Goal: Task Accomplishment & Management: Use online tool/utility

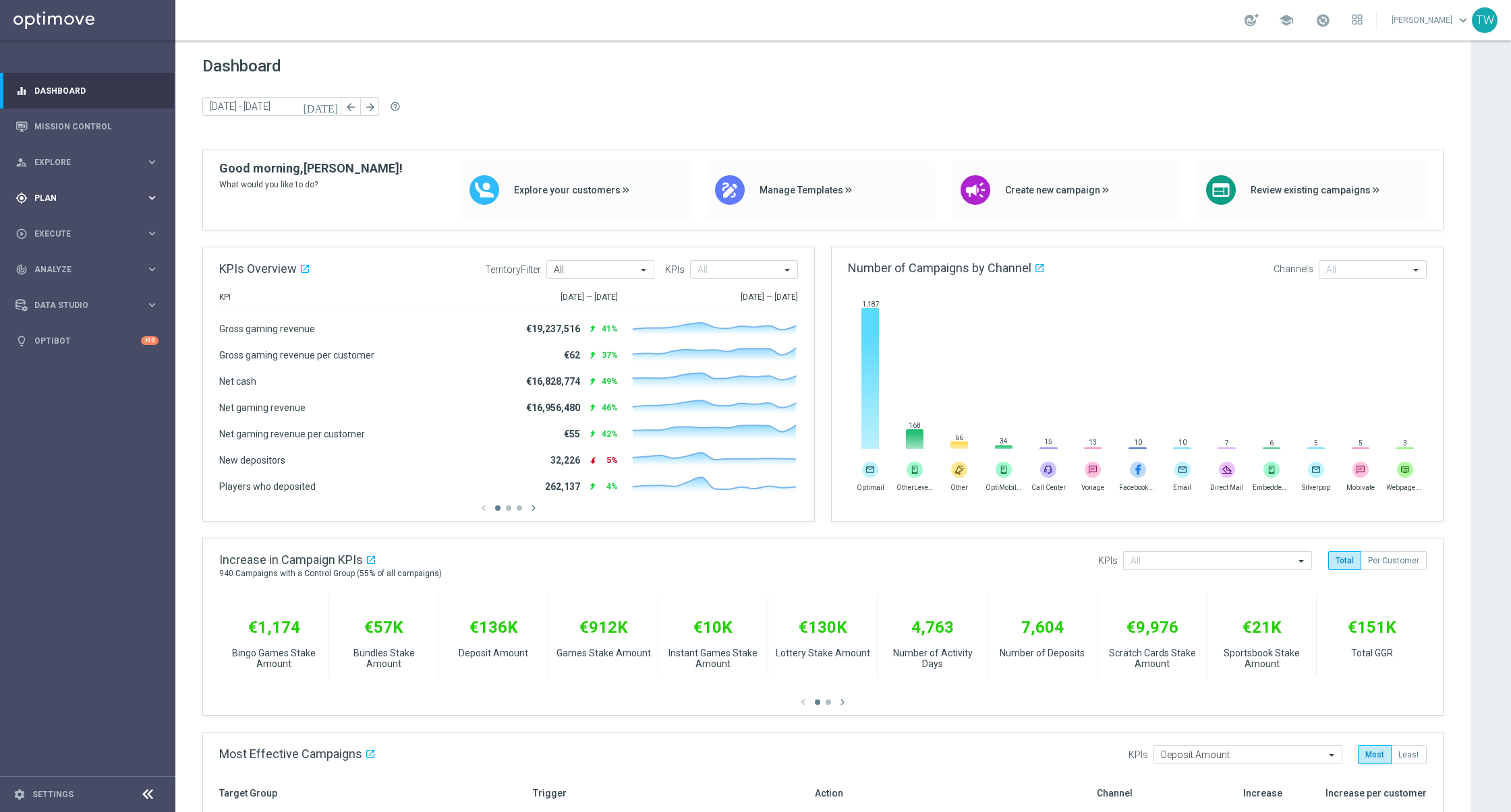
click at [126, 201] on span "Plan" at bounding box center [90, 198] width 112 height 8
click at [78, 222] on link "Target Groups" at bounding box center [87, 226] width 105 height 11
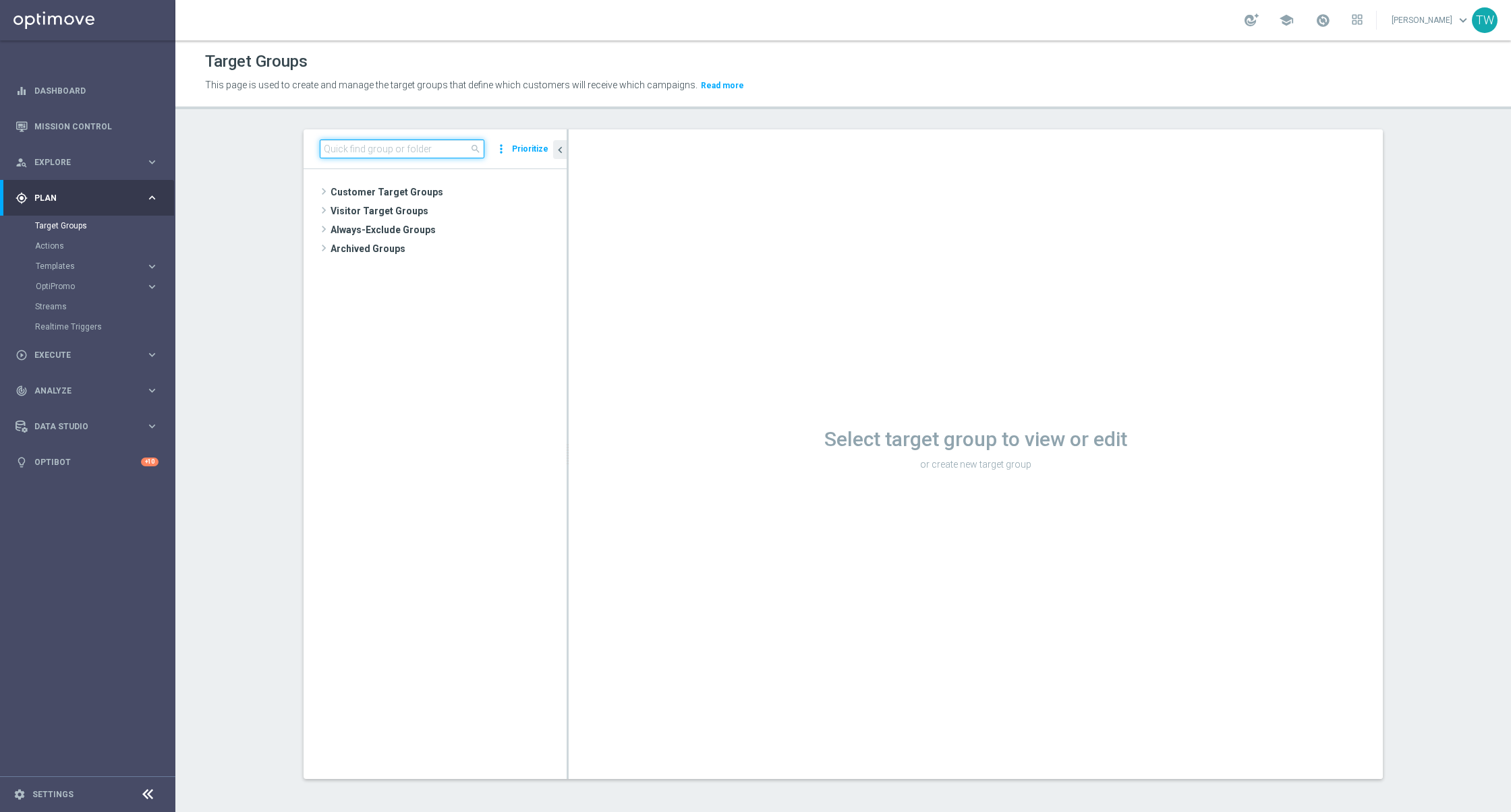
click at [379, 151] on input at bounding box center [401, 149] width 165 height 19
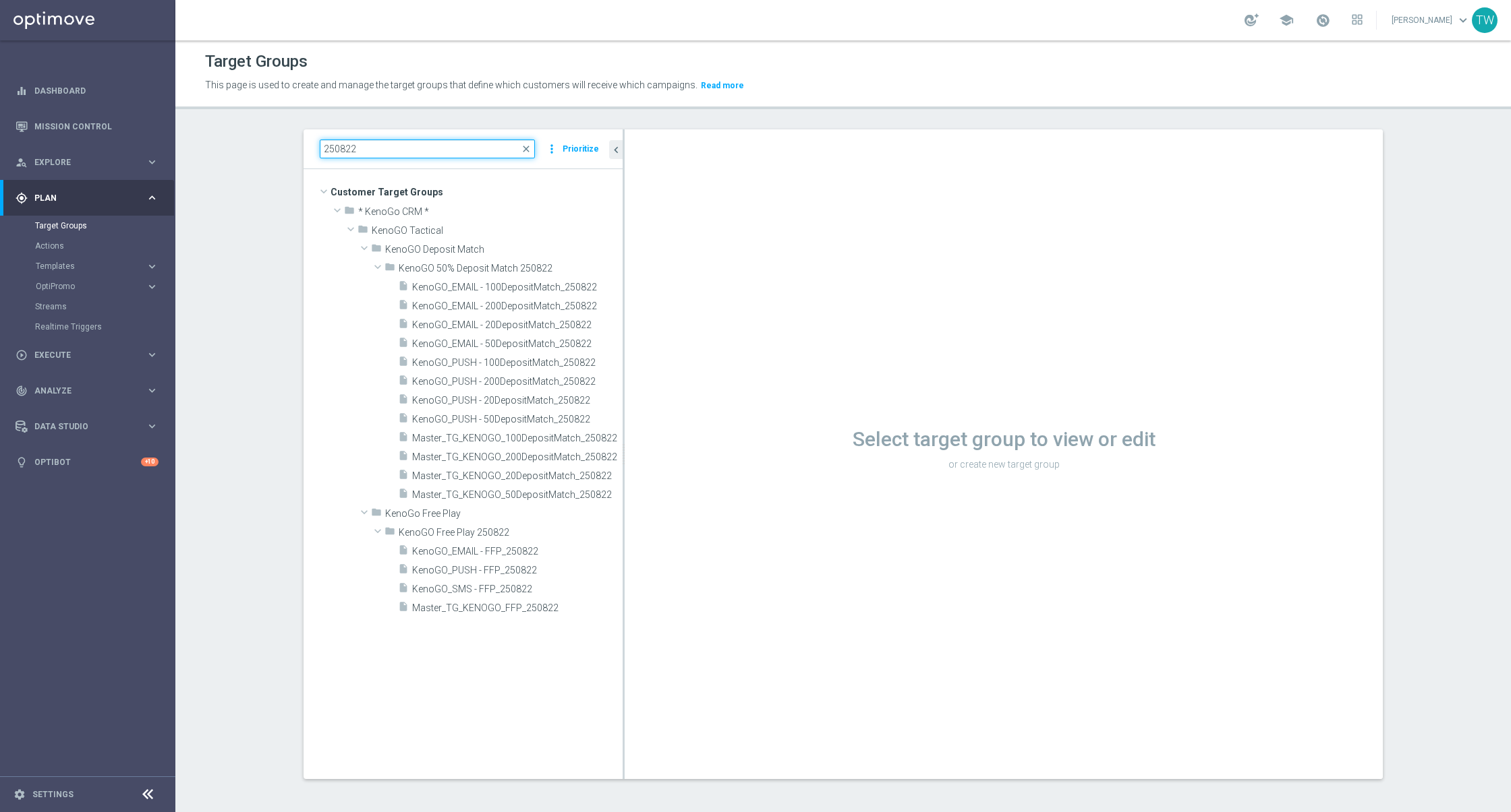
drag, startPoint x: 567, startPoint y: 582, endPoint x: 624, endPoint y: 582, distance: 57.0
click at [624, 582] on div at bounding box center [624, 454] width 2 height 650
type input "250822"
click at [492, 612] on span "Master_TG_KENOGO_FFP_250822" at bounding box center [501, 608] width 178 height 11
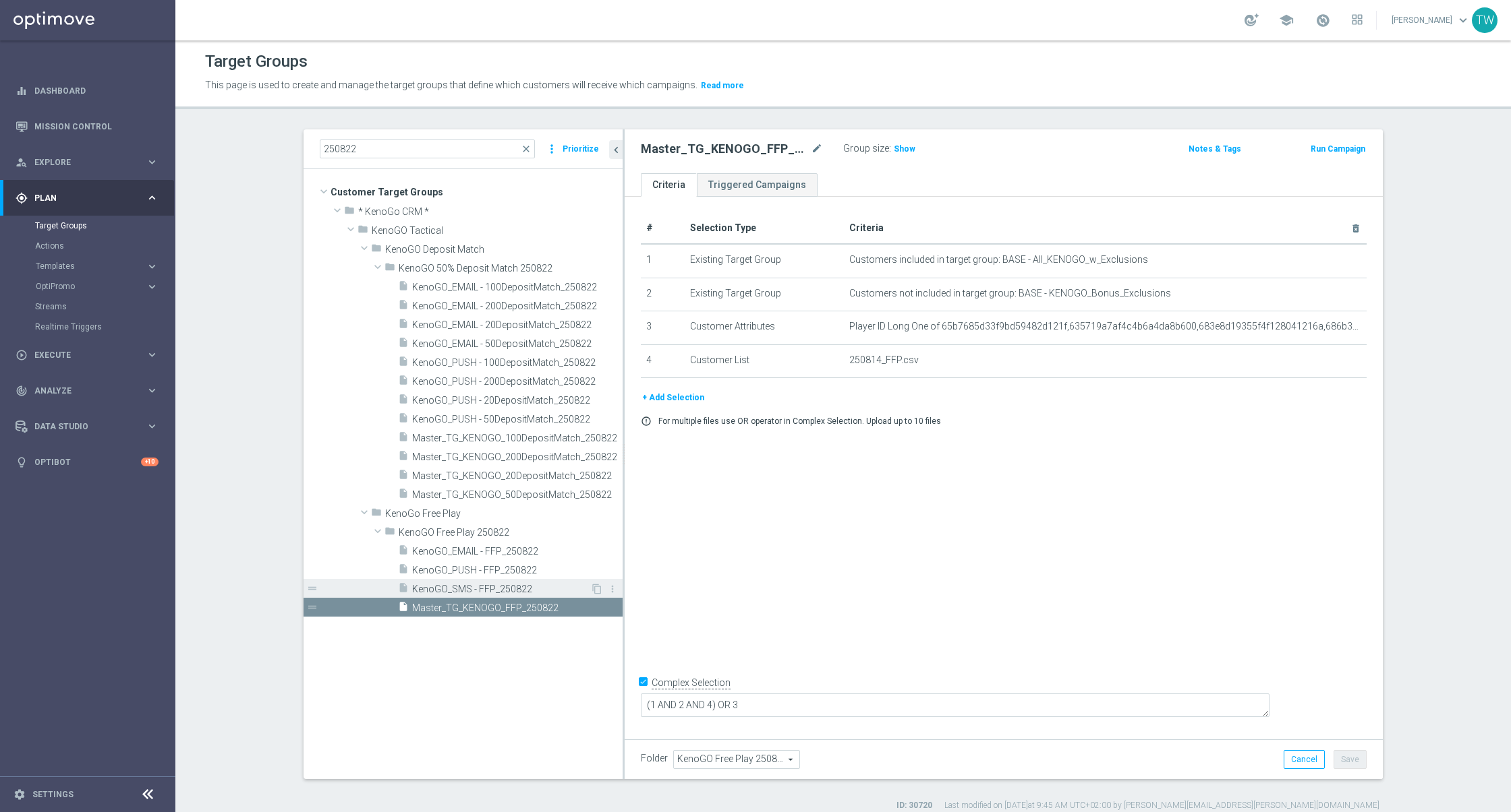
click at [463, 588] on span "KenoGO_SMS - FFP_250822" at bounding box center [501, 589] width 178 height 11
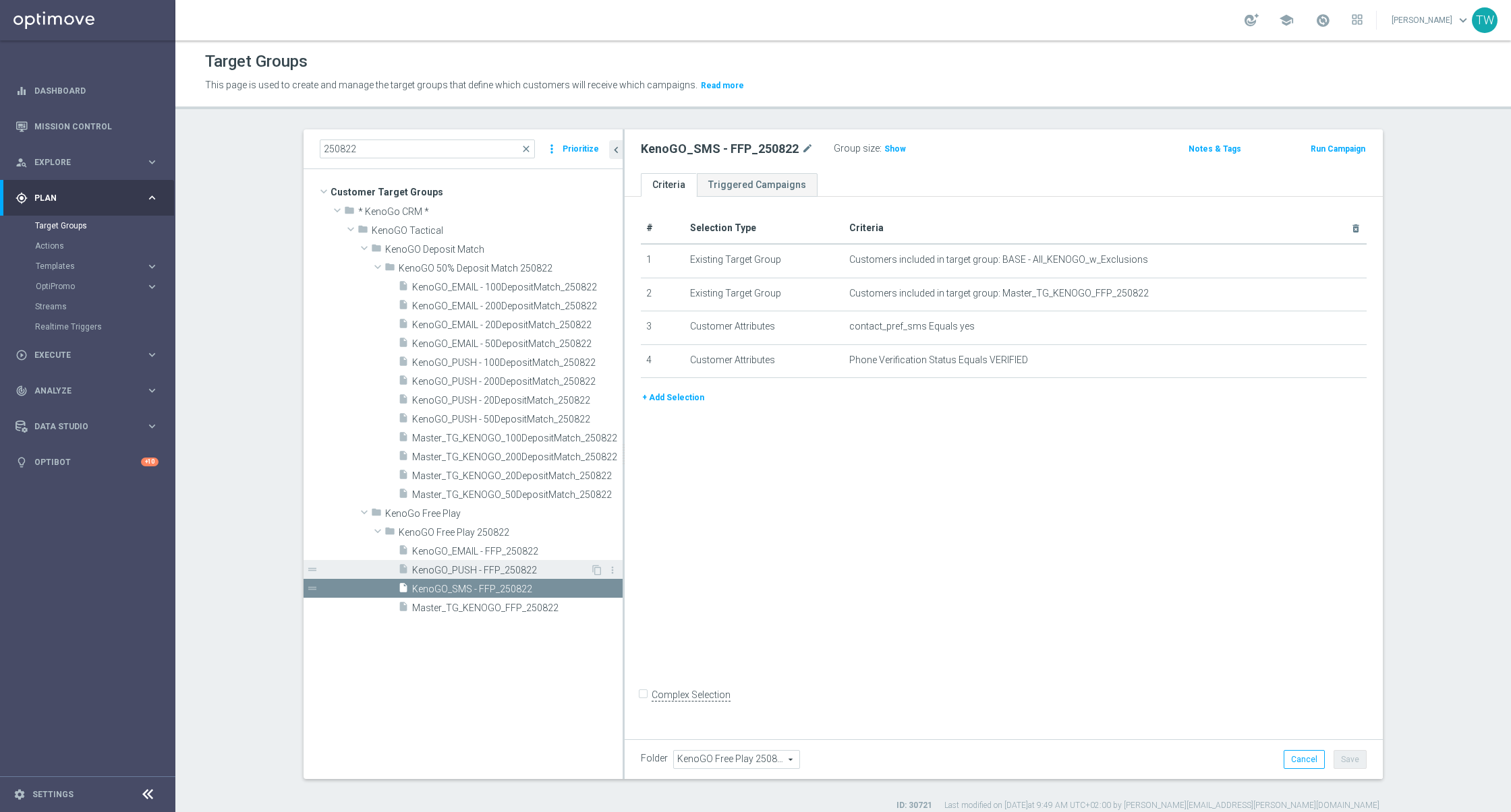
click at [511, 561] on div "insert_drive_file KenoGO_PUSH - FFP_250822" at bounding box center [494, 569] width 192 height 19
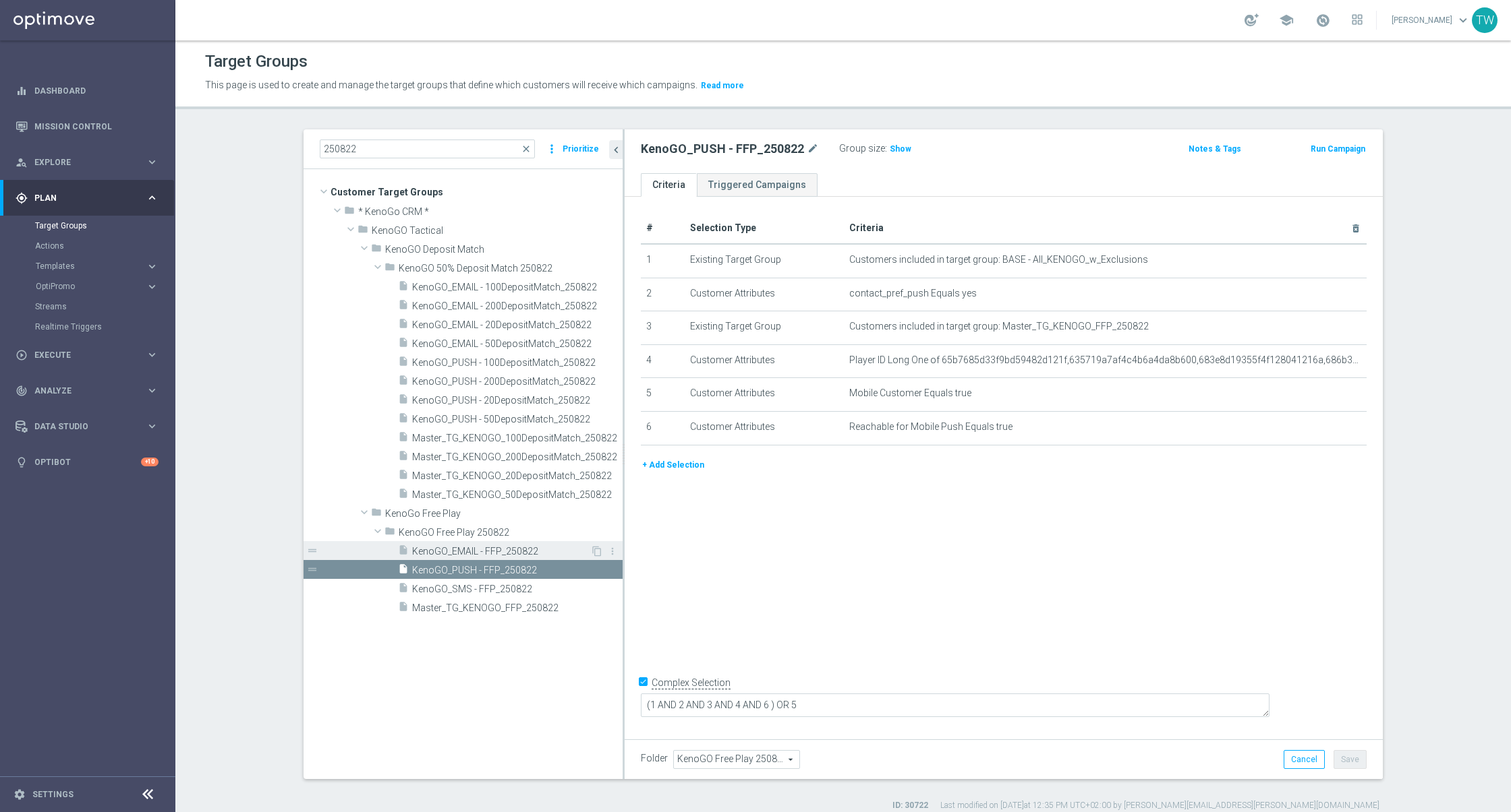
click at [502, 546] on span "KenoGO_EMAIL - FFP_250822" at bounding box center [501, 551] width 178 height 11
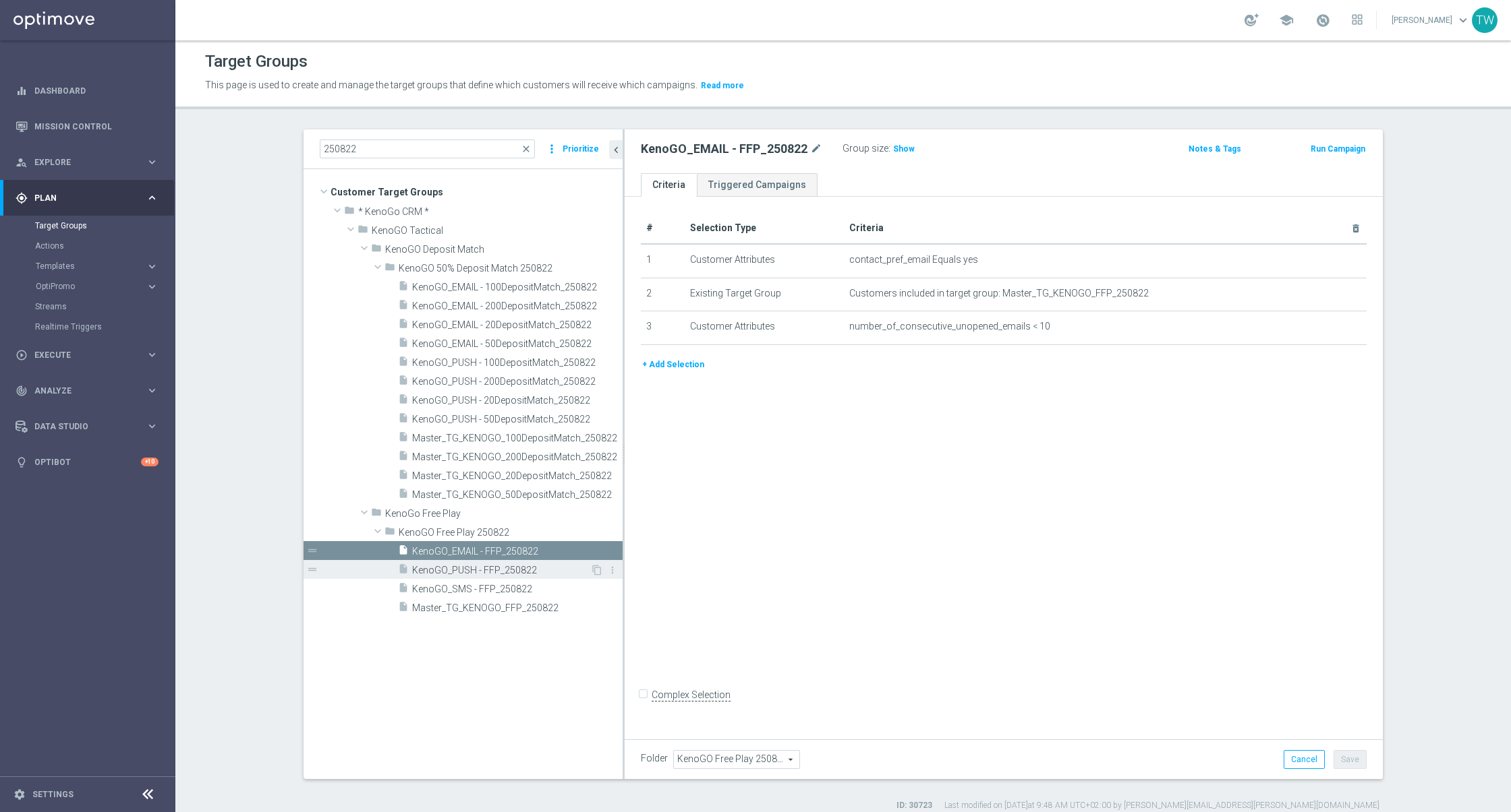
click at [476, 571] on span "KenoGO_PUSH - FFP_250822" at bounding box center [501, 570] width 178 height 11
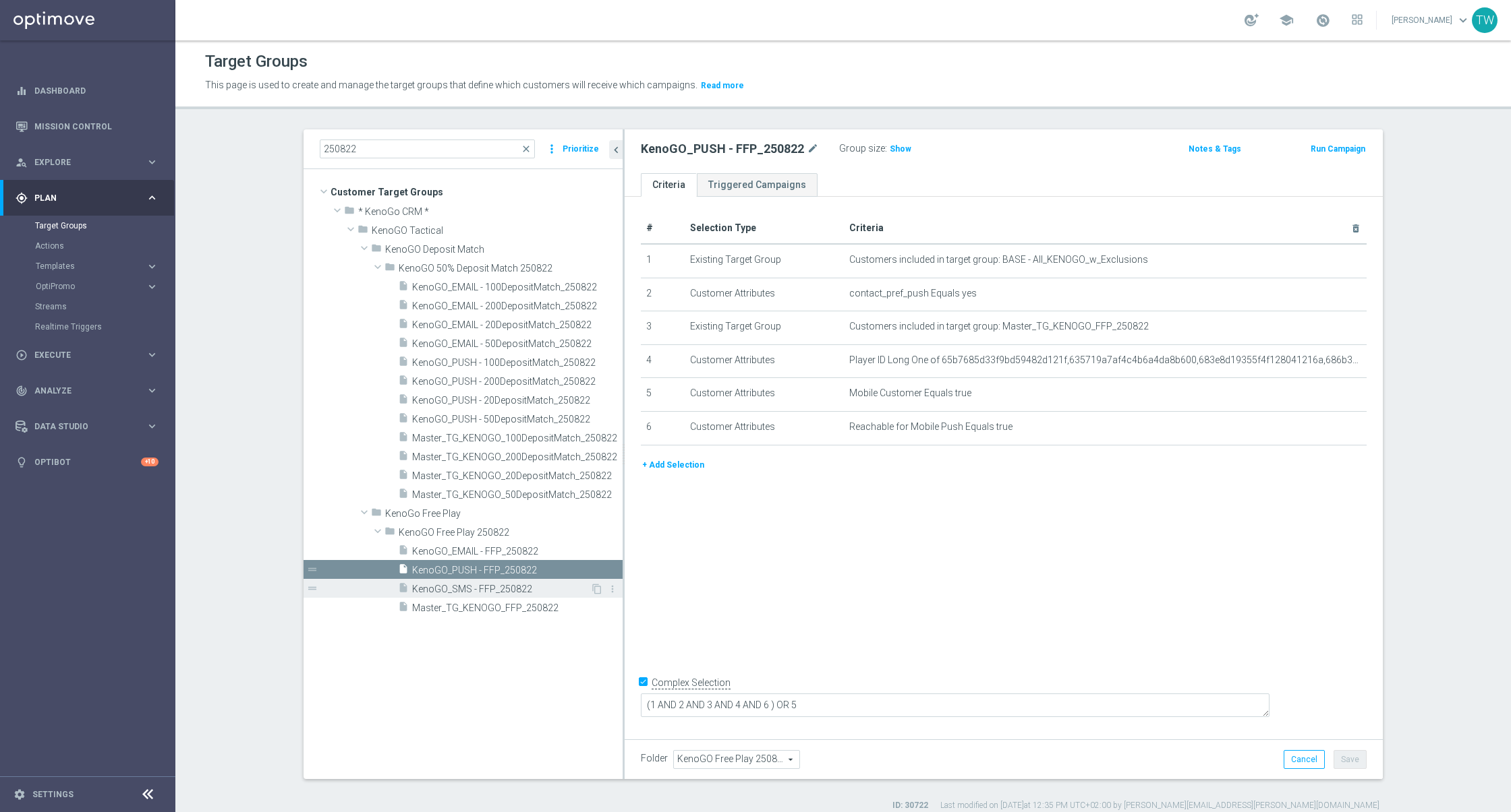
click at [475, 587] on span "KenoGO_SMS - FFP_250822" at bounding box center [501, 589] width 178 height 11
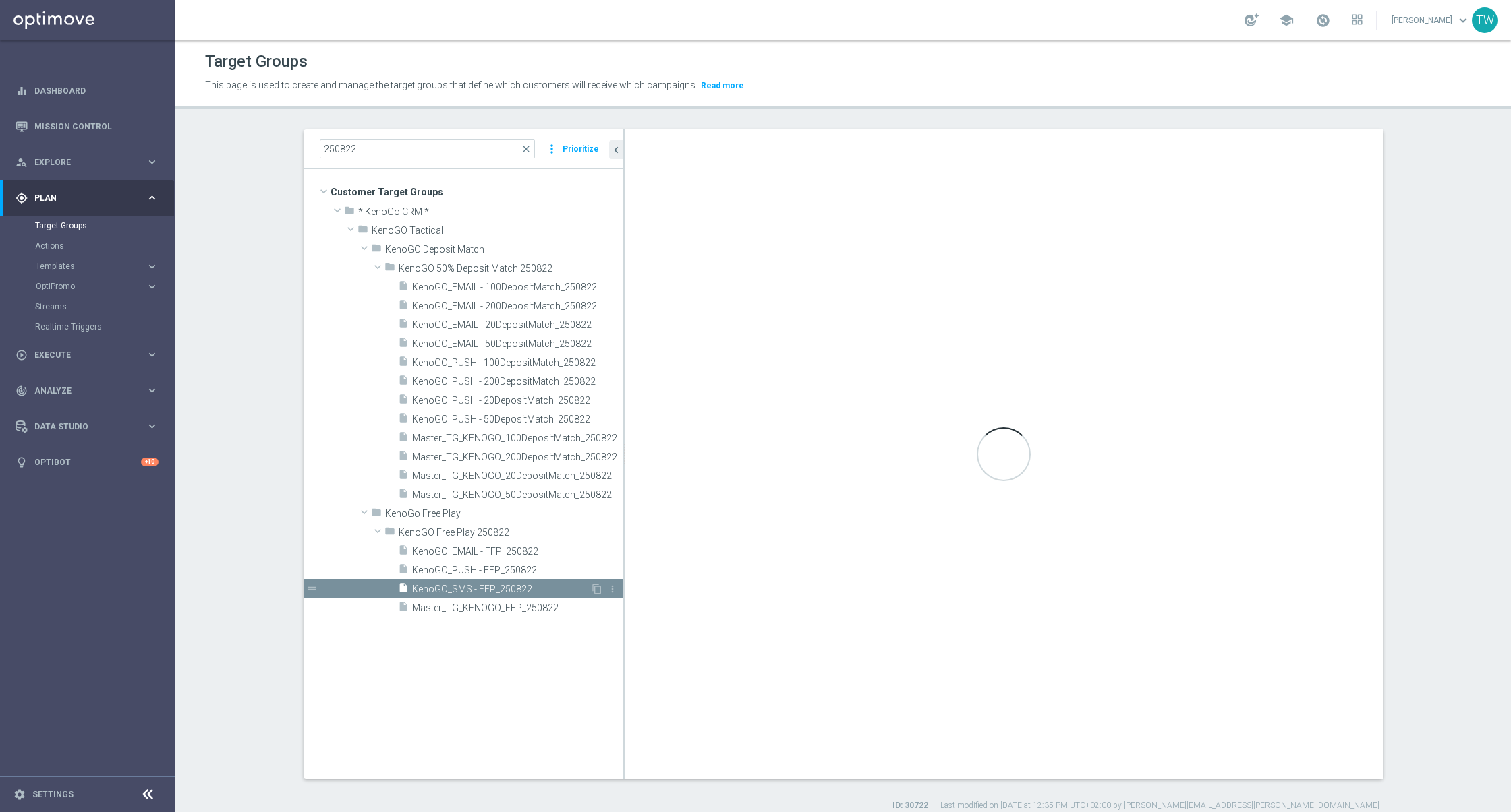
checkbox input "false"
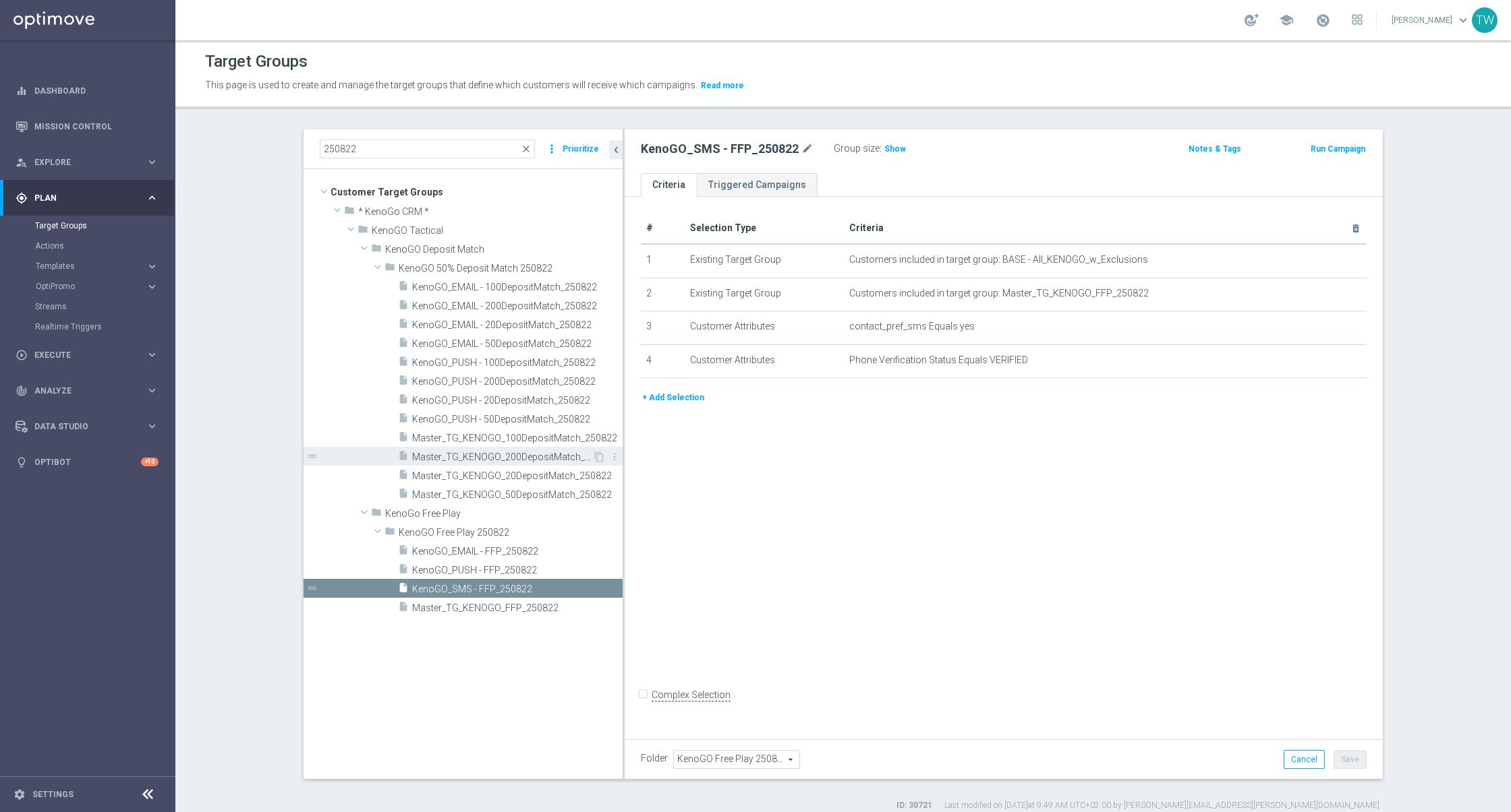
click at [549, 458] on span "Master_TG_KENOGO_200DepositMatch_250822" at bounding box center [501, 457] width 180 height 11
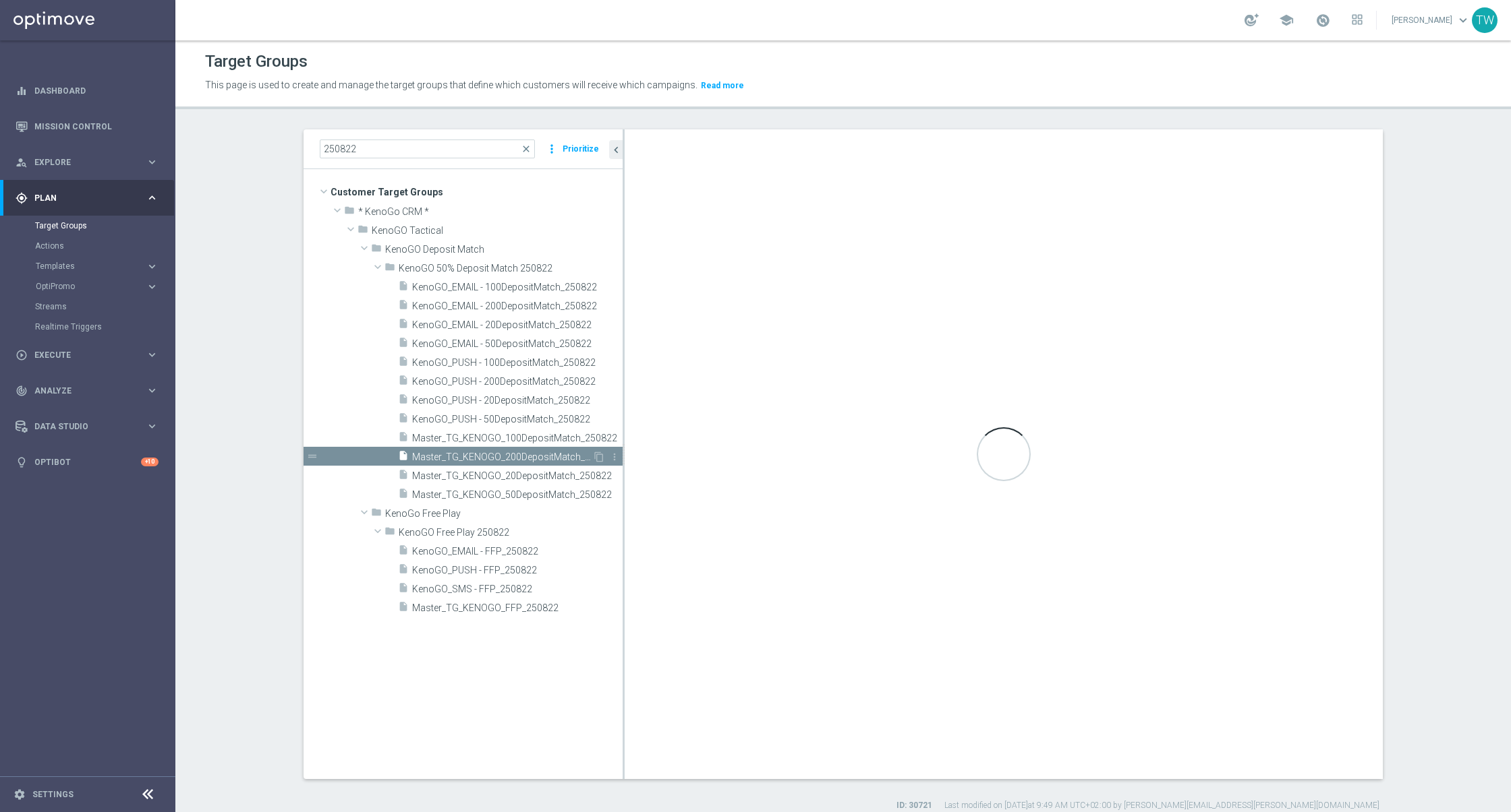
type input "KenoGO 50% Deposit Match 250822"
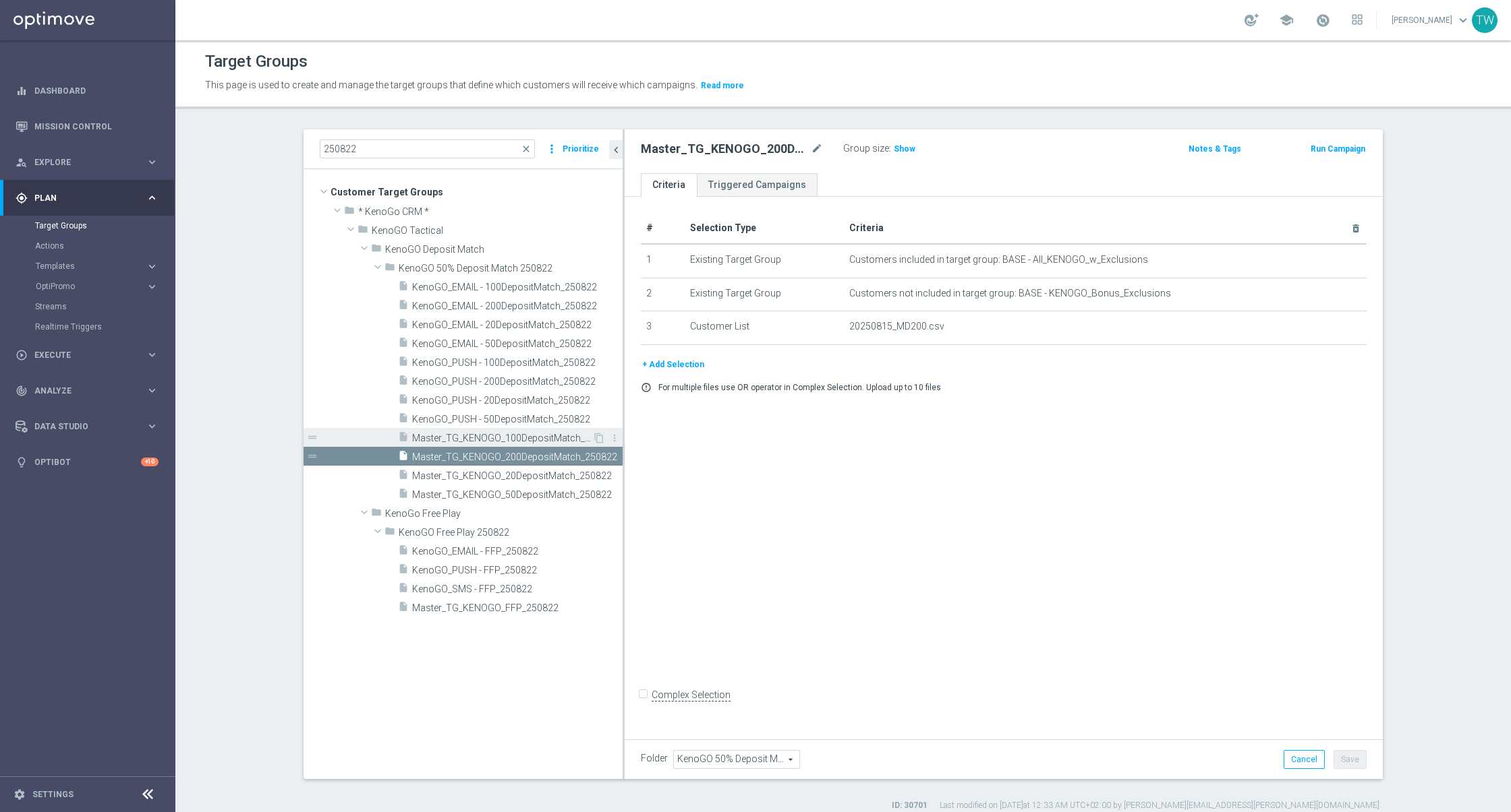
click at [542, 440] on span "Master_TG_KENOGO_100DepositMatch_250822" at bounding box center [501, 438] width 180 height 11
click at [554, 490] on span "Master_TG_KENOGO_50DepositMatch_250822" at bounding box center [501, 495] width 180 height 11
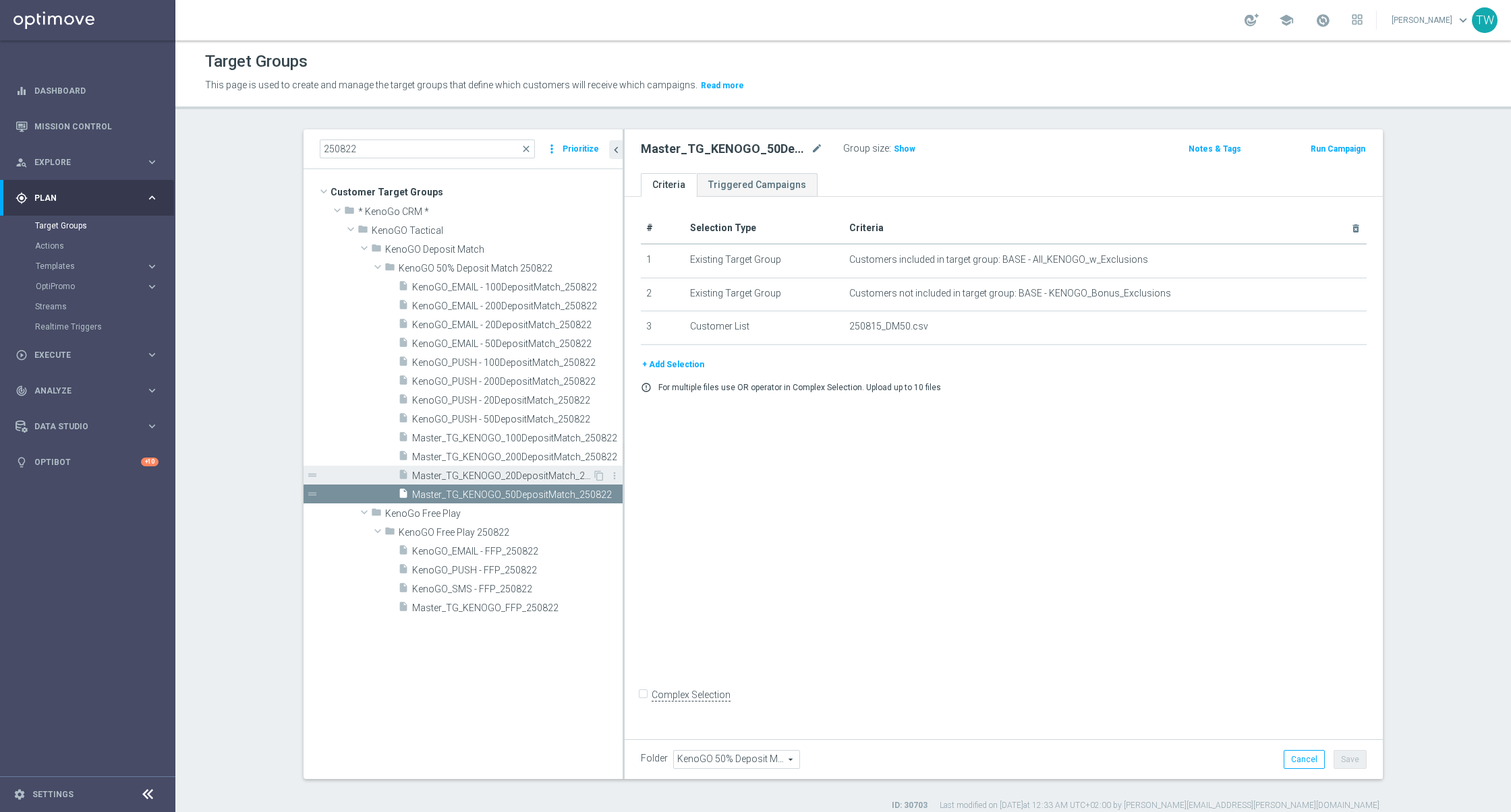
click at [554, 471] on span "Master_TG_KENOGO_20DepositMatch_250822" at bounding box center [501, 476] width 180 height 11
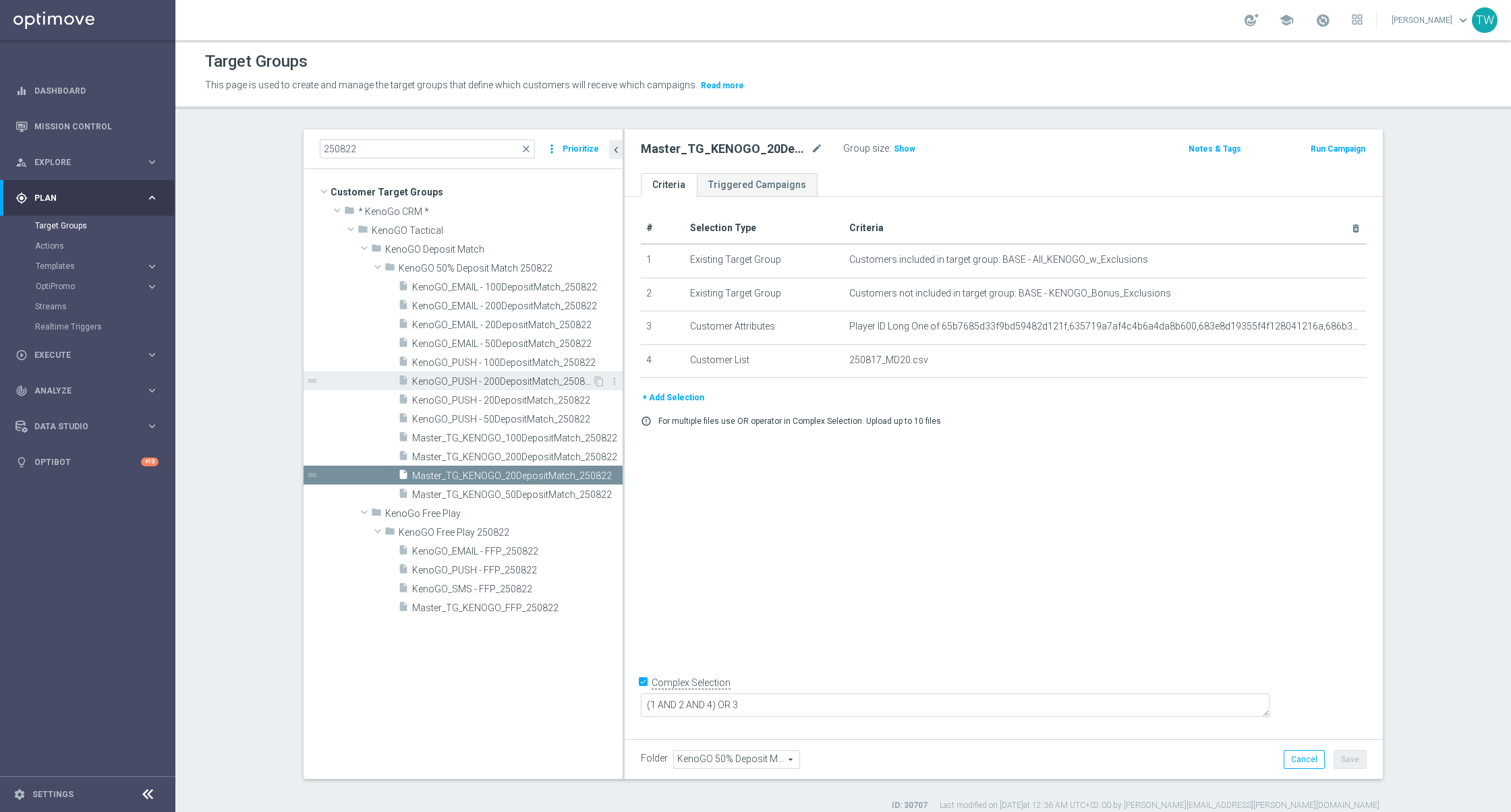
click at [551, 381] on span "KenoGO_PUSH - 200DepositMatch_250822" at bounding box center [501, 381] width 180 height 11
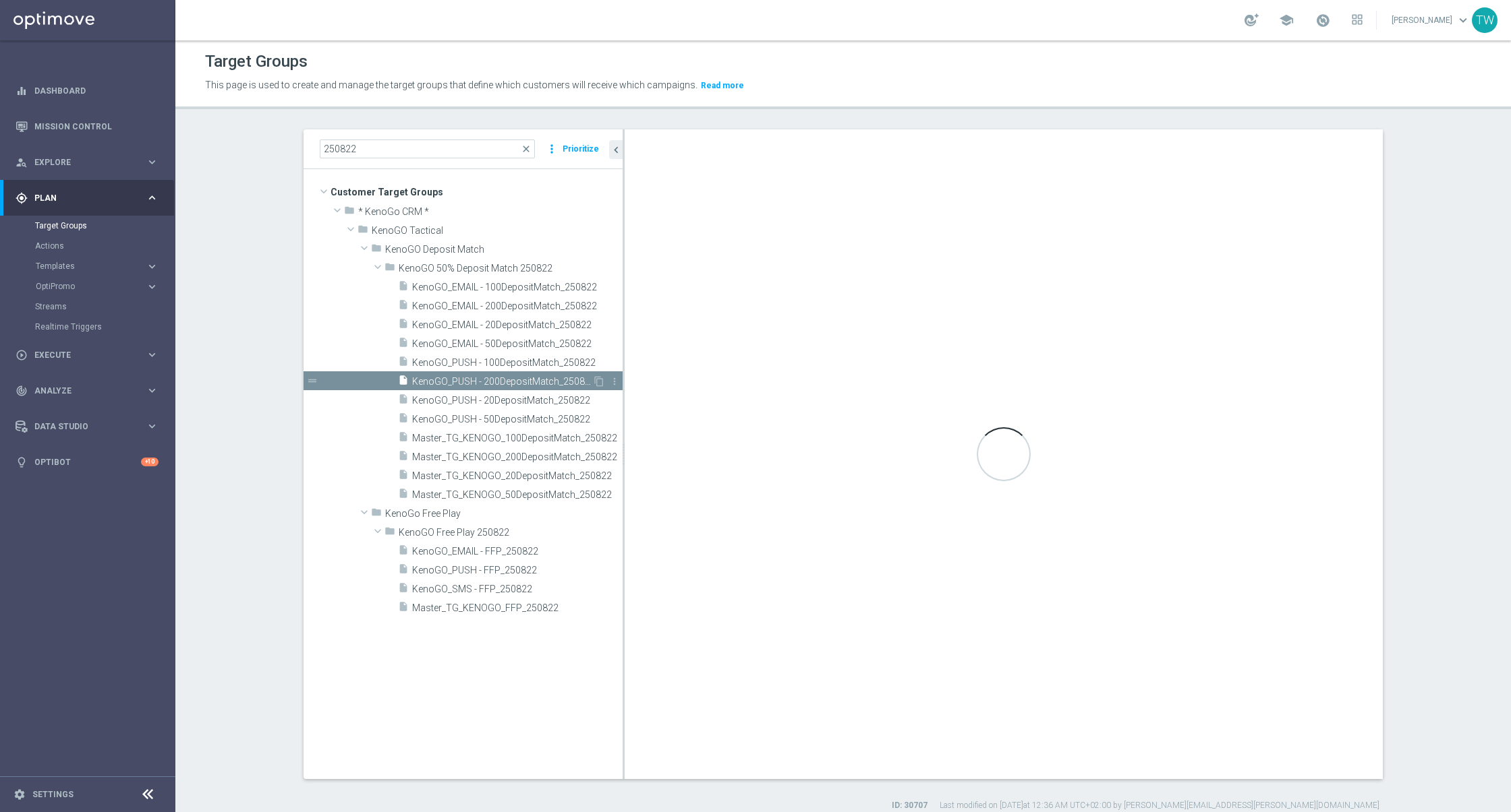
checkbox input "false"
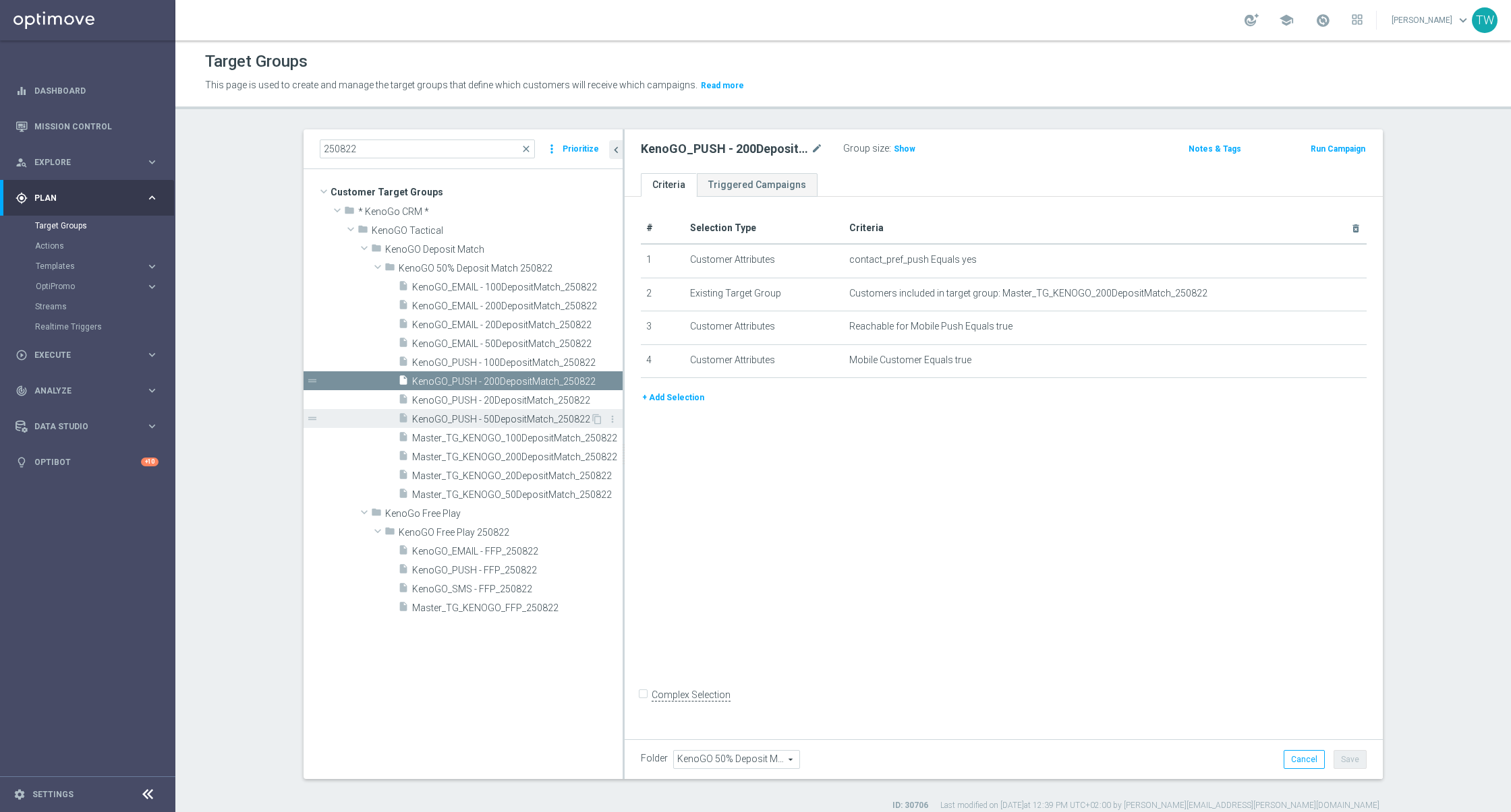
click at [539, 417] on span "KenoGO_PUSH - 50DepositMatch_250822" at bounding box center [501, 419] width 178 height 11
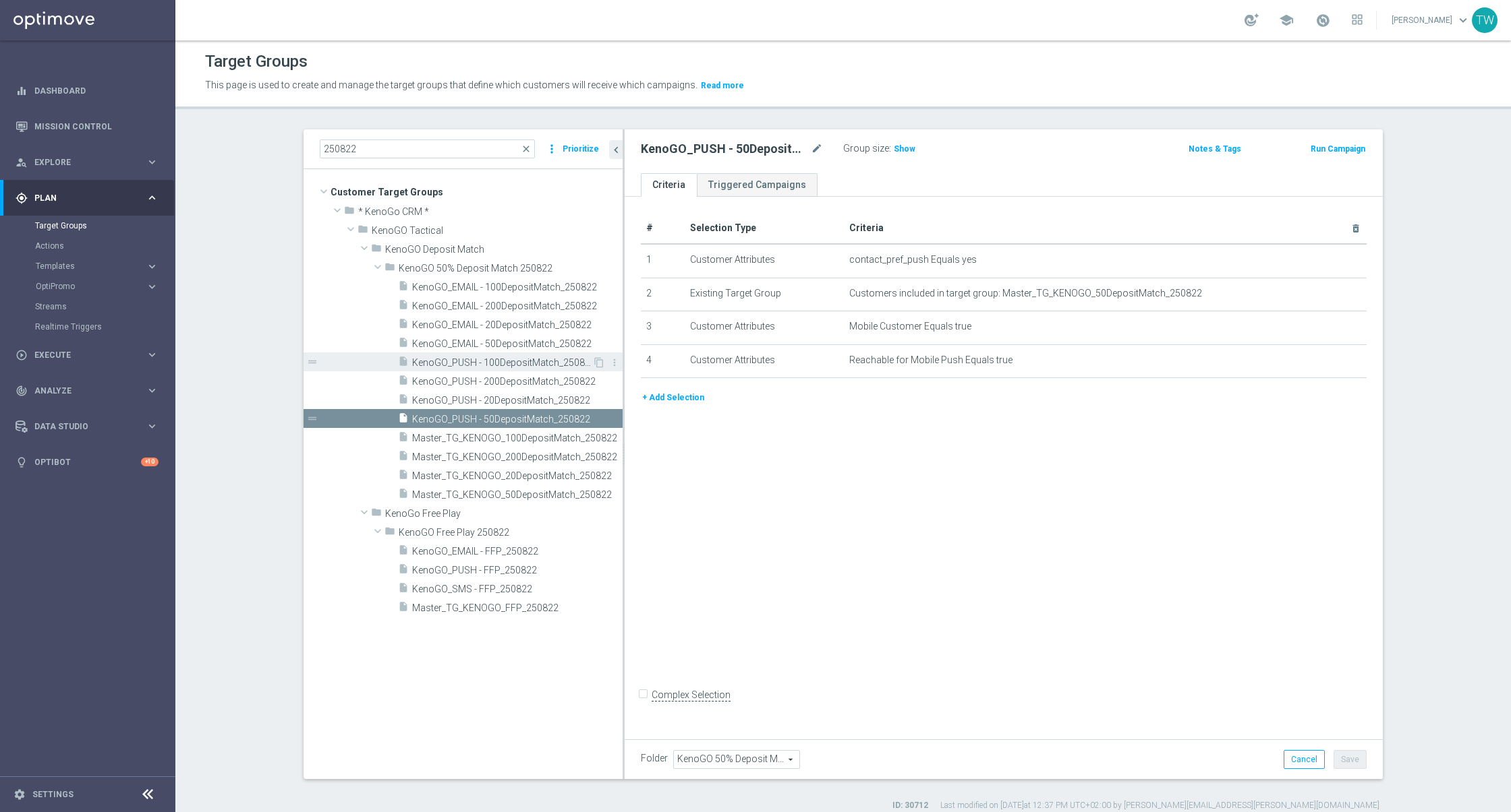
click at [542, 364] on span "KenoGO_PUSH - 100DepositMatch_250822" at bounding box center [501, 362] width 180 height 11
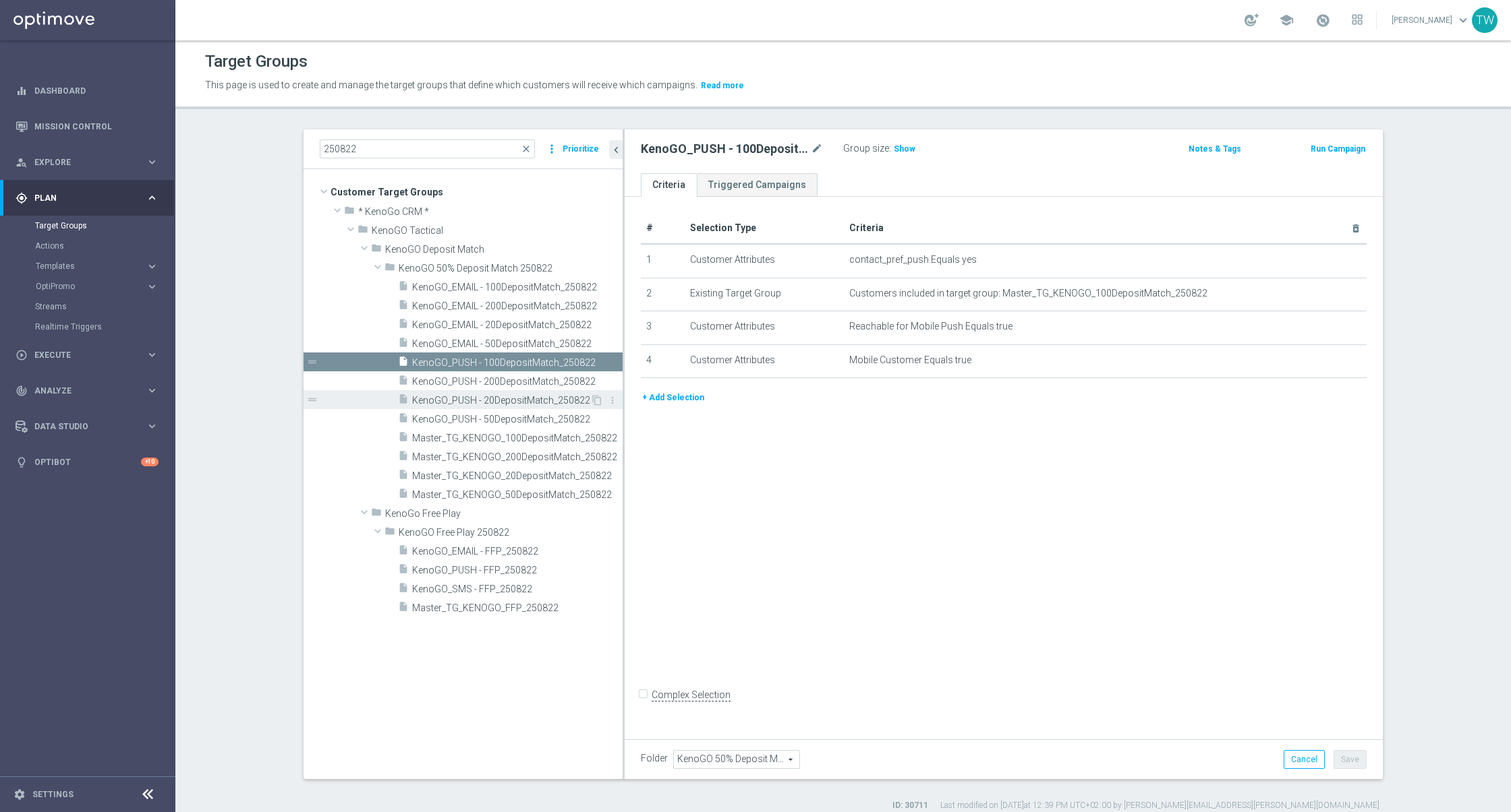
click at [518, 400] on span "KenoGO_PUSH - 20DepositMatch_250822" at bounding box center [501, 400] width 178 height 11
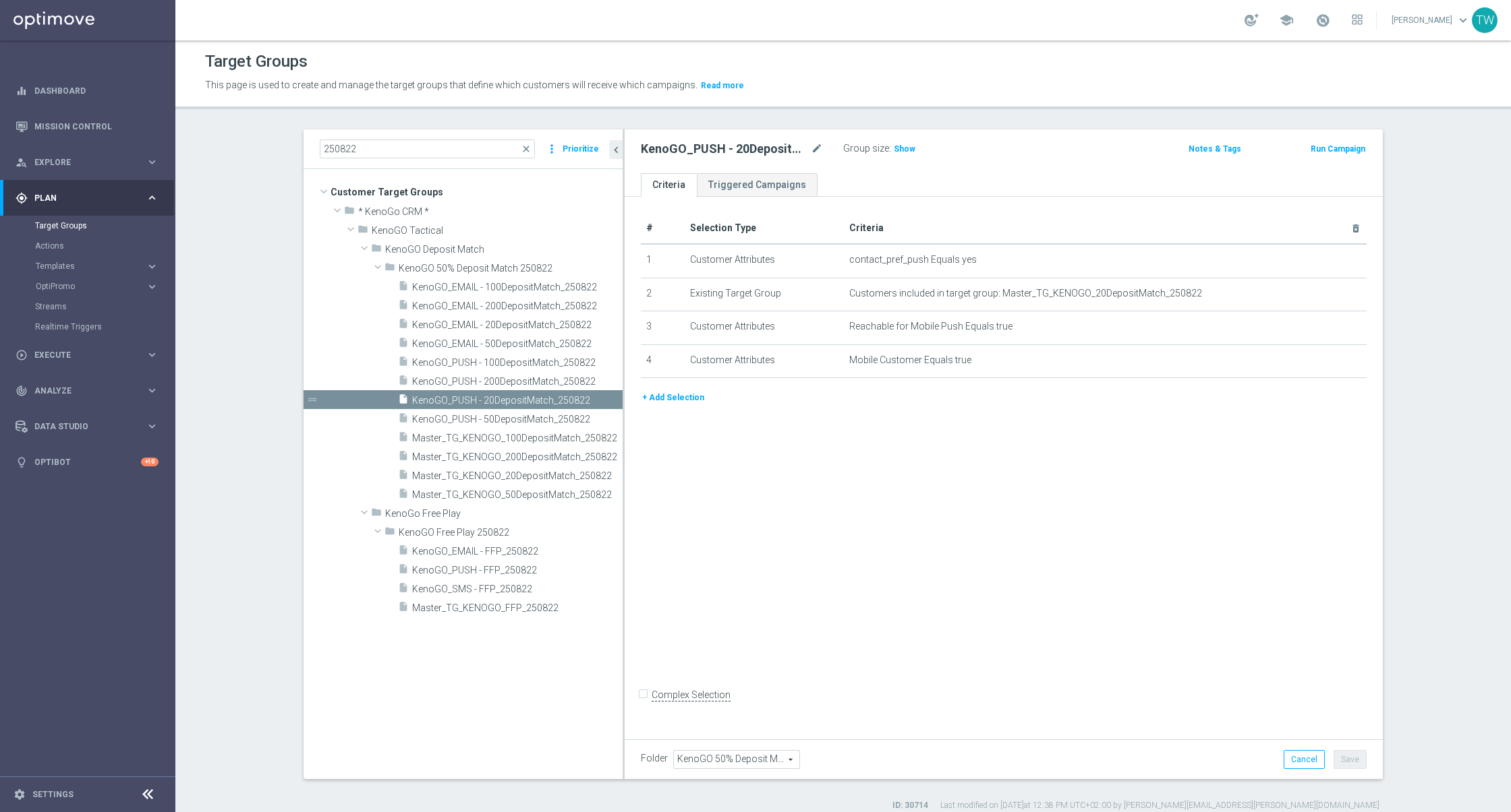
scroll to position [11, 0]
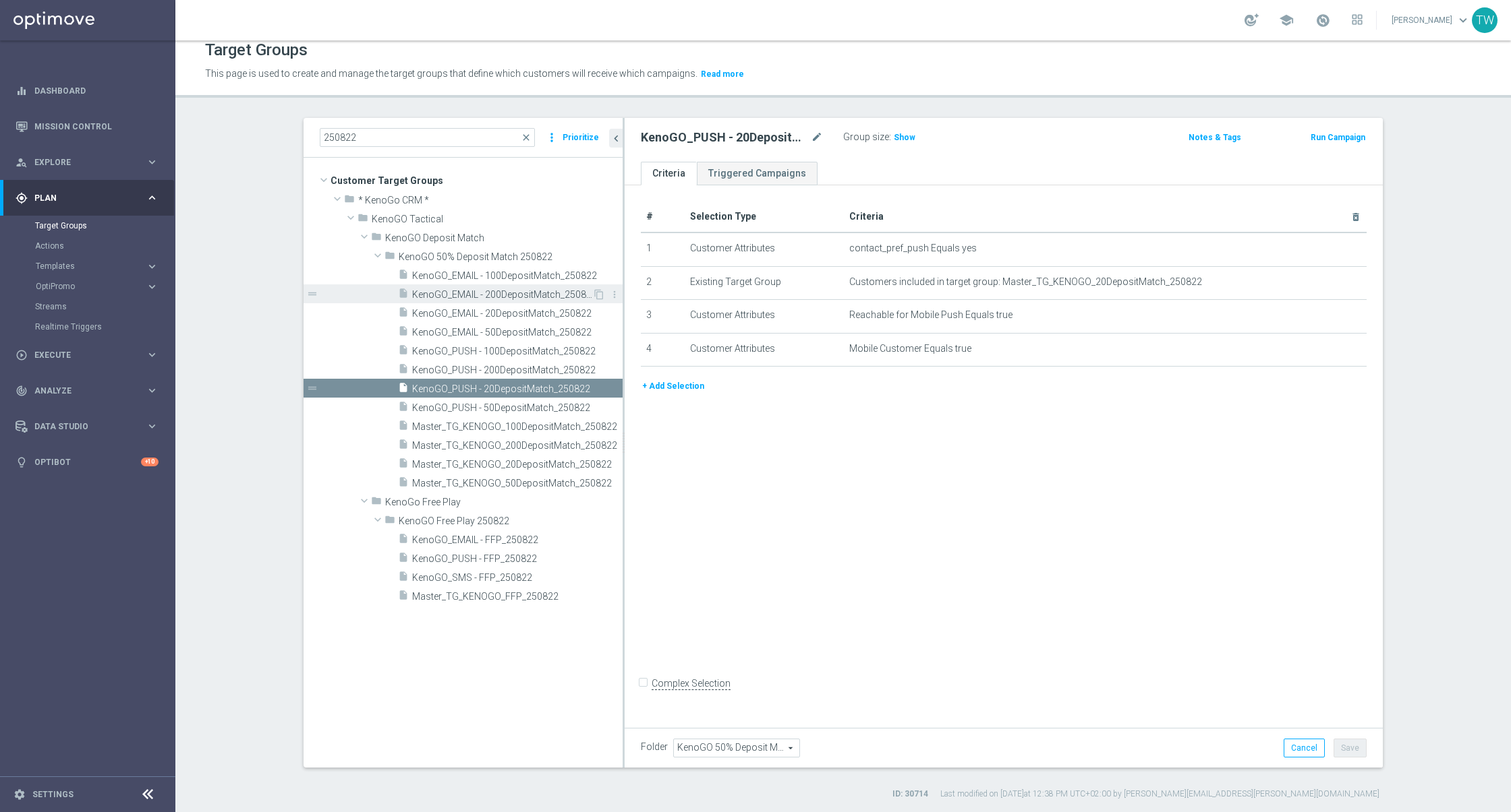
click at [542, 297] on span "KenoGO_EMAIL - 200DepositMatch_250822" at bounding box center [501, 294] width 180 height 11
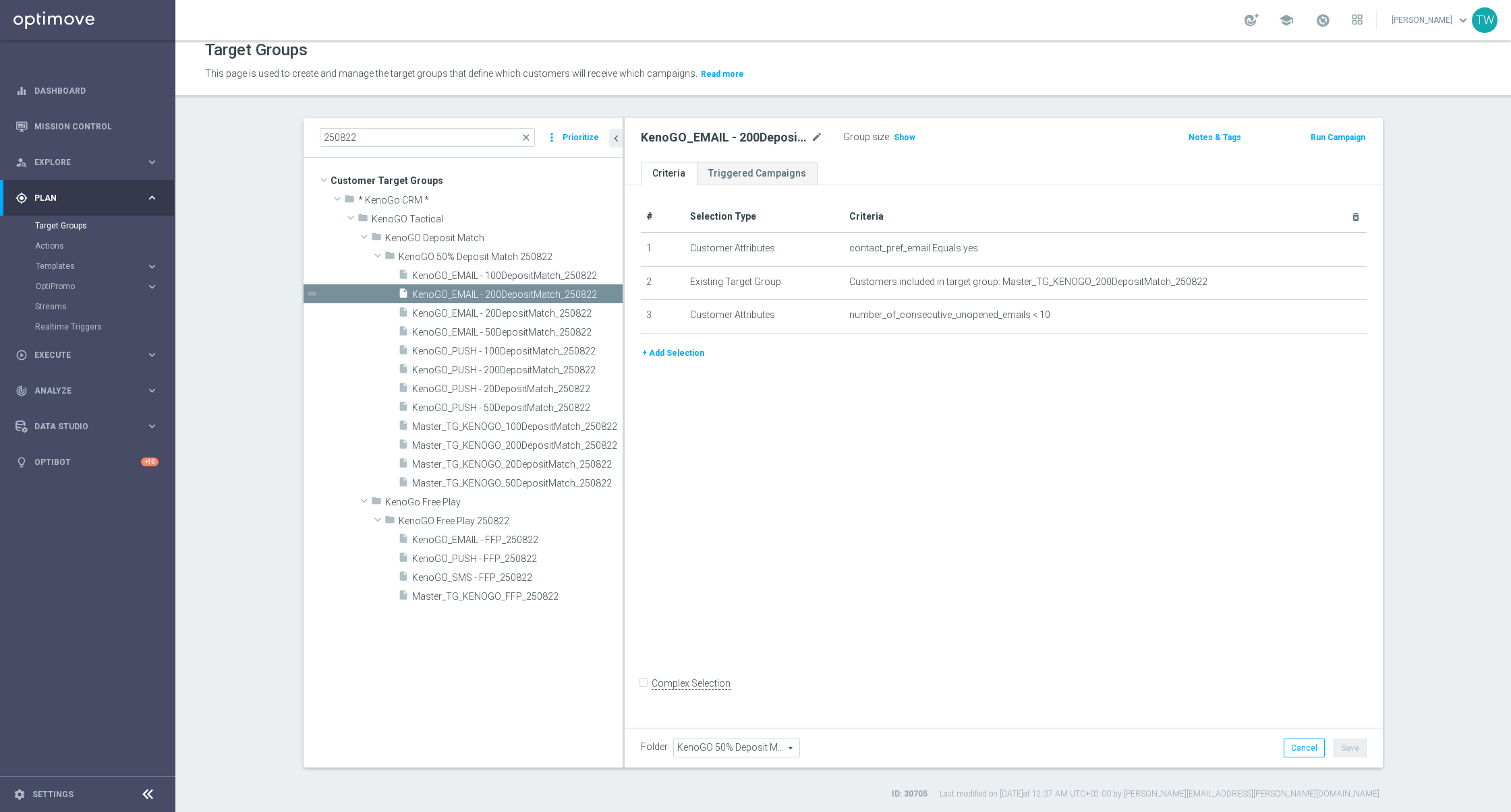
scroll to position [11, 0]
click at [518, 271] on span "KenoGO_EMAIL - 100DepositMatch_250822" at bounding box center [501, 276] width 180 height 11
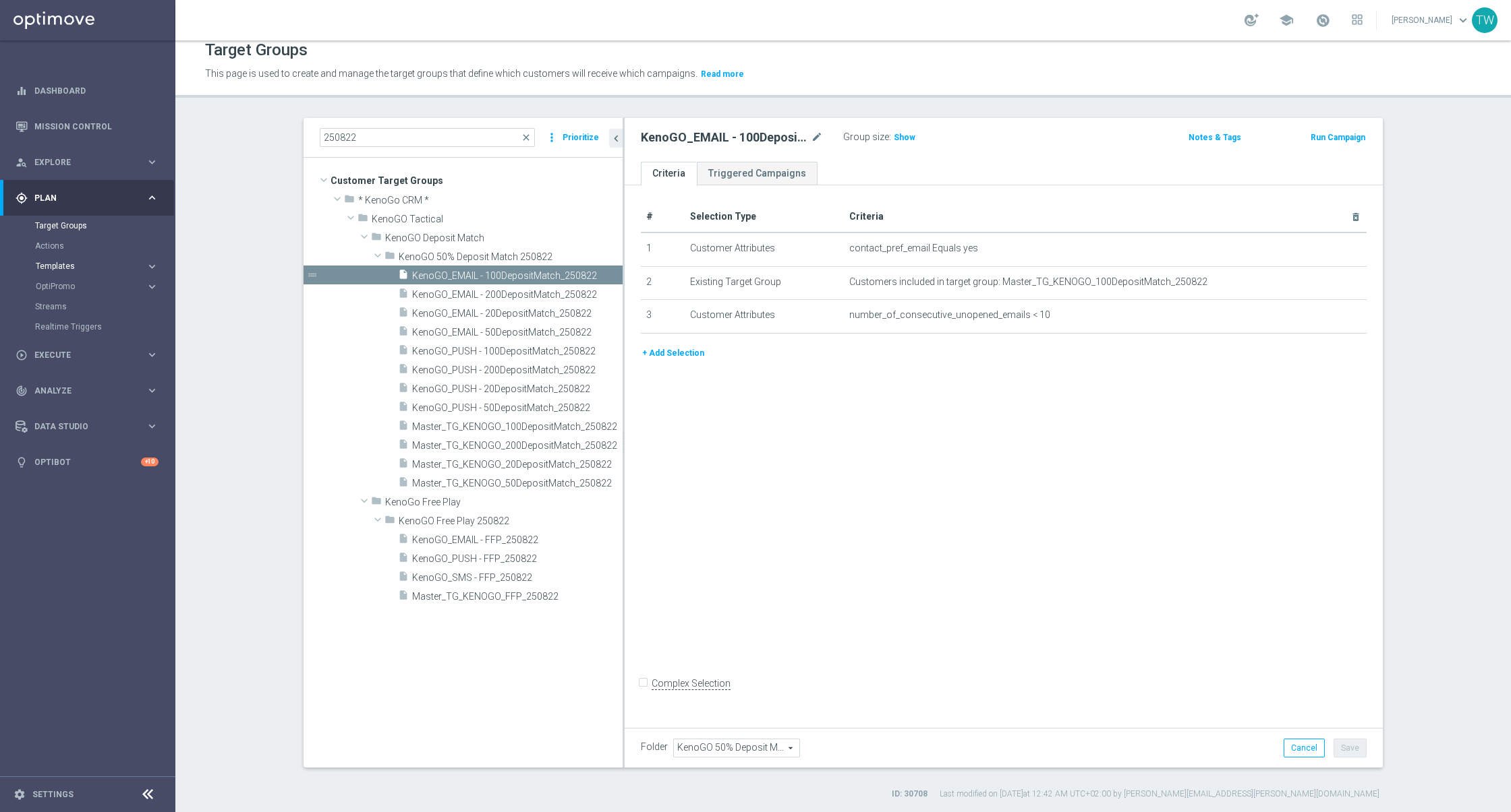
drag, startPoint x: 131, startPoint y: 263, endPoint x: 115, endPoint y: 270, distance: 17.5
click at [131, 263] on span "Templates" at bounding box center [83, 266] width 96 height 8
click at [70, 290] on link "Optimail" at bounding box center [91, 287] width 99 height 11
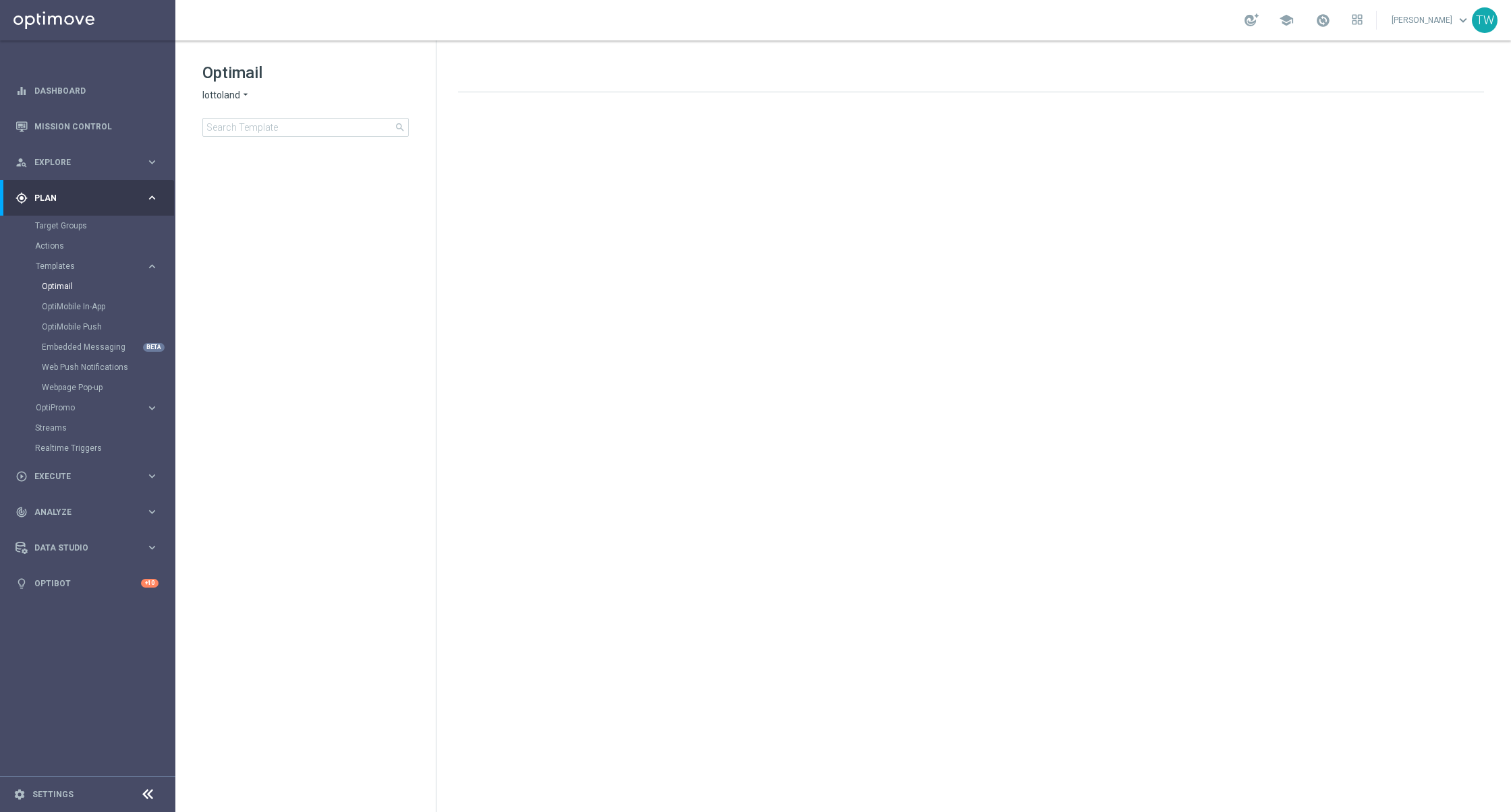
click at [237, 92] on span "lottoland" at bounding box center [221, 95] width 38 height 13
click at [0, 0] on span "KenoGO" at bounding box center [0, 0] width 0 height 0
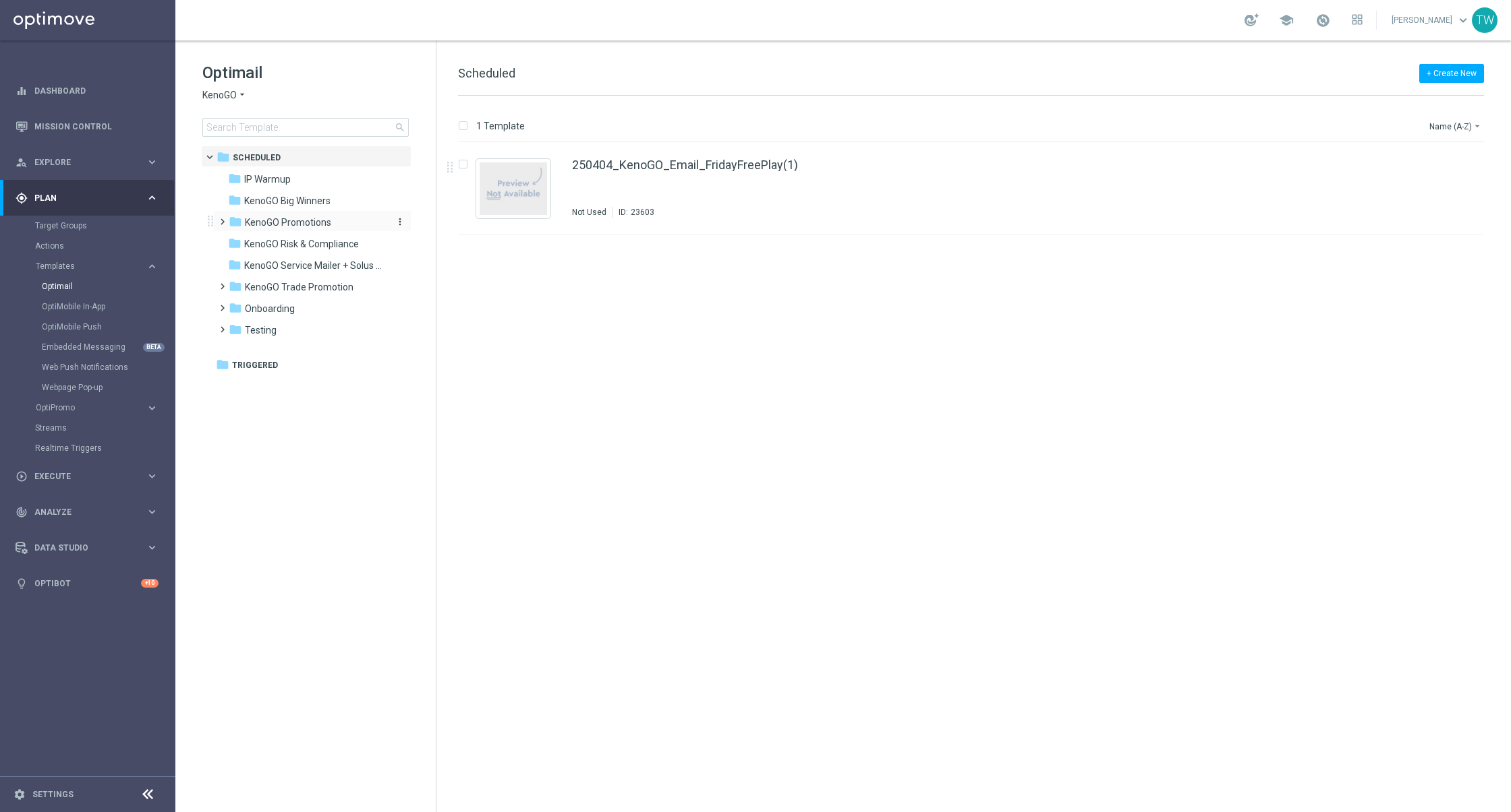
click at [314, 216] on span "KenoGO Promotions" at bounding box center [288, 222] width 86 height 12
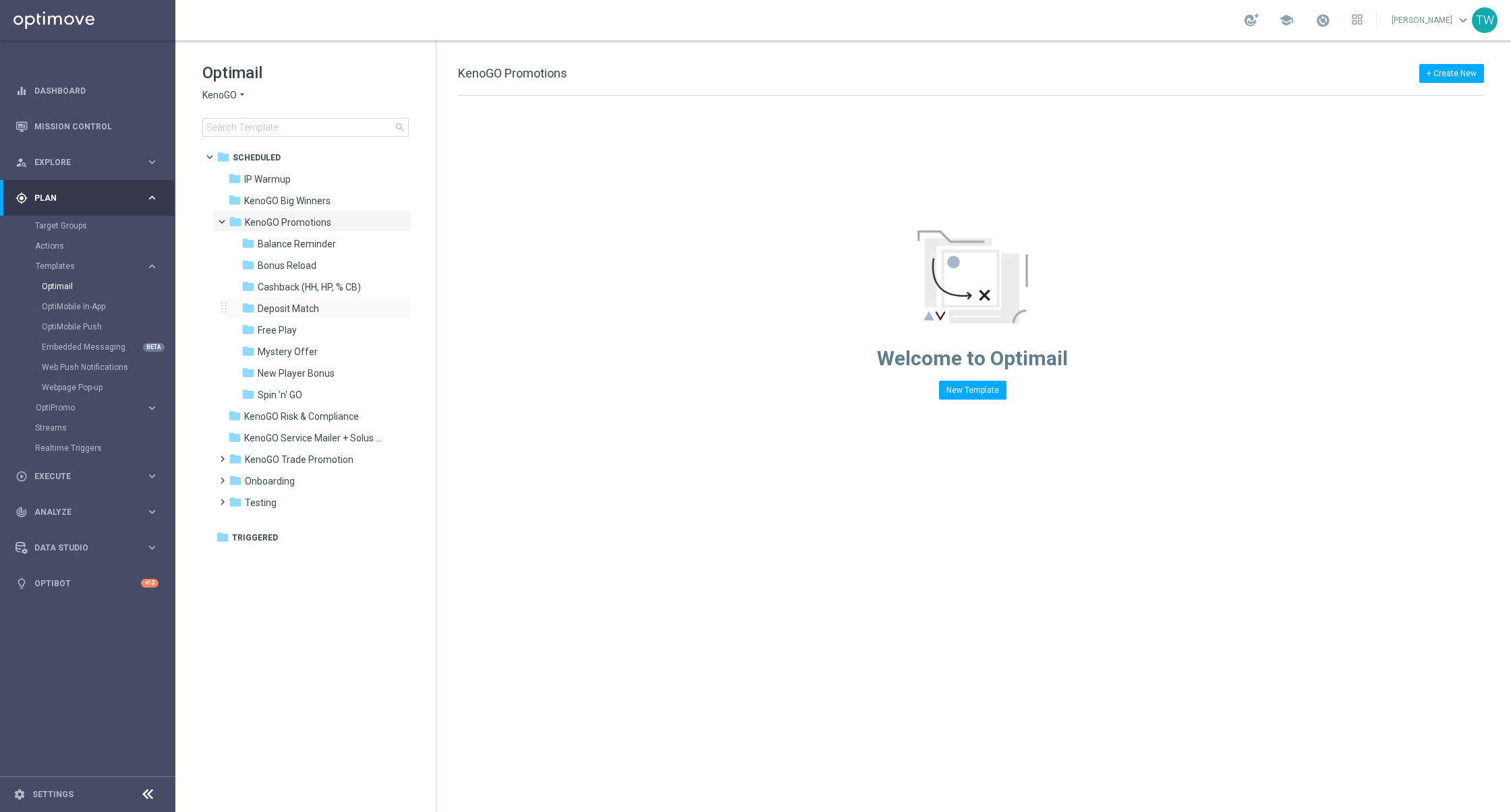
click at [363, 298] on div "folder Deposit Match more_vert" at bounding box center [319, 307] width 185 height 21
click at [350, 307] on div "folder Deposit Match" at bounding box center [313, 309] width 143 height 15
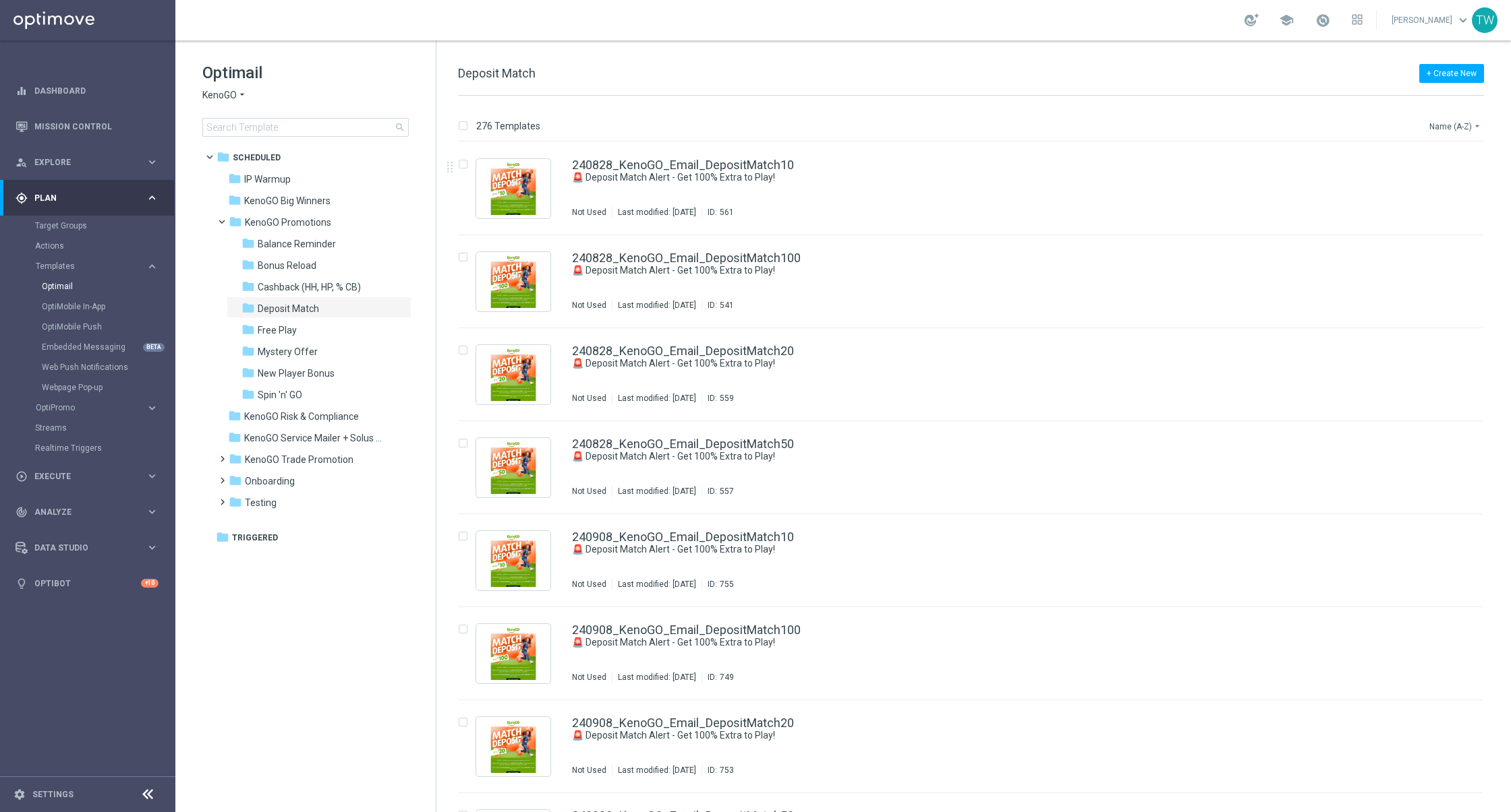
click at [1461, 130] on button "Name (A-Z) arrow_drop_down" at bounding box center [1456, 126] width 56 height 16
click at [1452, 186] on span "Date Modified (Newest)" at bounding box center [1431, 187] width 90 height 9
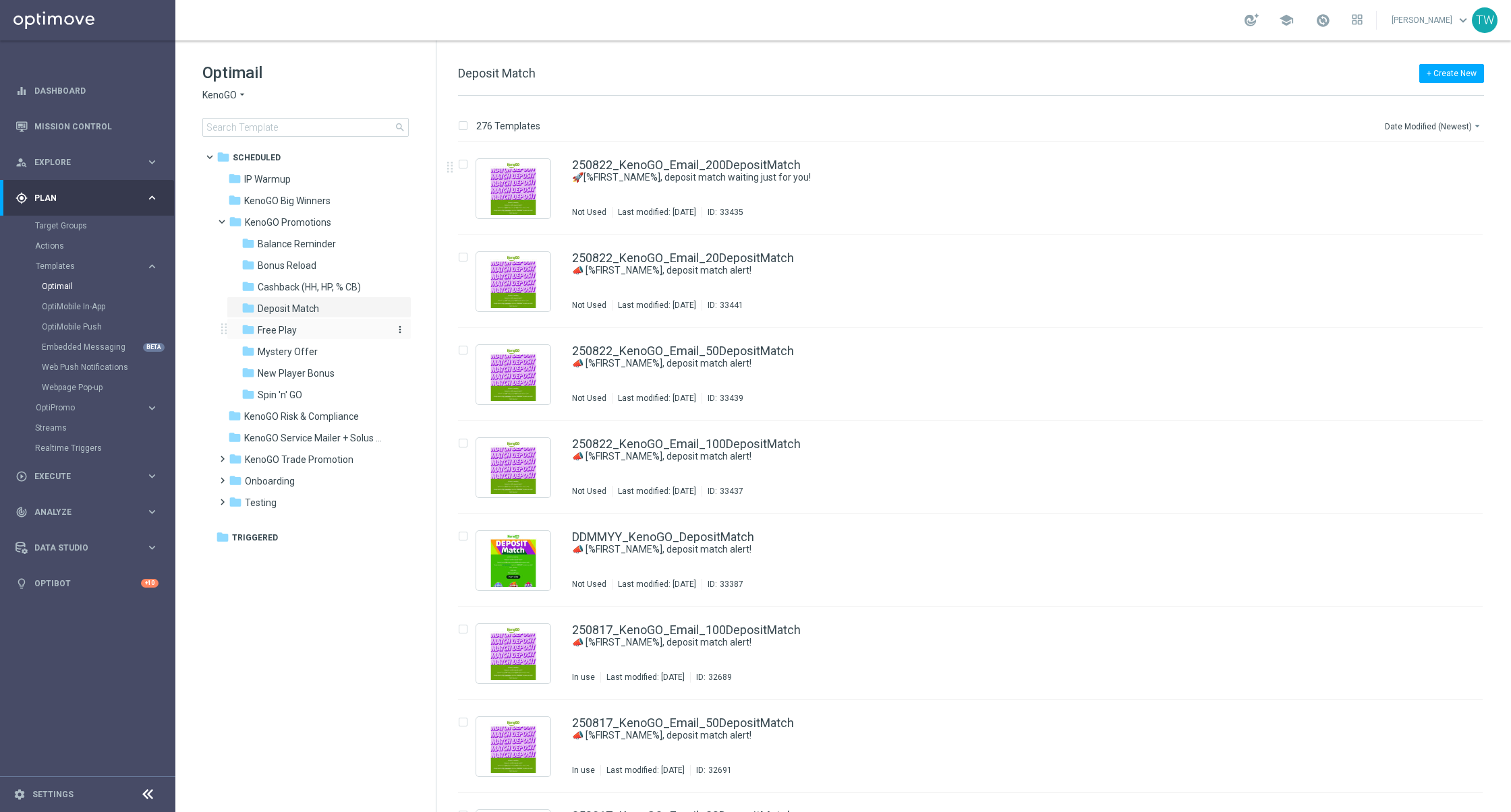
click at [290, 332] on span "Free Play" at bounding box center [278, 331] width 39 height 12
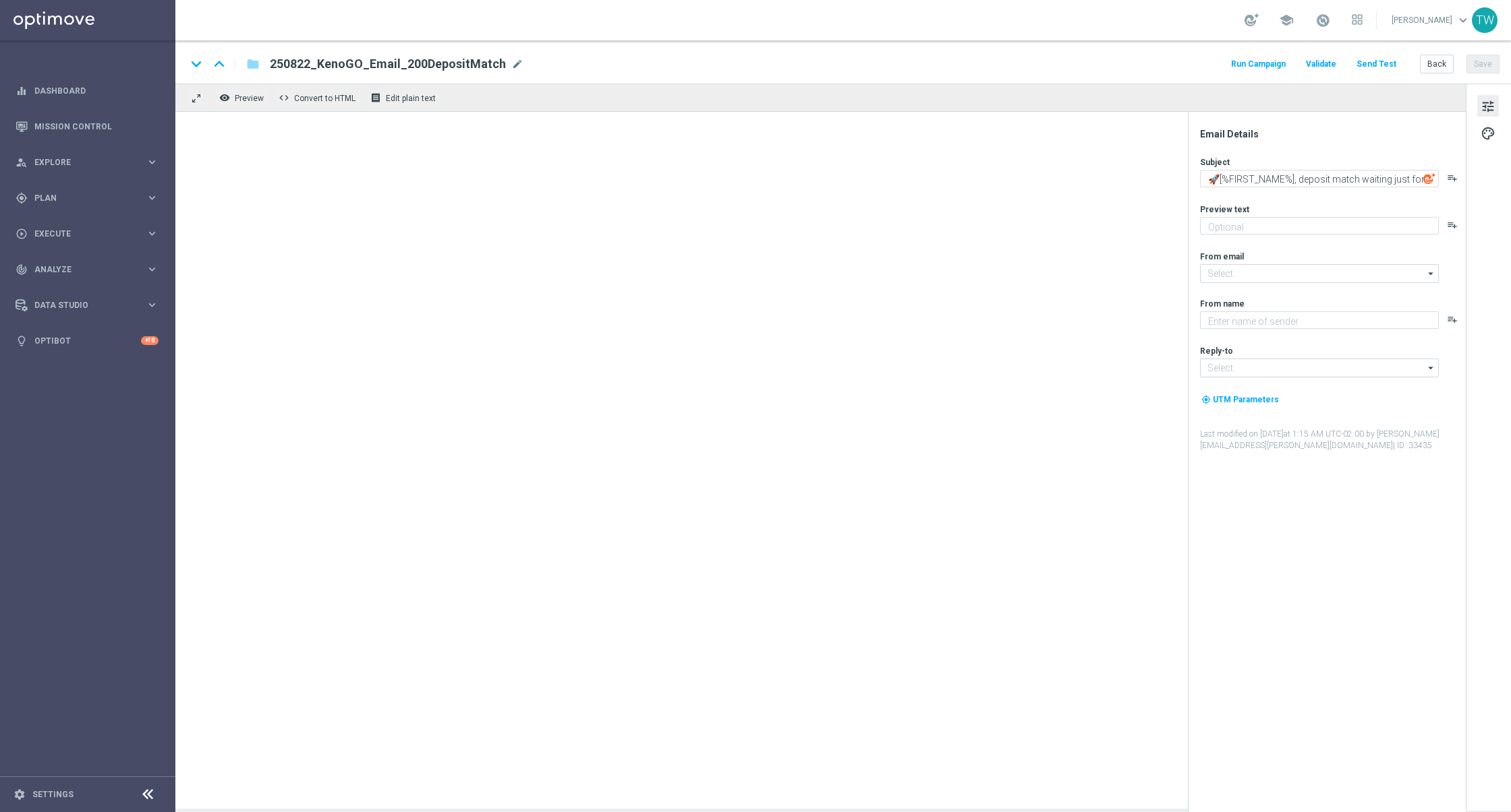
type textarea "Your turn to get matched!"
type input "[EMAIL_ADDRESS][DOMAIN_NAME]"
type textarea "KenoGO"
type input "support@kenogo.com.au"
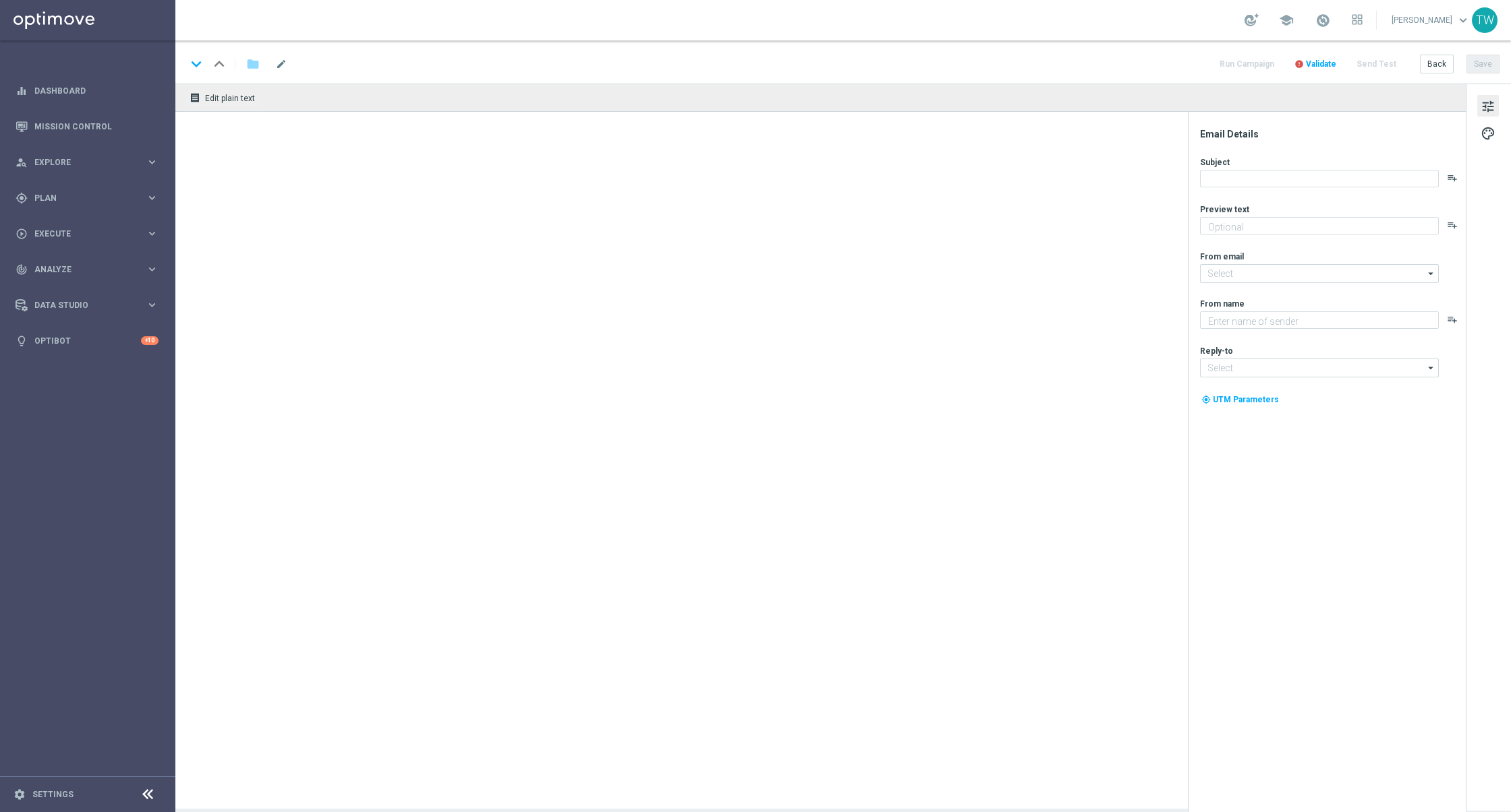
type textarea "Your turn to get matched!"
type input "[EMAIL_ADDRESS][DOMAIN_NAME]"
type textarea "KenoGO"
type input "[EMAIL_ADDRESS][DOMAIN_NAME]"
type textarea "Your turn to get matched!"
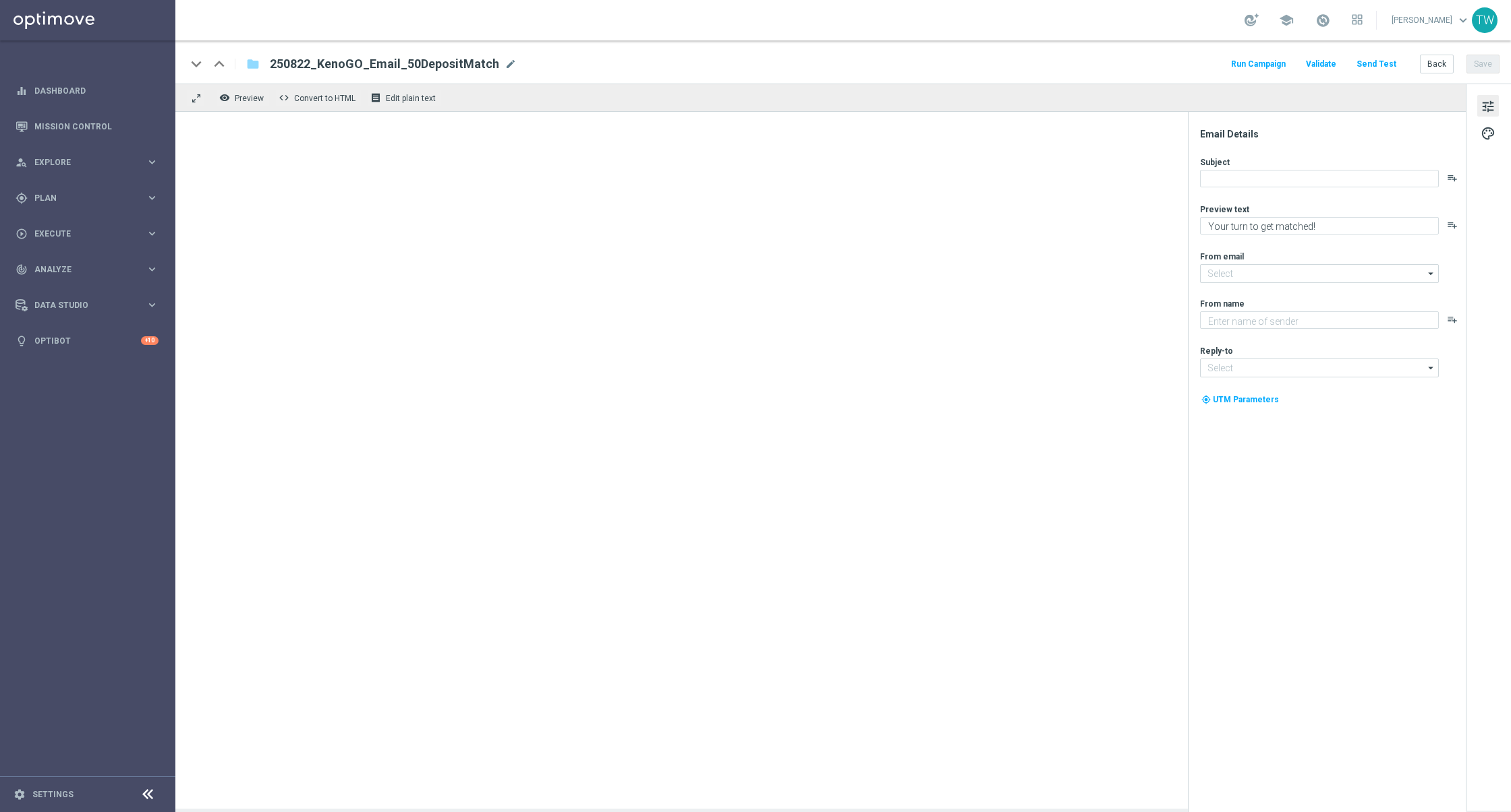
type input "[EMAIL_ADDRESS][DOMAIN_NAME]"
type textarea "KenoGO"
type input "[EMAIL_ADDRESS][DOMAIN_NAME]"
type textarea "Your turn to get matched!"
type input "mail@crm.kenogo.com.au"
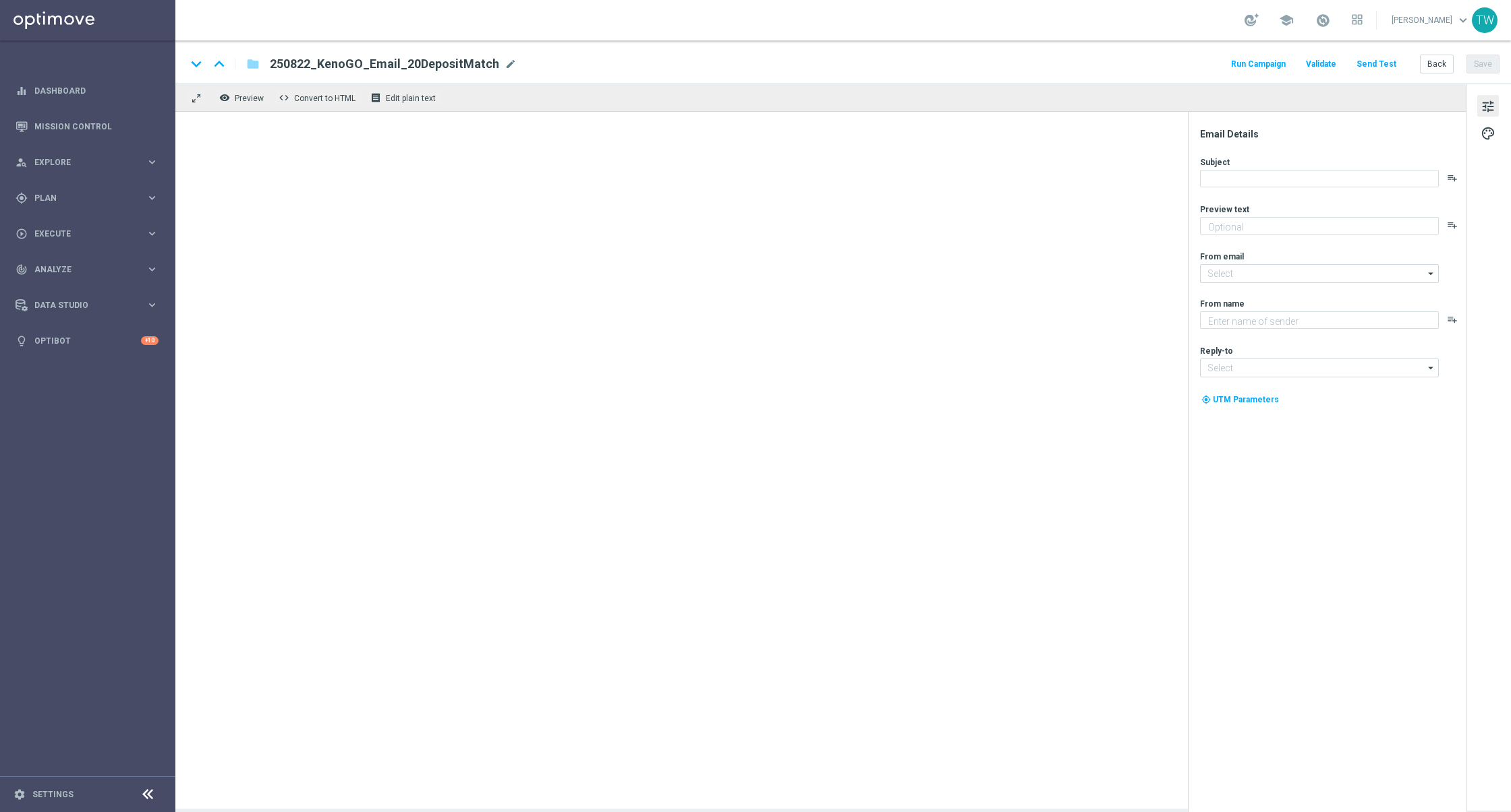
type textarea "KenoGO"
type input "support@kenogo.com.au"
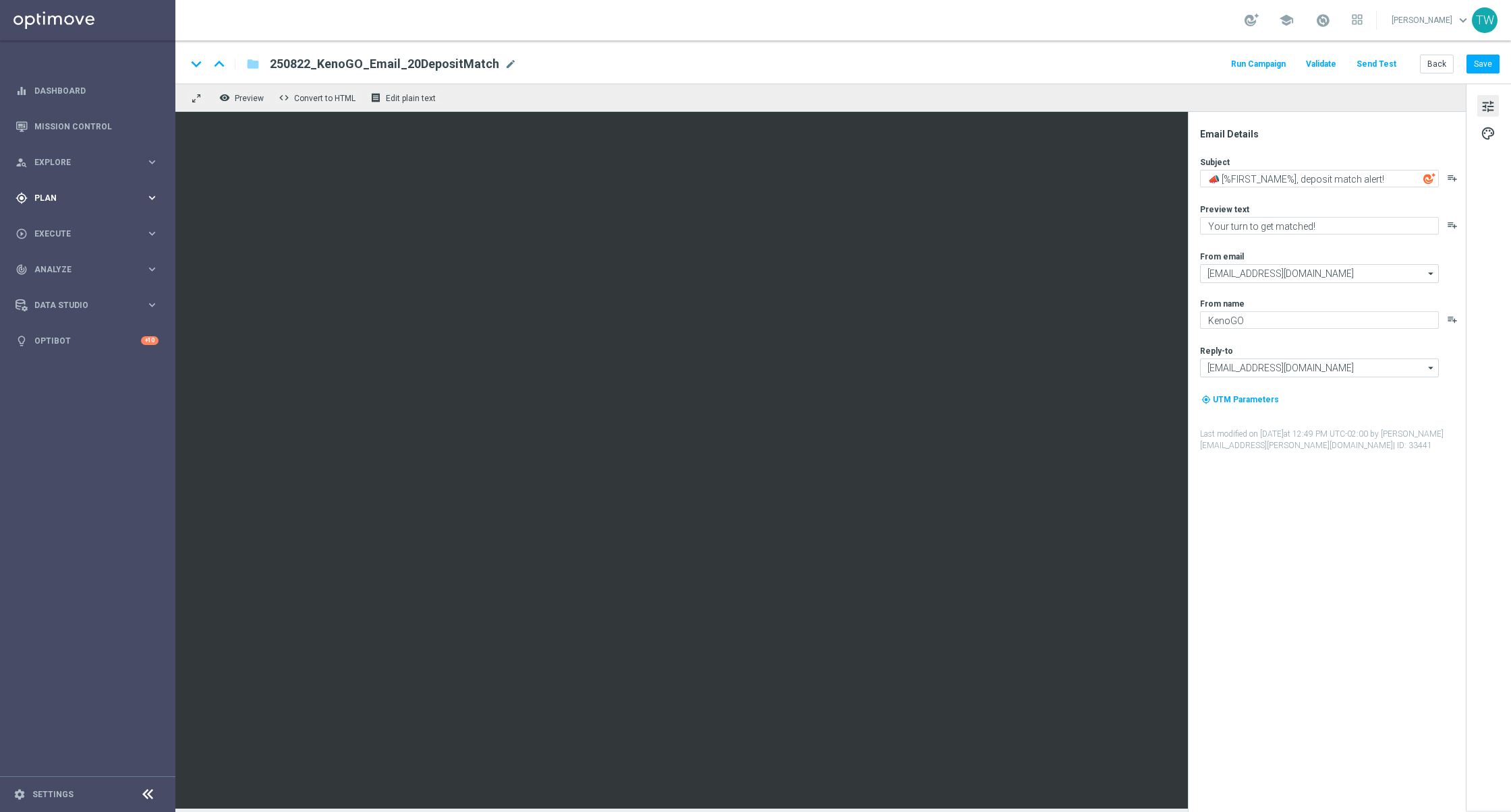
click at [124, 204] on div "gps_fixed Plan keyboard_arrow_right" at bounding box center [86, 197] width 174 height 36
click at [141, 267] on div "Templates" at bounding box center [90, 266] width 110 height 8
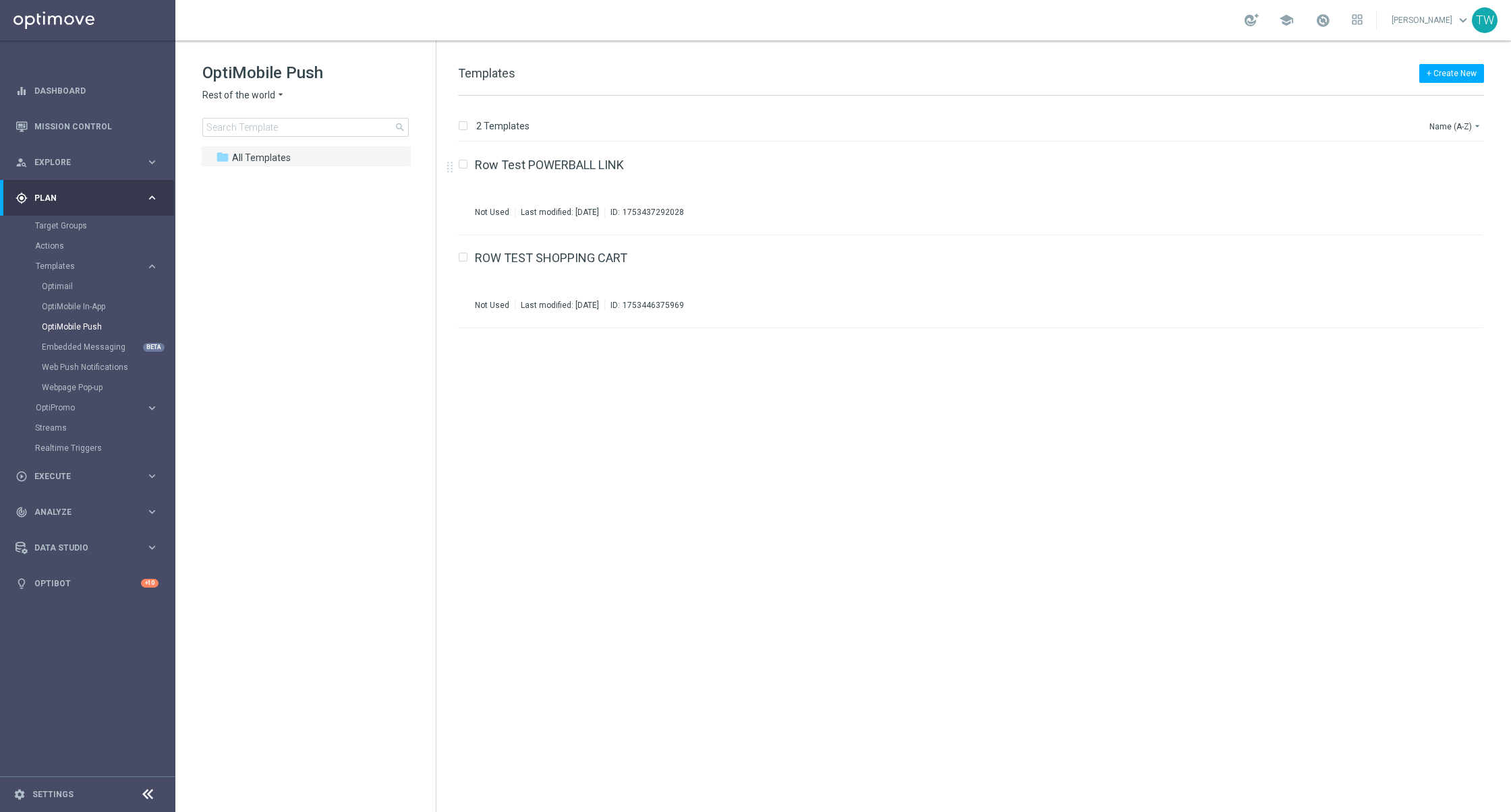
click at [260, 95] on span "Rest of the world" at bounding box center [239, 95] width 73 height 13
click at [0, 0] on span "KenoGO Australia" at bounding box center [0, 0] width 0 height 0
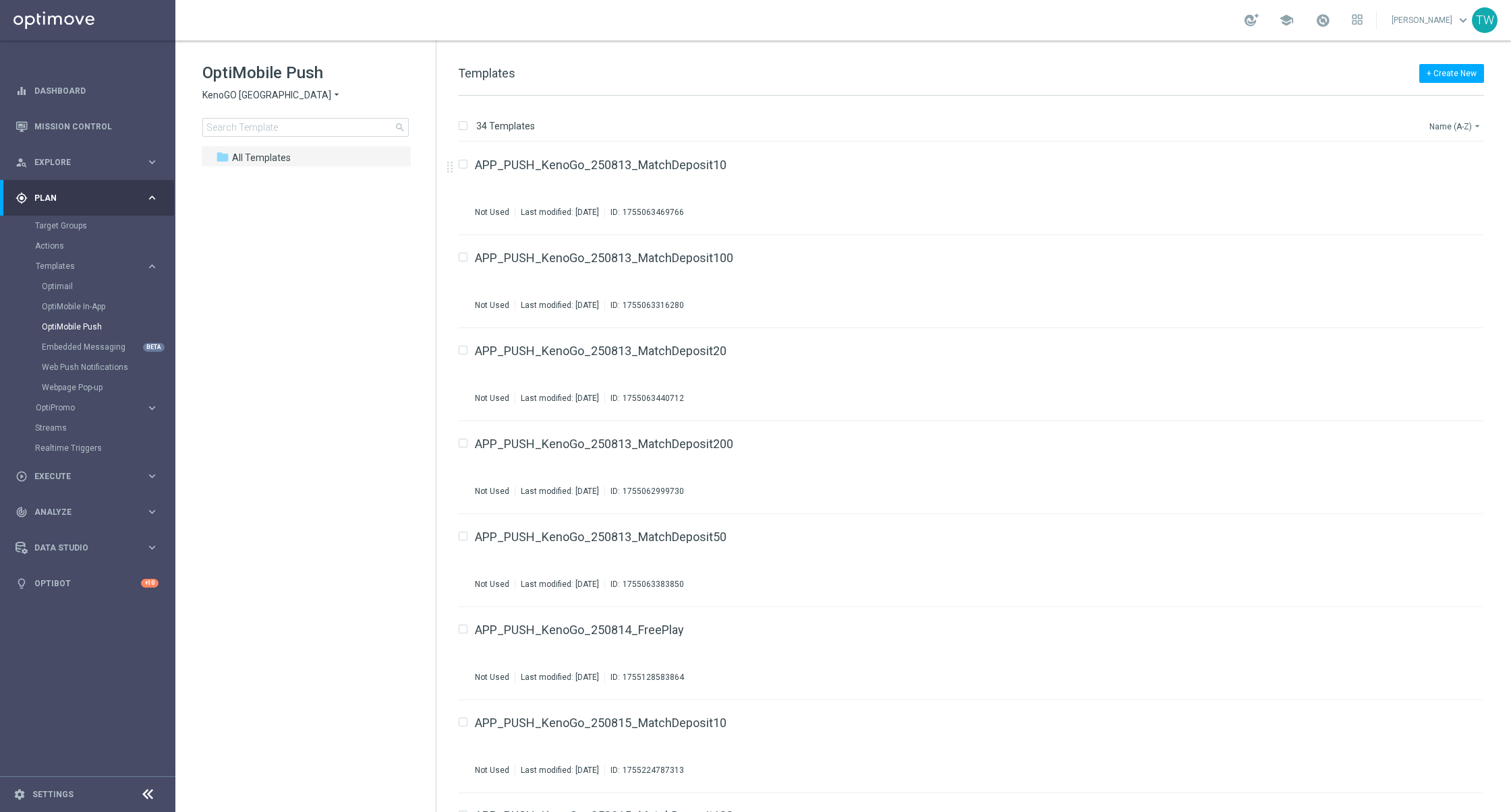
drag, startPoint x: 1462, startPoint y: 124, endPoint x: 1462, endPoint y: 131, distance: 7.0
click at [1462, 124] on button "Name (A-Z) arrow_drop_down" at bounding box center [1456, 126] width 56 height 16
click at [1456, 182] on span "Date Modified (Newest)" at bounding box center [1431, 187] width 90 height 9
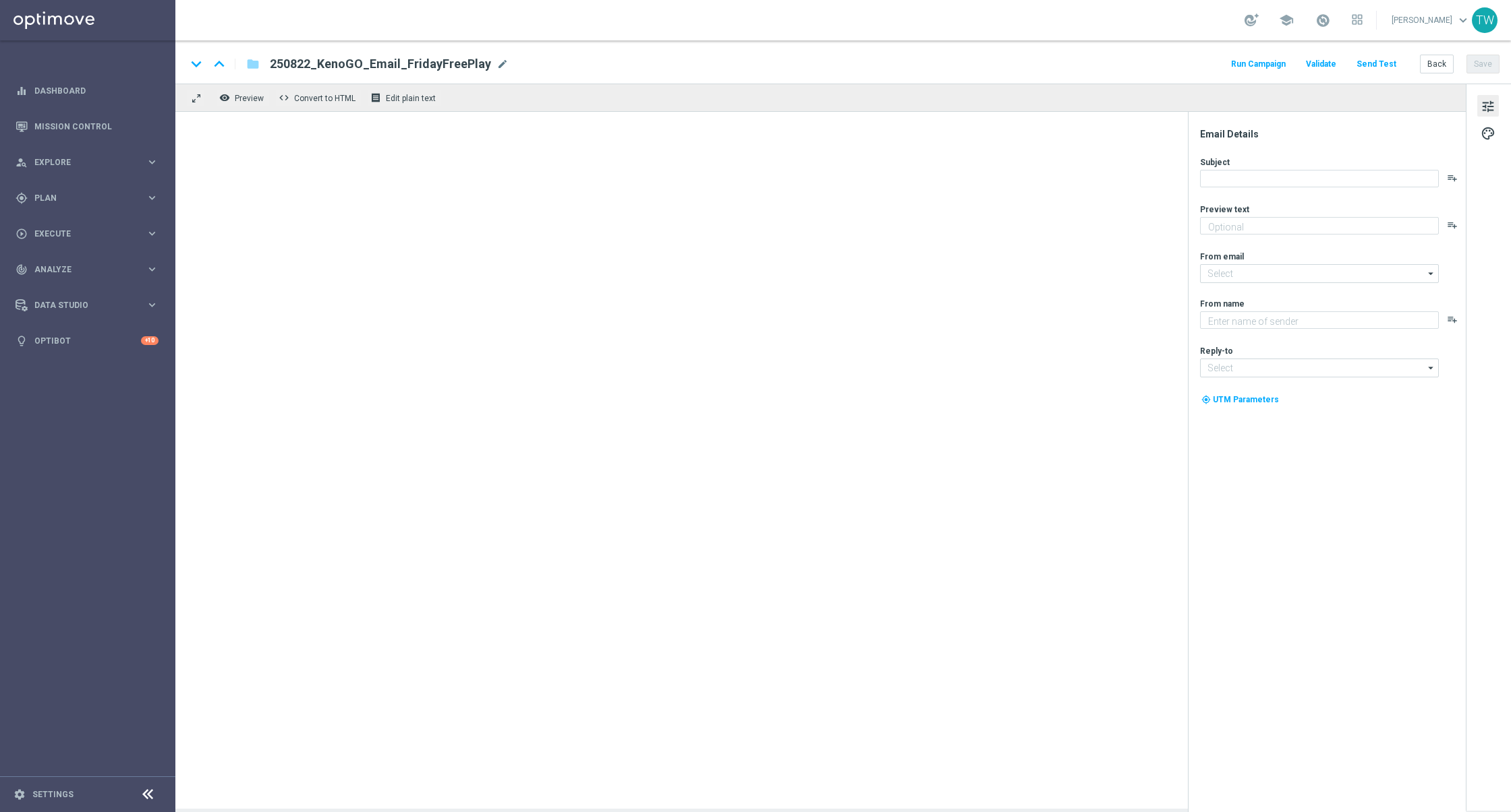
type textarea "A little [DATE] fun, on us!"
type textarea "KenoGO"
type input "[EMAIL_ADDRESS][DOMAIN_NAME]"
type textarea "Your turn to get matched!"
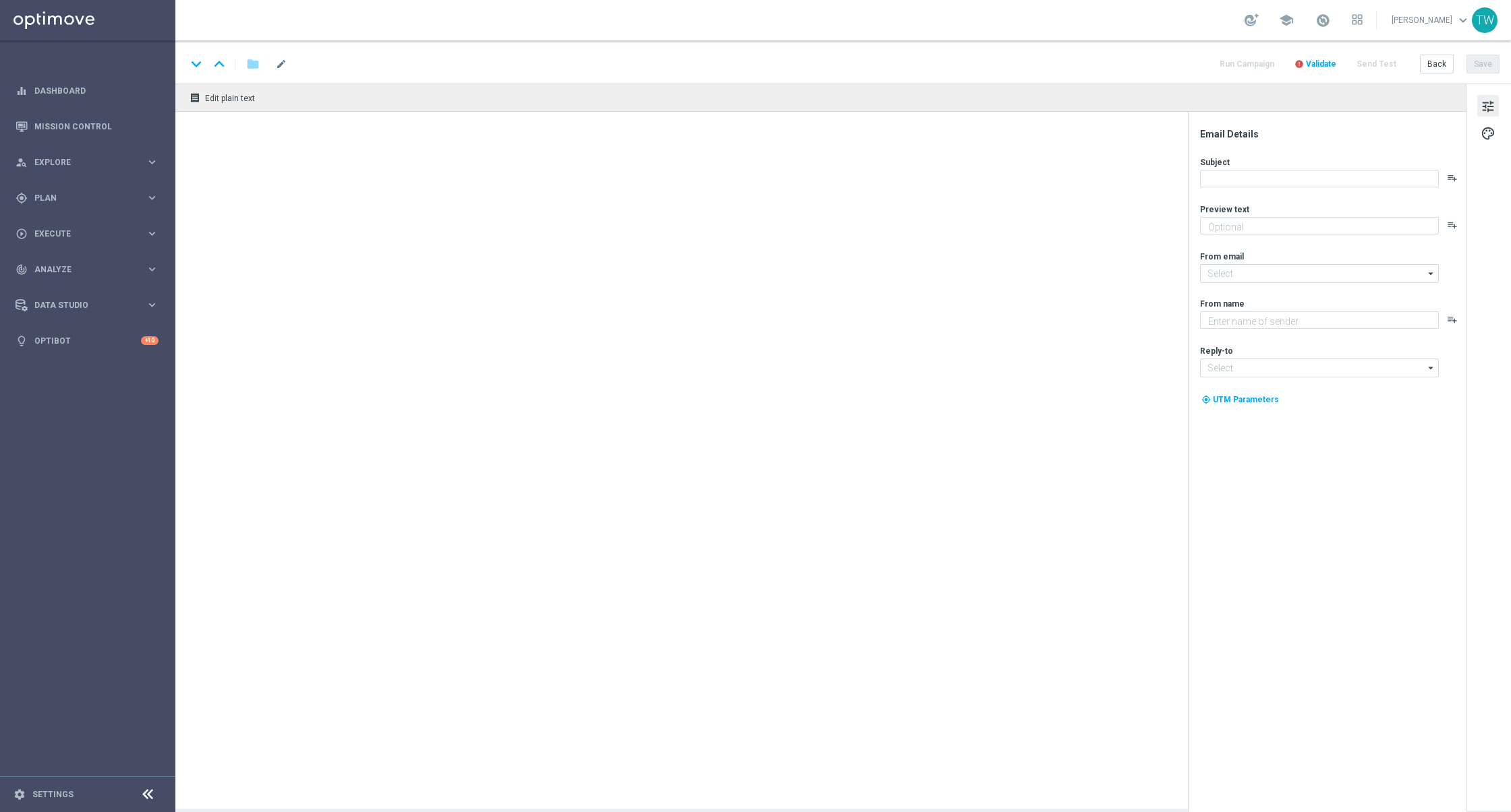
type textarea "KenoGO"
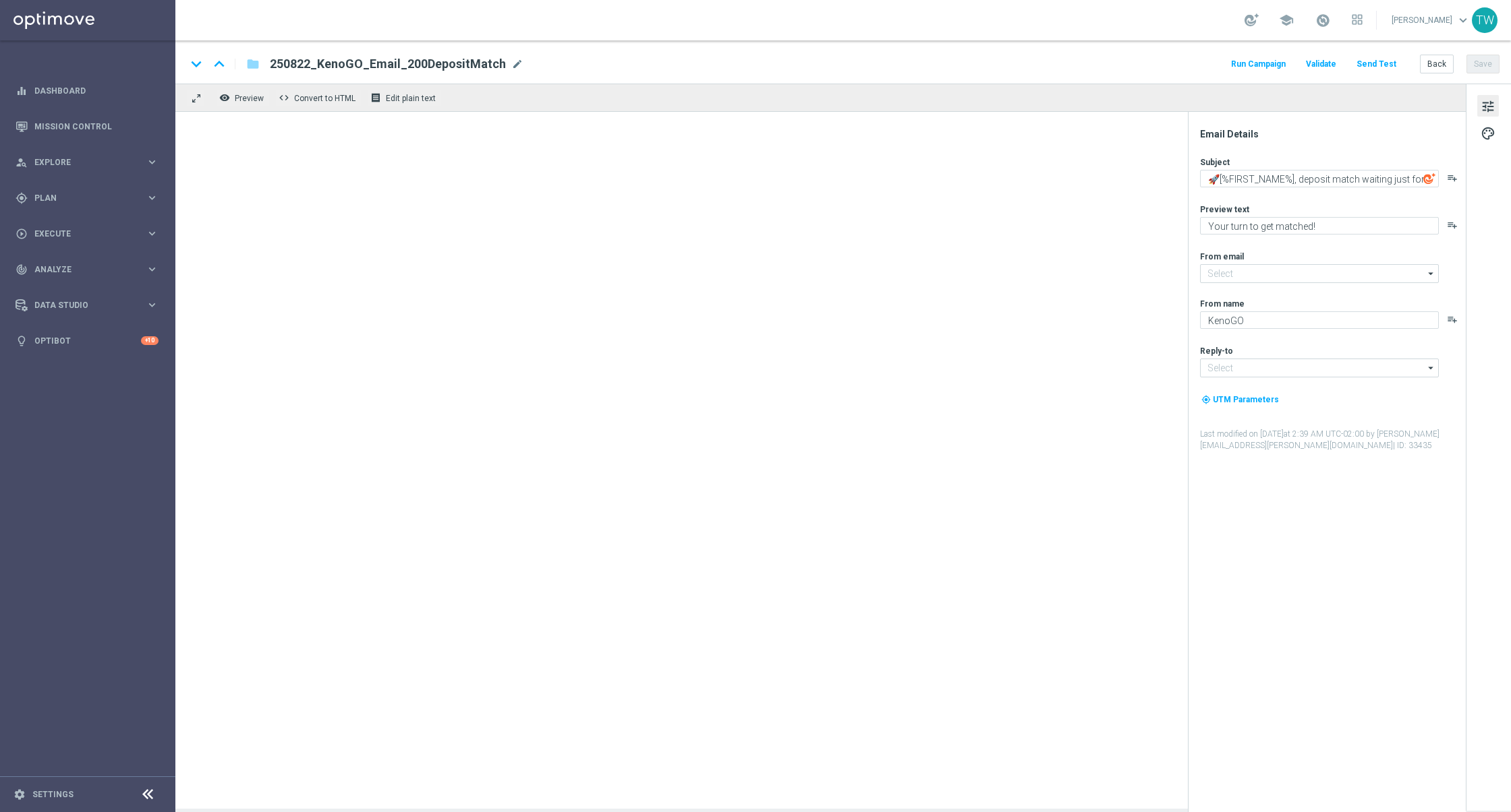
type input "mail@crm.kenogo.com.au"
type input "support@kenogo.com.au"
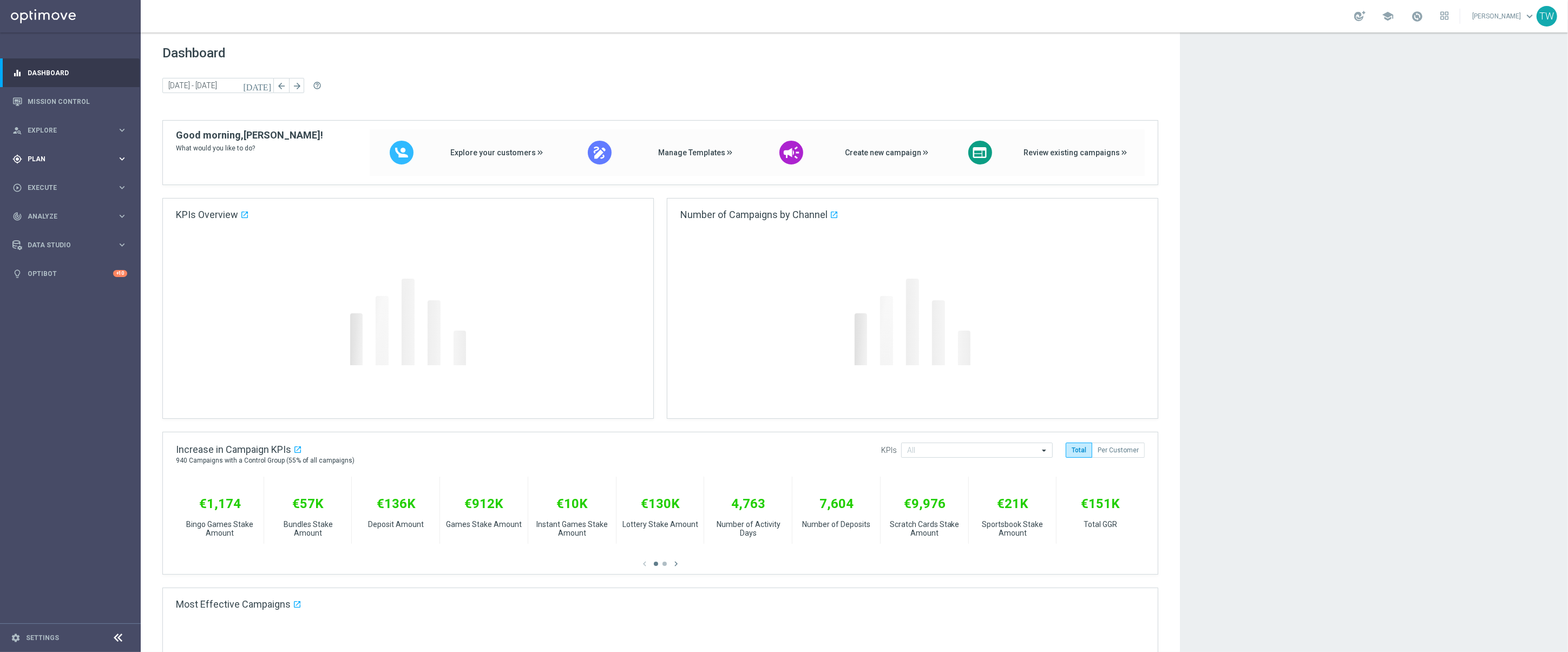
click at [113, 161] on span "Plan" at bounding box center [72, 159] width 89 height 7
click at [63, 181] on link "Target Groups" at bounding box center [70, 181] width 85 height 9
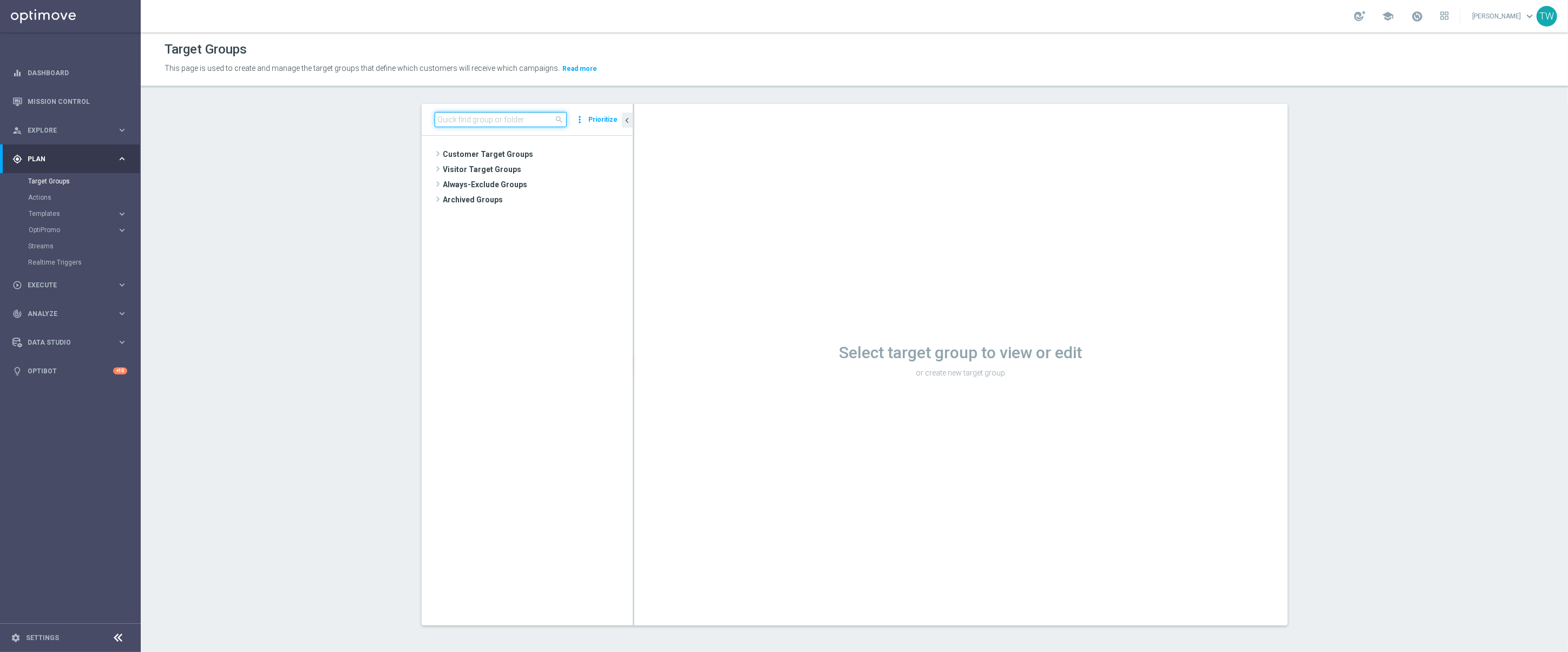
click at [486, 117] on input at bounding box center [500, 119] width 132 height 15
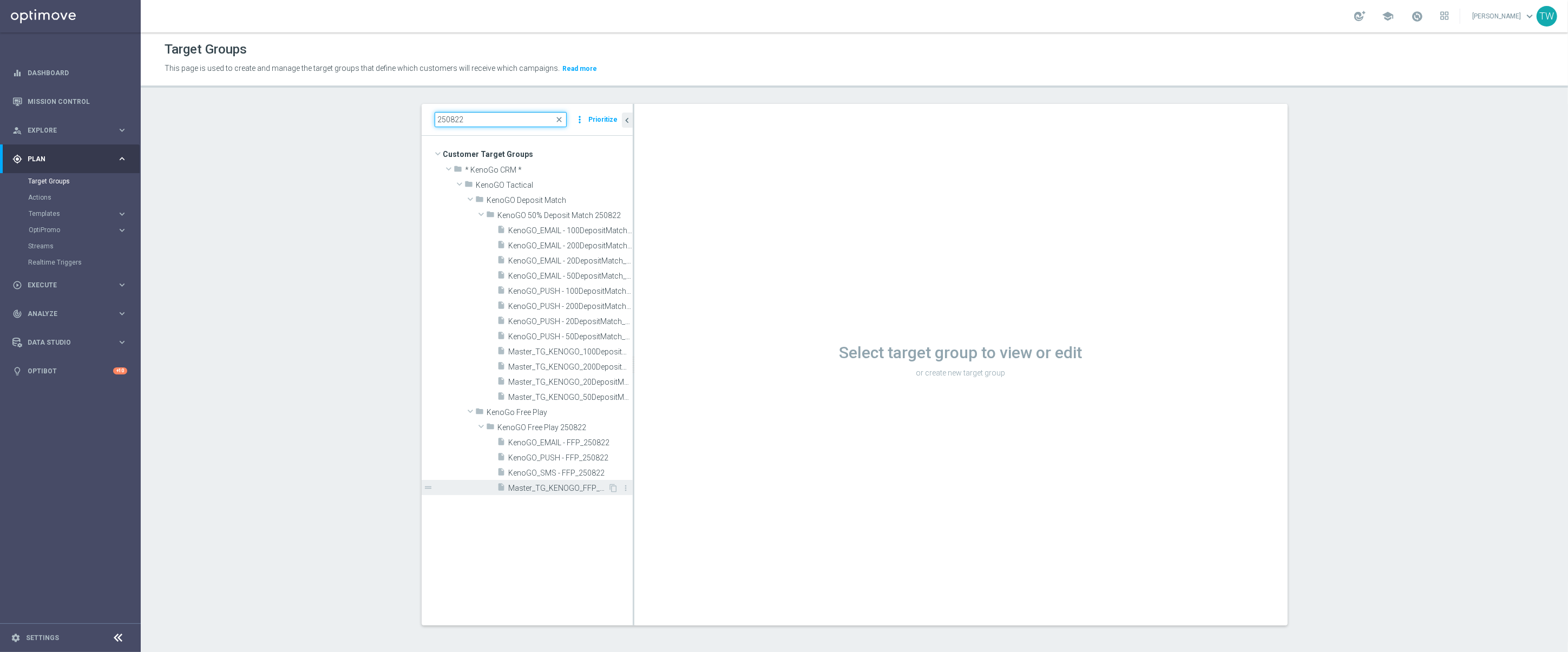
type input "250822"
click at [597, 487] on span "Master_TG_KENOGO_FFP_250822" at bounding box center [559, 488] width 100 height 9
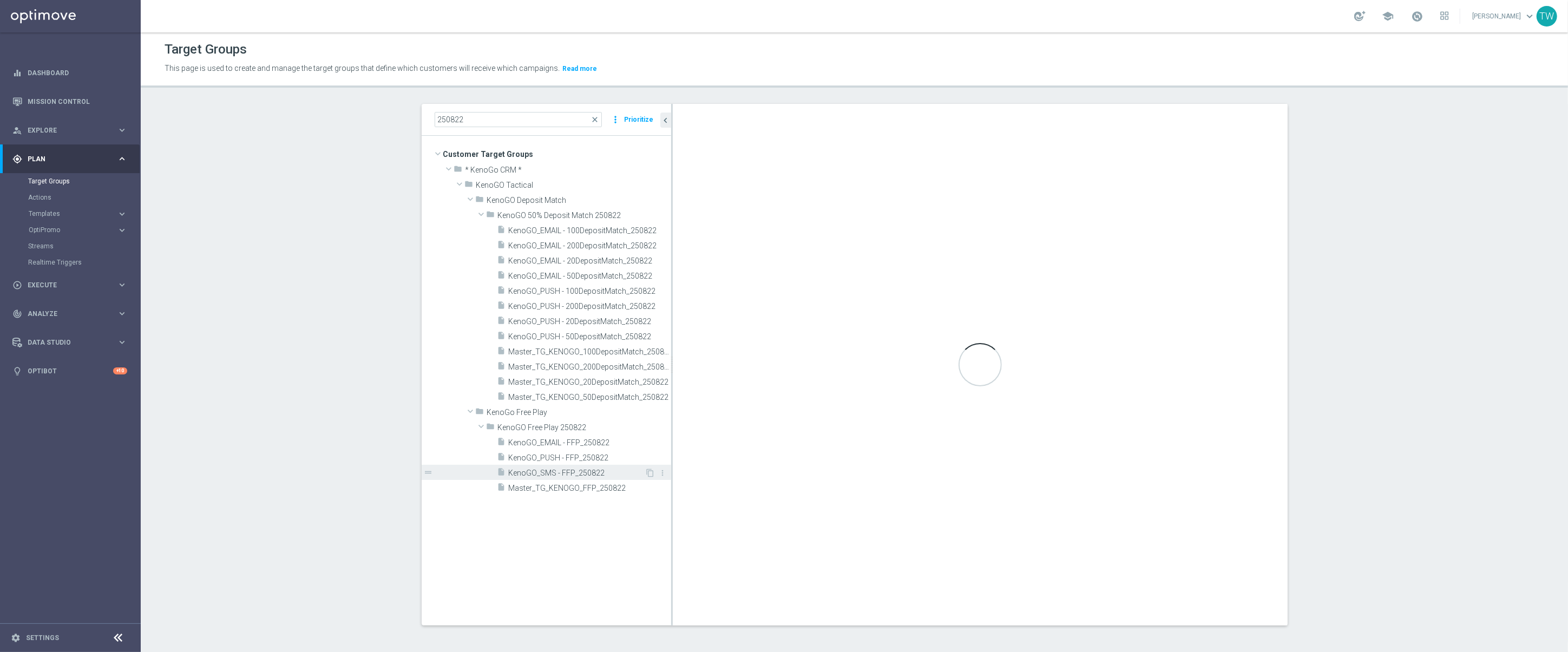
drag, startPoint x: 632, startPoint y: 481, endPoint x: 671, endPoint y: 477, distance: 39.2
click at [671, 477] on as-split "250822 close more_vert Prioritize Customer Target Groups library_add create_new…" at bounding box center [855, 365] width 866 height 522
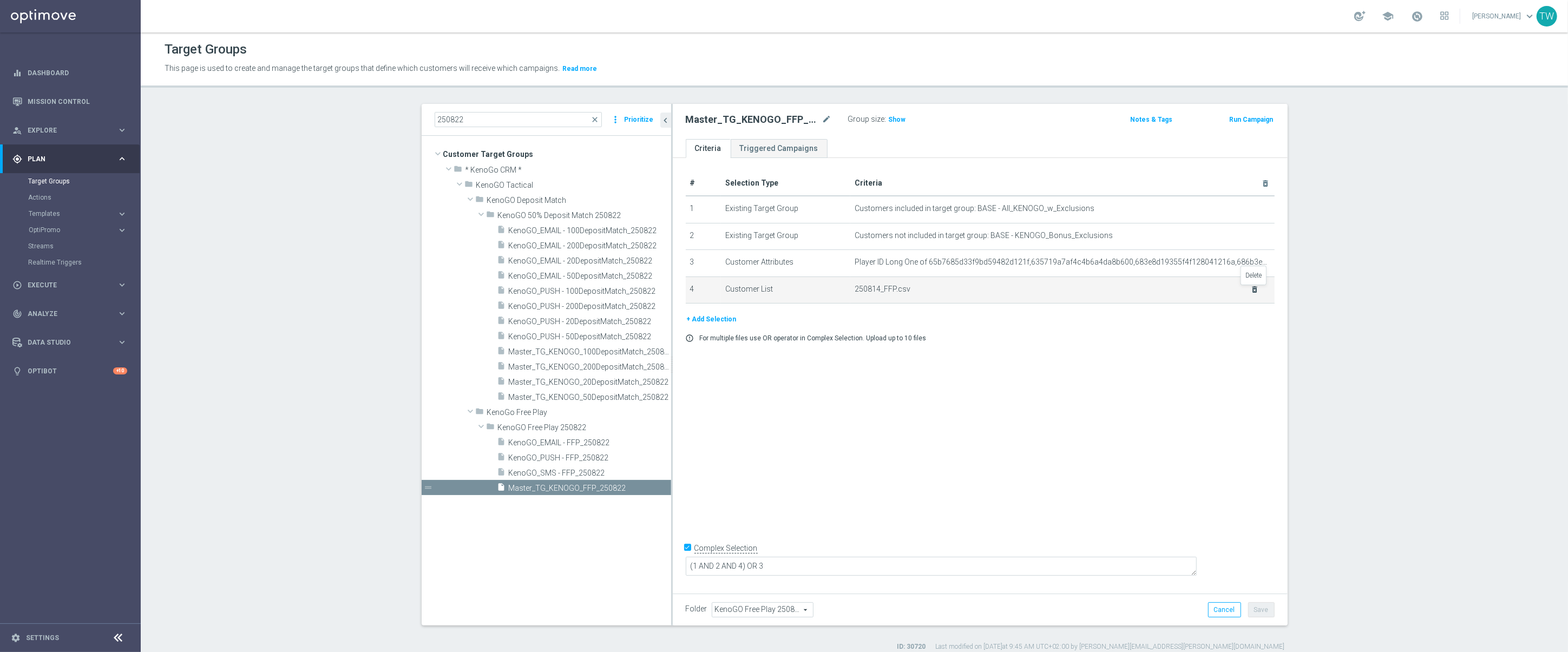
click at [1258, 292] on icon "delete_forever" at bounding box center [1255, 290] width 9 height 9
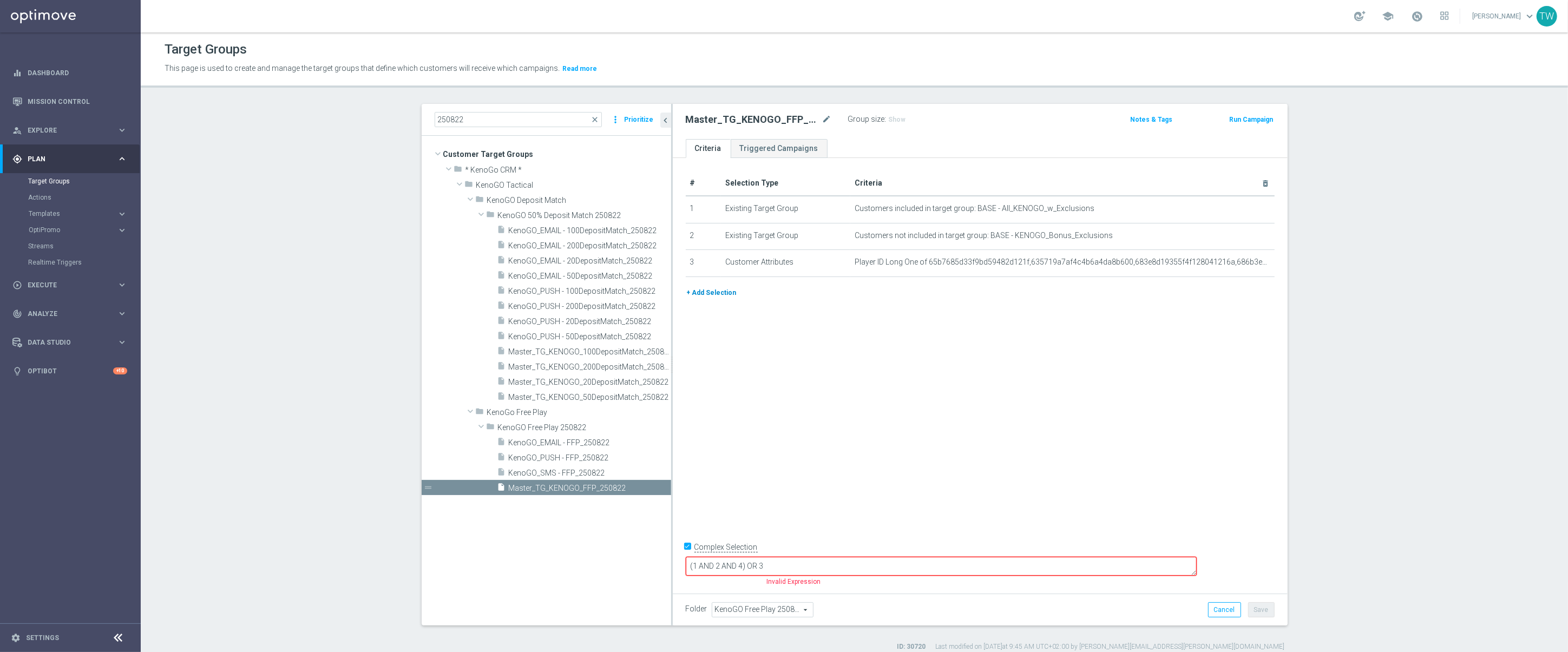
click at [721, 301] on div "+ Add Selection" at bounding box center [980, 296] width 605 height 20
click at [724, 293] on button "+ Add Selection" at bounding box center [712, 293] width 52 height 12
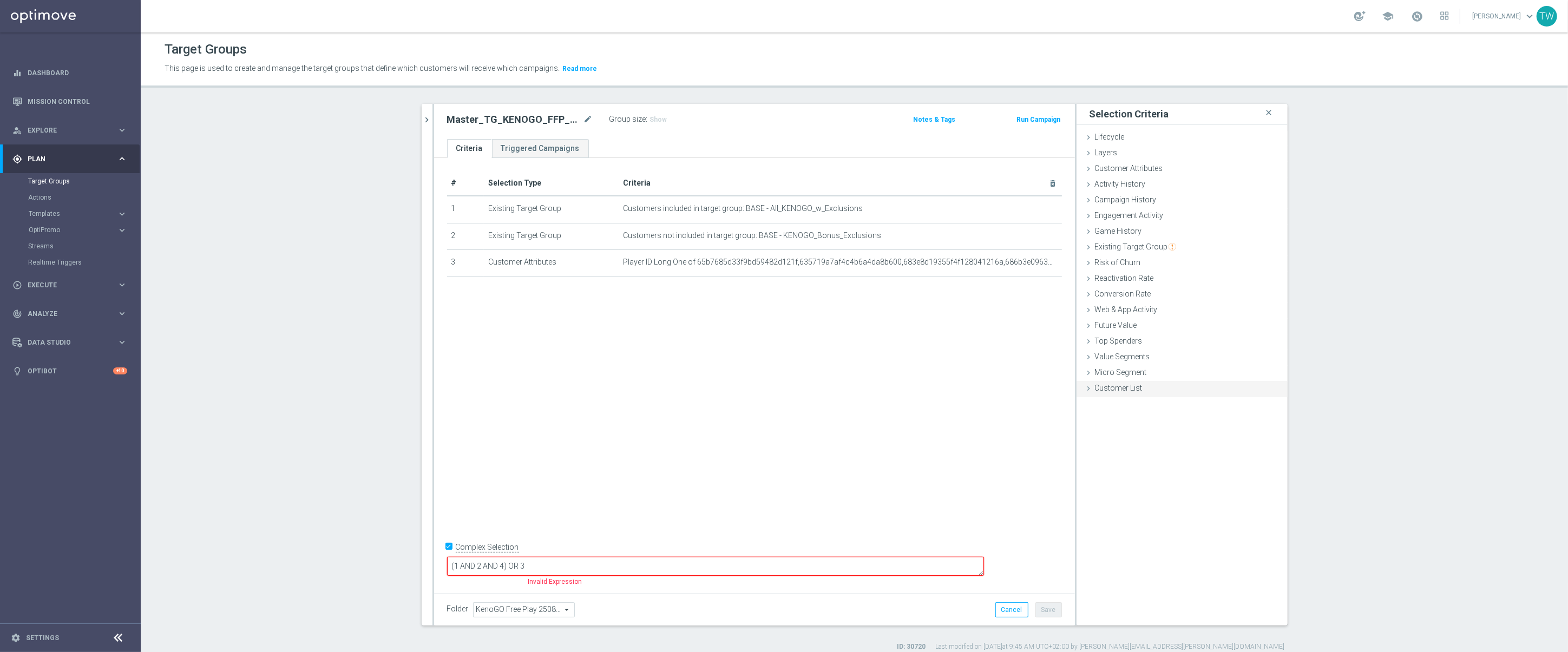
click at [1093, 387] on div "Customer List done" at bounding box center [1182, 389] width 211 height 16
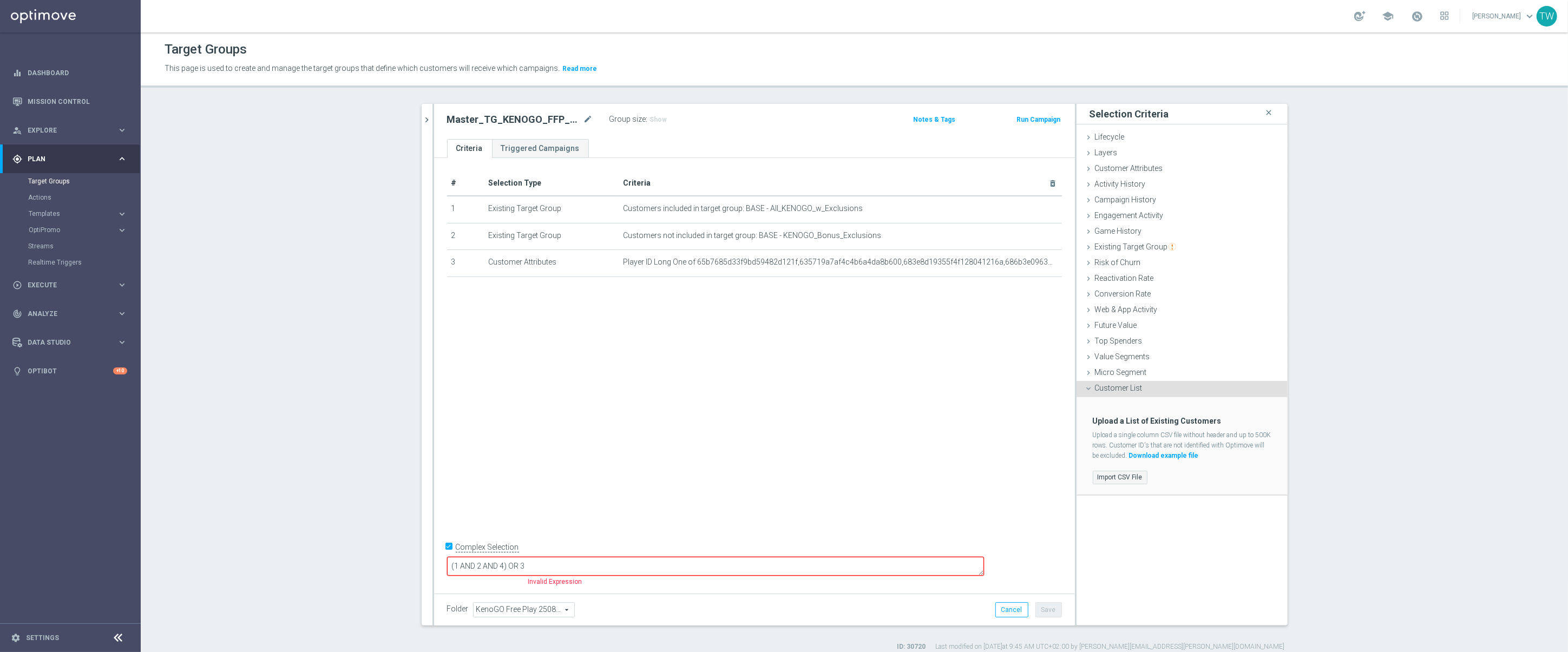
click at [1129, 483] on label "Import CSV File" at bounding box center [1120, 478] width 55 height 13
click at [0, 0] on input "Import CSV File" at bounding box center [0, 0] width 0 height 0
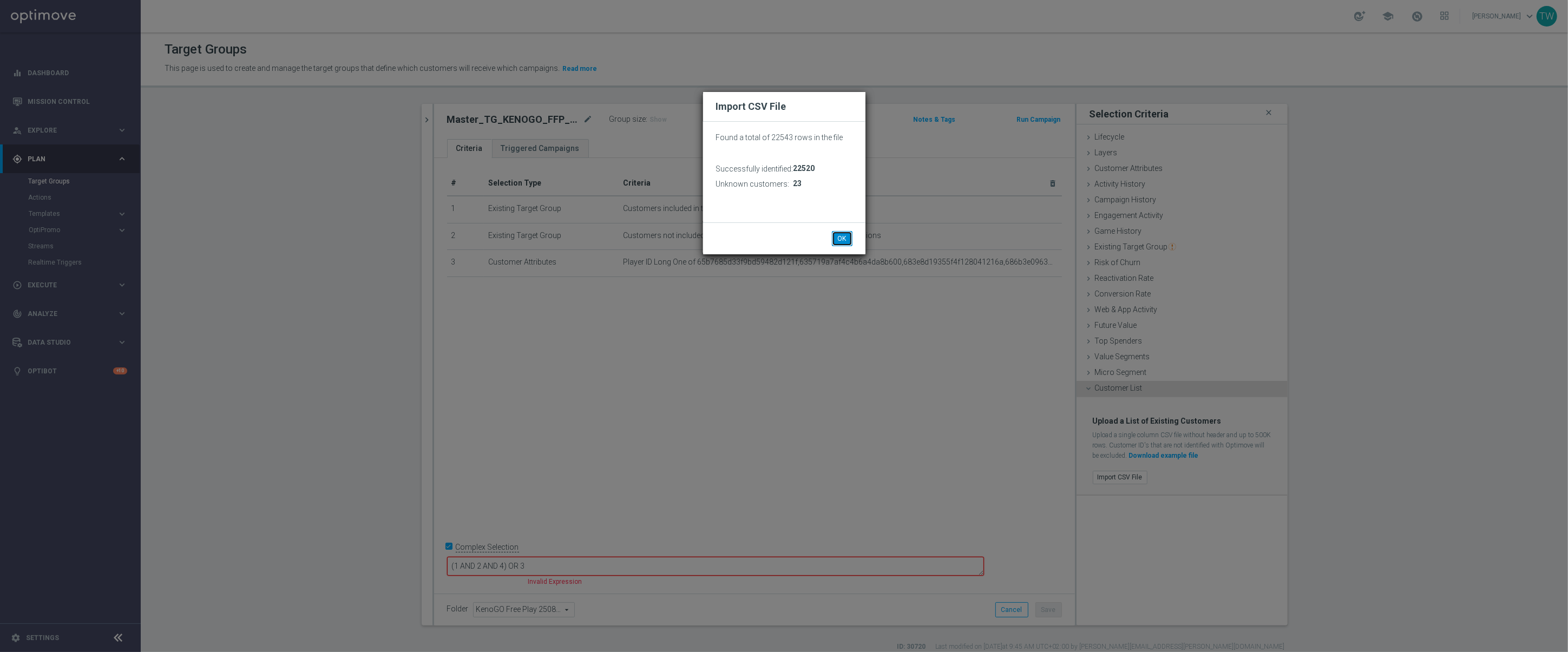
click at [850, 234] on button "OK" at bounding box center [842, 239] width 21 height 15
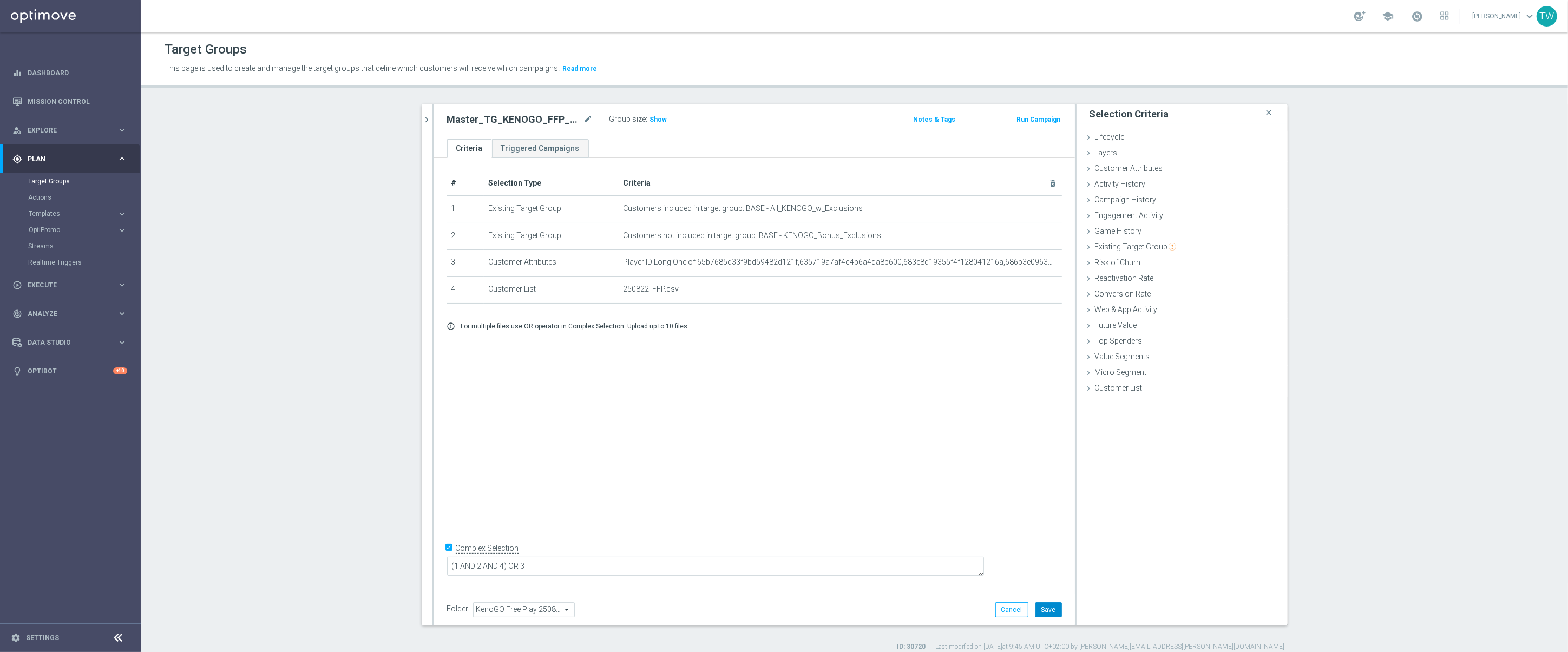
drag, startPoint x: 1049, startPoint y: 608, endPoint x: 1049, endPoint y: 601, distance: 7.0
click at [1049, 607] on button "Save" at bounding box center [1049, 610] width 27 height 15
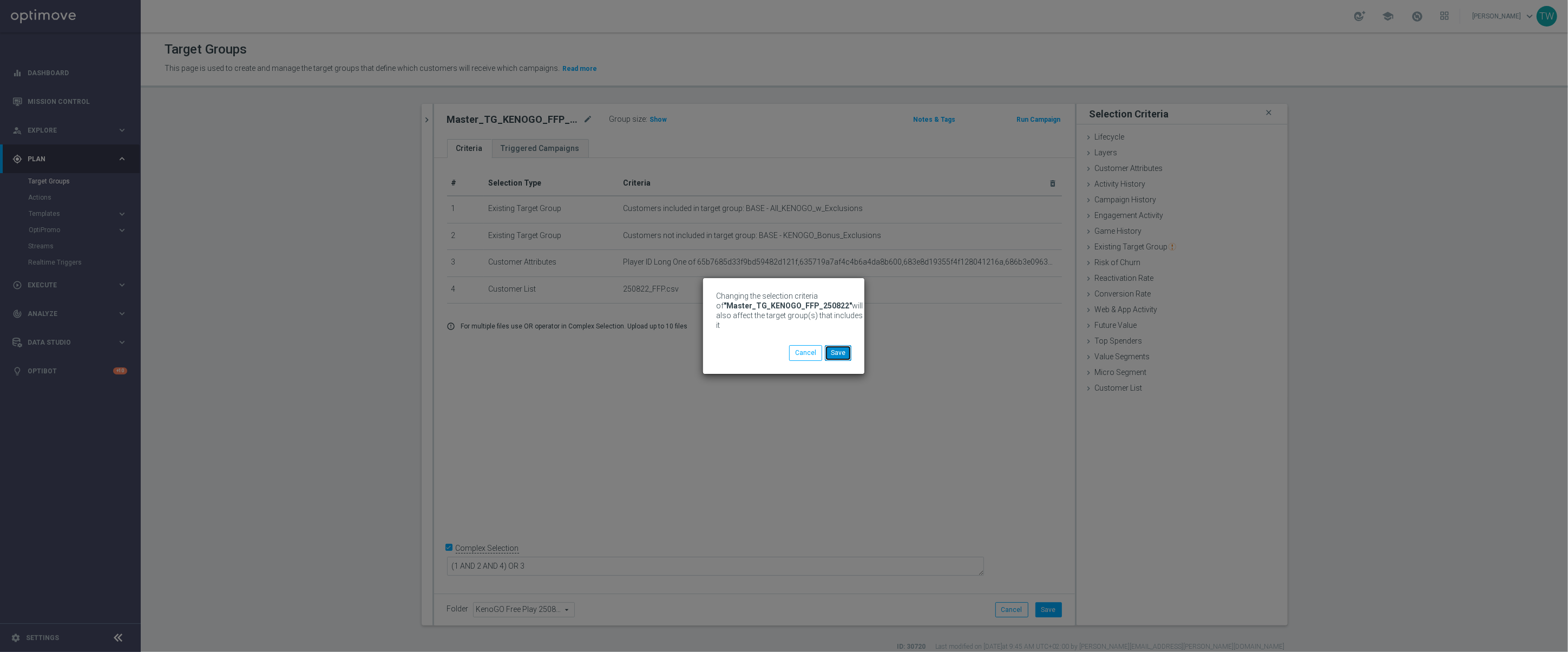
click at [844, 355] on button "Save" at bounding box center [838, 352] width 27 height 15
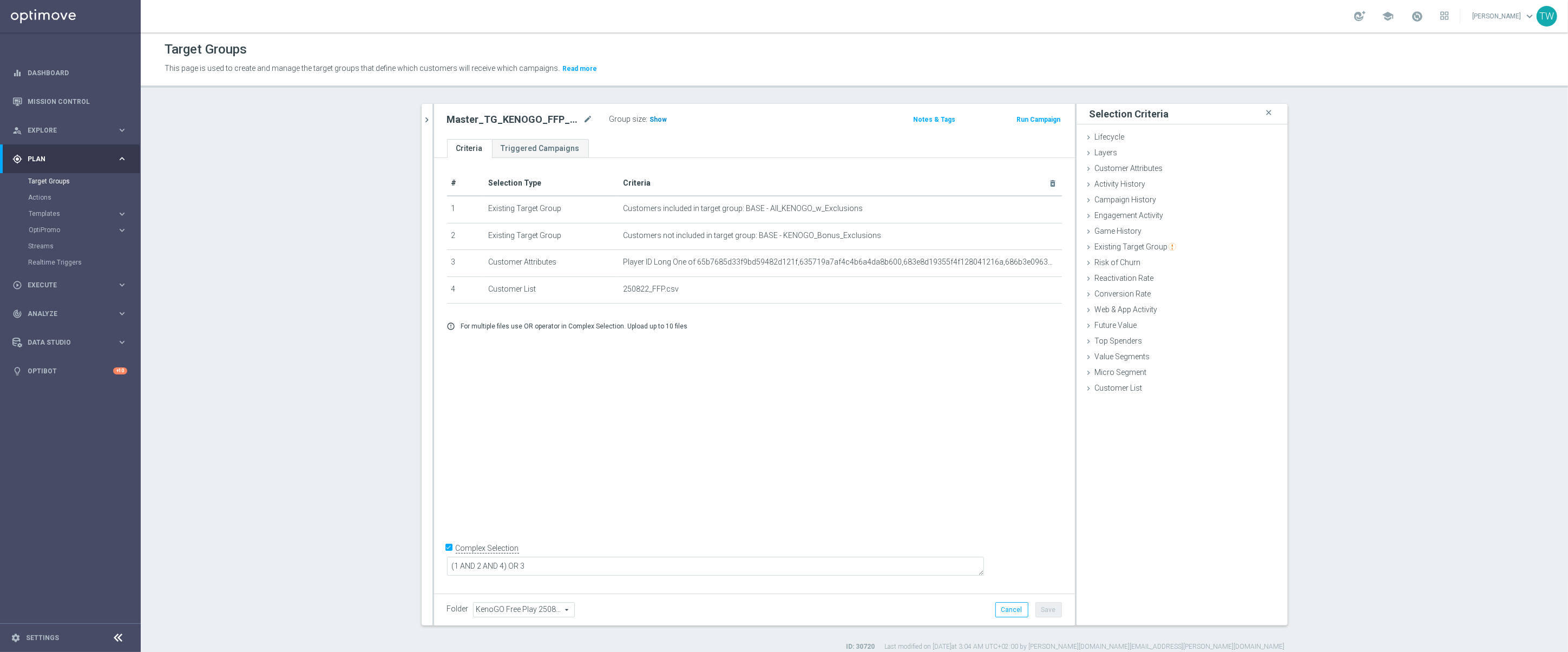
click at [658, 124] on span "Show" at bounding box center [659, 119] width 17 height 7
click at [660, 120] on span "20,976" at bounding box center [662, 121] width 23 height 10
click at [1423, 17] on span at bounding box center [1417, 16] width 12 height 12
click at [1423, 15] on span at bounding box center [1417, 16] width 12 height 12
click at [119, 283] on icon "keyboard_arrow_right" at bounding box center [122, 285] width 10 height 10
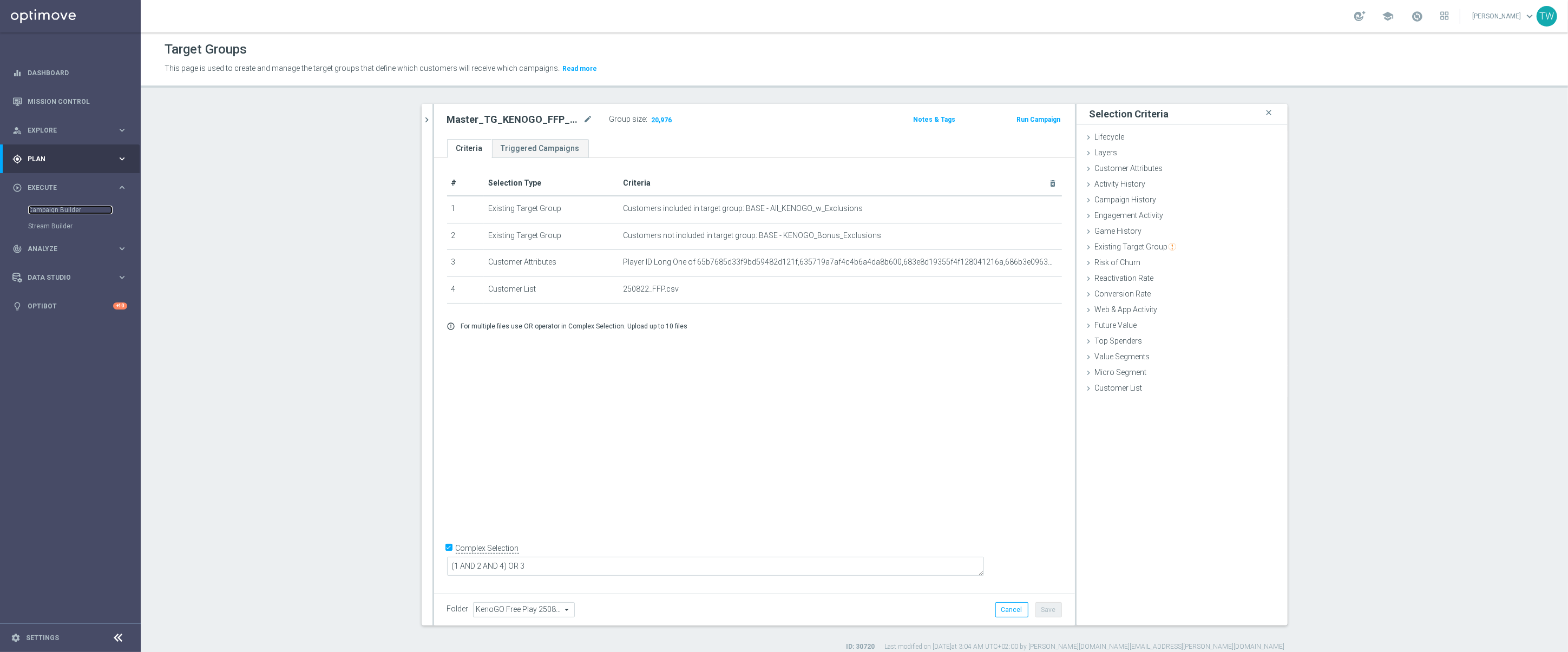
drag, startPoint x: 60, startPoint y: 209, endPoint x: 55, endPoint y: 214, distance: 7.1
click at [60, 209] on link "Campaign Builder" at bounding box center [70, 210] width 85 height 9
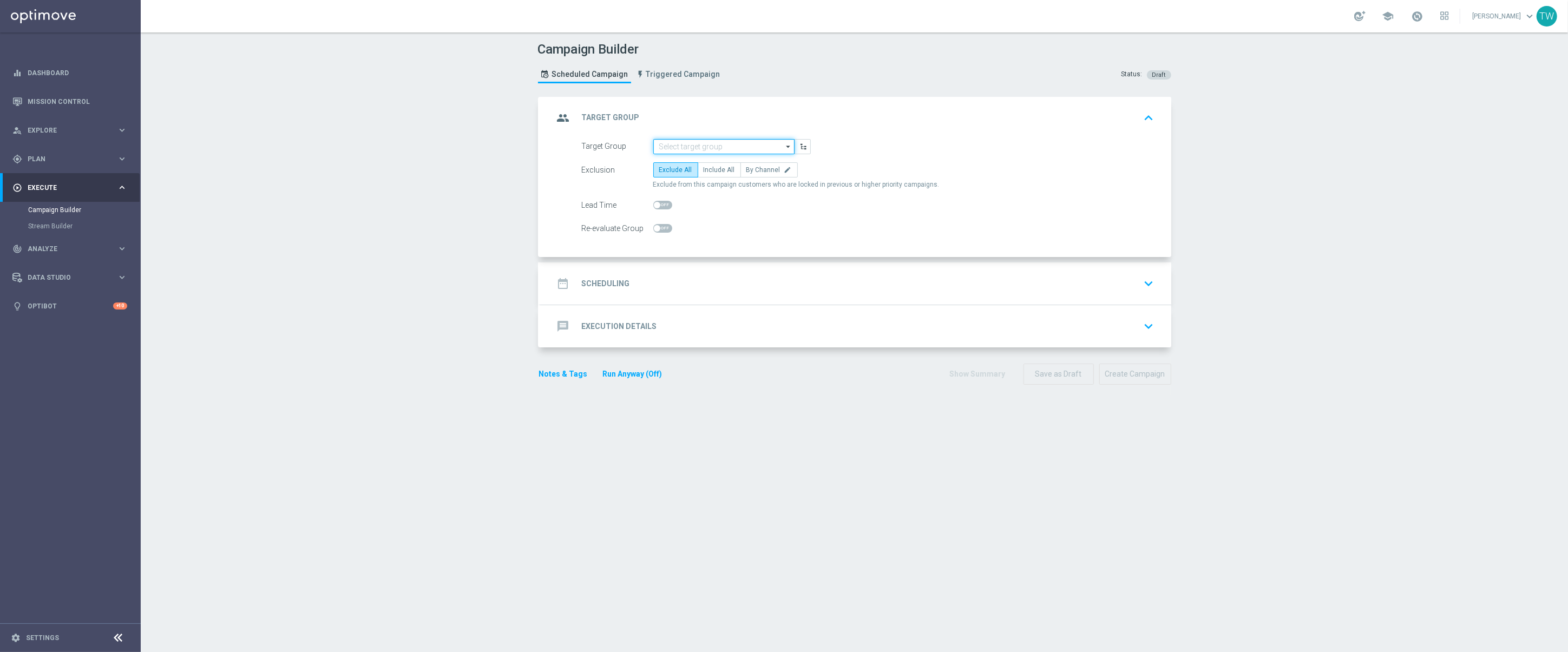
click at [730, 149] on input at bounding box center [724, 147] width 141 height 15
type input "3"
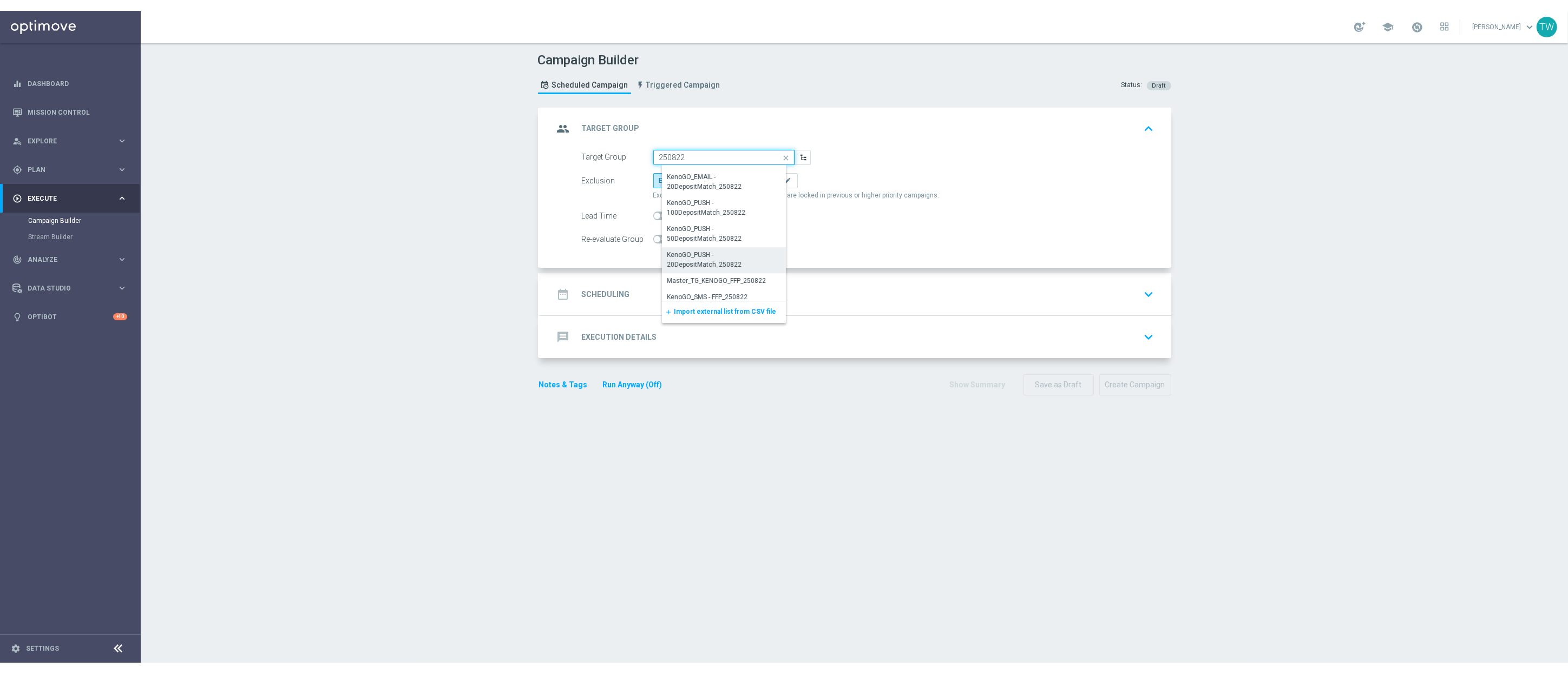
scroll to position [241, 0]
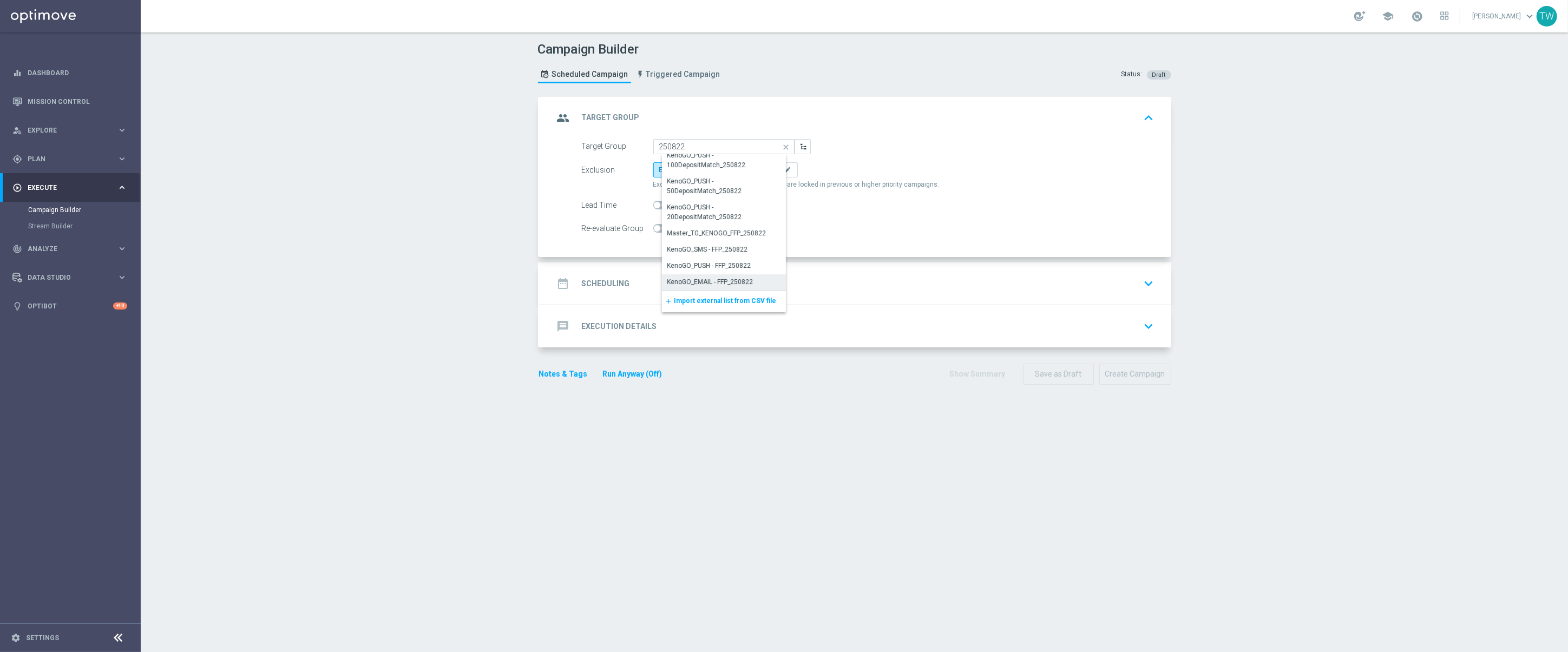
click at [739, 284] on div "KenoGO_EMAIL - FFP_250822" at bounding box center [710, 282] width 86 height 10
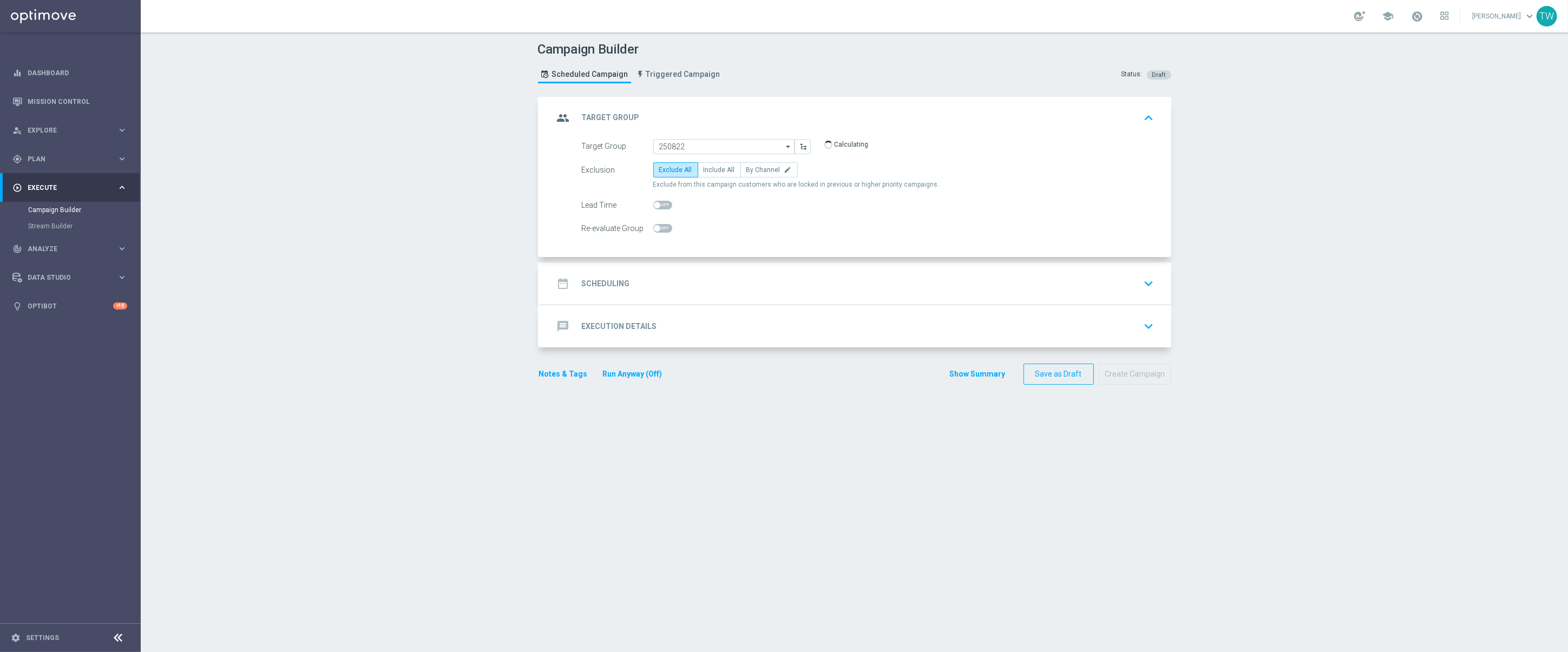
type input "KenoGO_EMAIL - FFP_250822"
click at [725, 168] on span "Include All" at bounding box center [719, 170] width 32 height 7
click at [711, 169] on input "Include All" at bounding box center [707, 172] width 7 height 7
radio input "true"
click at [754, 273] on div "date_range Scheduling keyboard_arrow_down" at bounding box center [856, 283] width 631 height 42
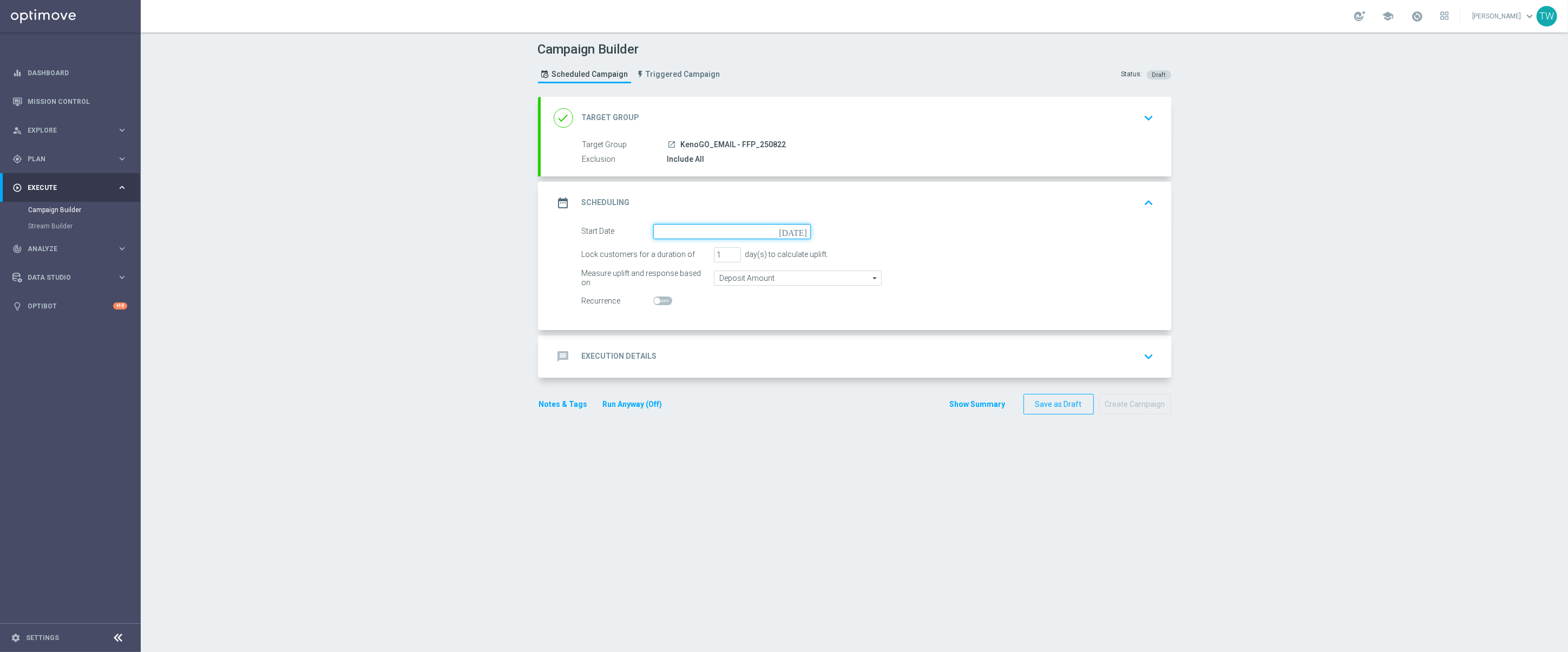
click at [702, 229] on input at bounding box center [732, 231] width 158 height 15
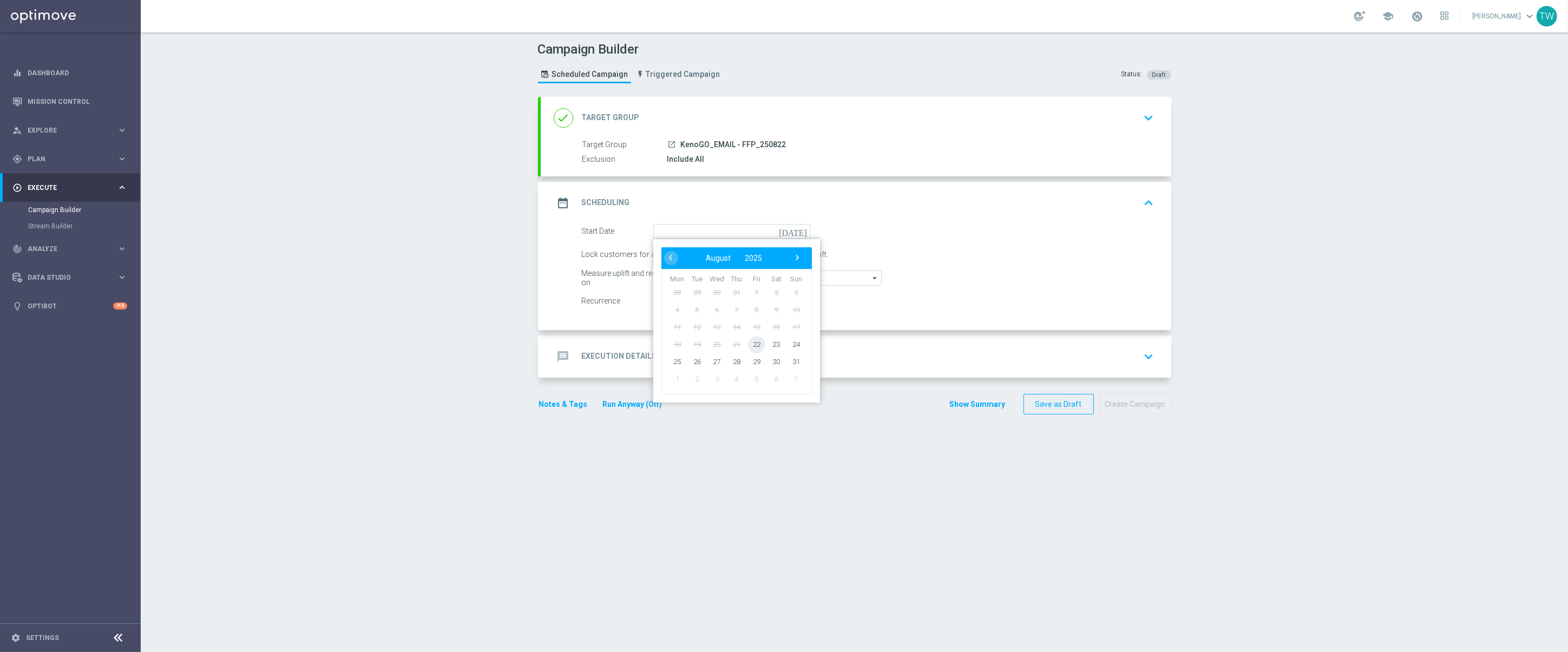
click at [758, 346] on span "22" at bounding box center [756, 344] width 17 height 17
type input "22 Aug 2025"
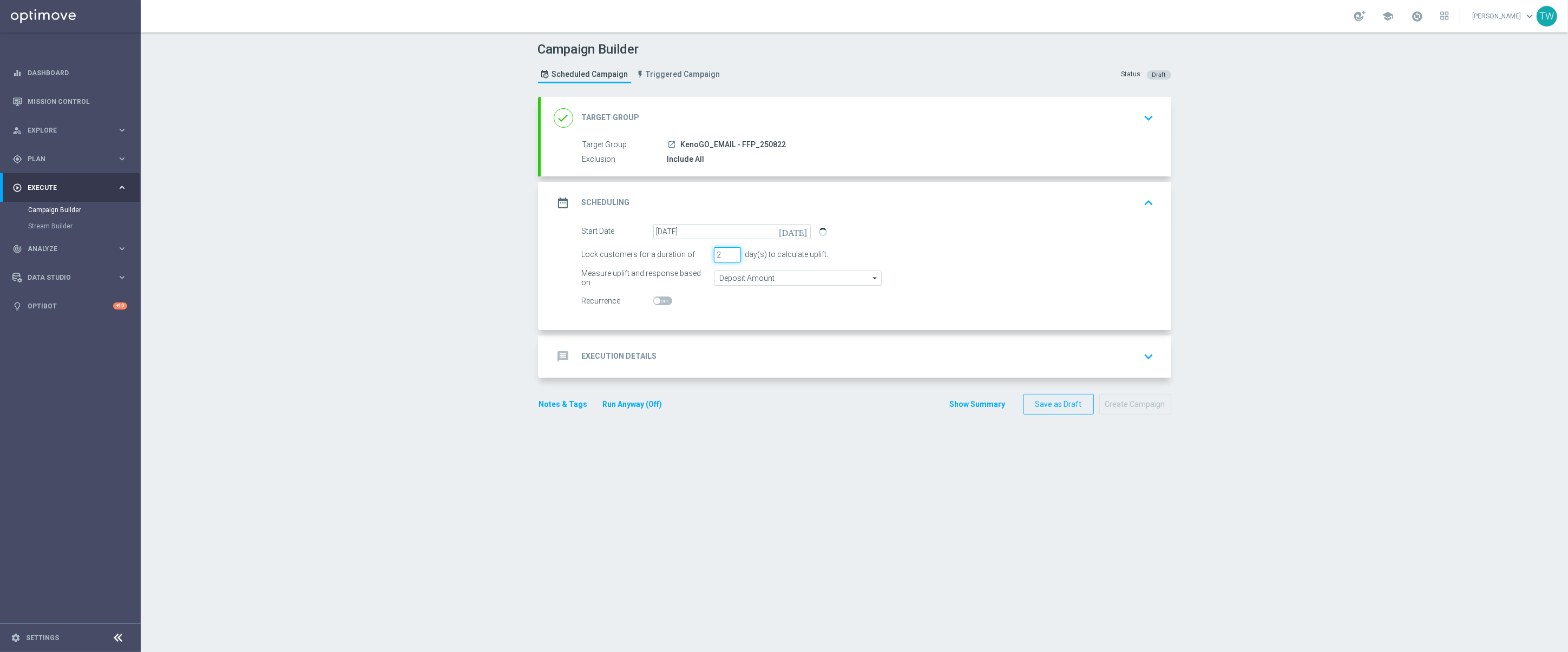
drag, startPoint x: 734, startPoint y: 253, endPoint x: 737, endPoint y: 276, distance: 23.2
type input "2"
click at [734, 253] on input "2" at bounding box center [727, 254] width 27 height 15
click at [750, 354] on div "message Execution Details keyboard_arrow_down" at bounding box center [856, 357] width 604 height 21
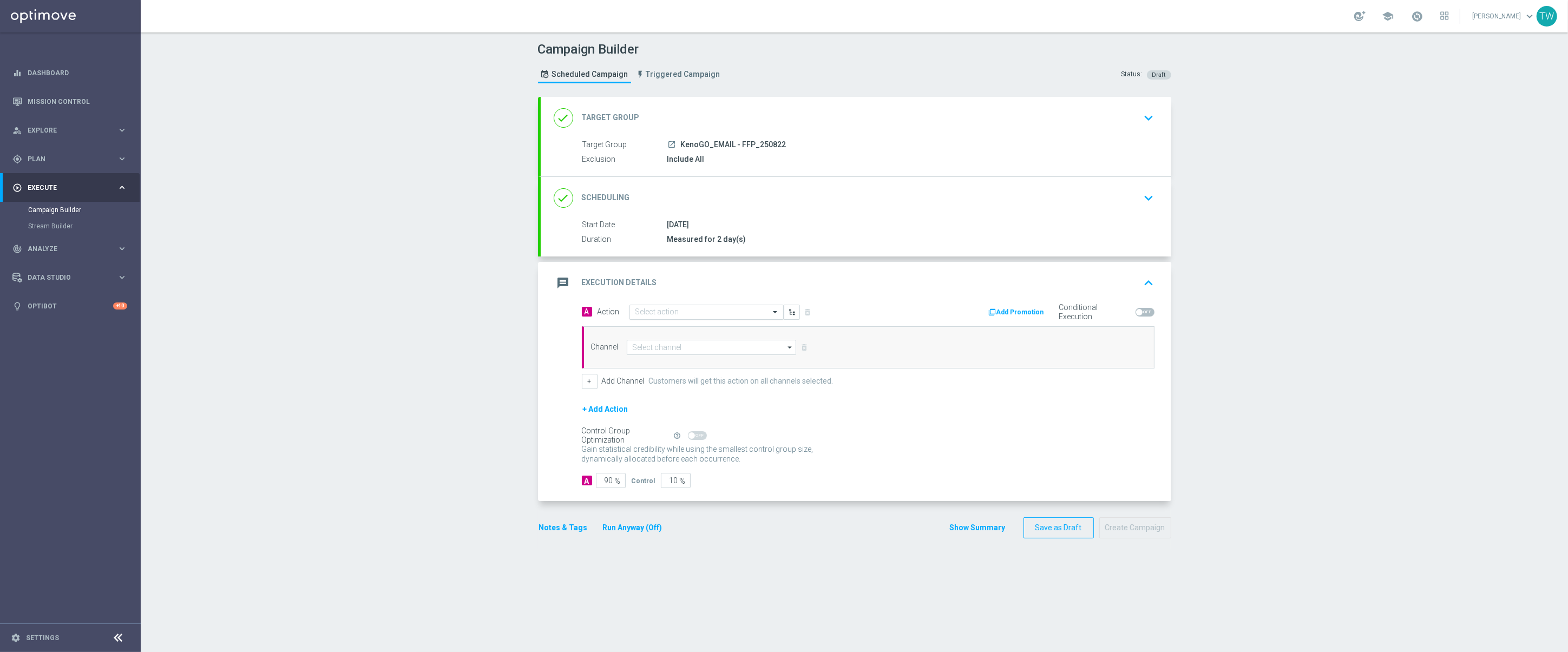
click at [704, 315] on input "text" at bounding box center [696, 312] width 121 height 9
type input "2"
type input "kenogo fr"
click at [722, 336] on div "KenoGo Free Play edit" at bounding box center [707, 331] width 142 height 18
click at [718, 346] on input at bounding box center [712, 347] width 170 height 15
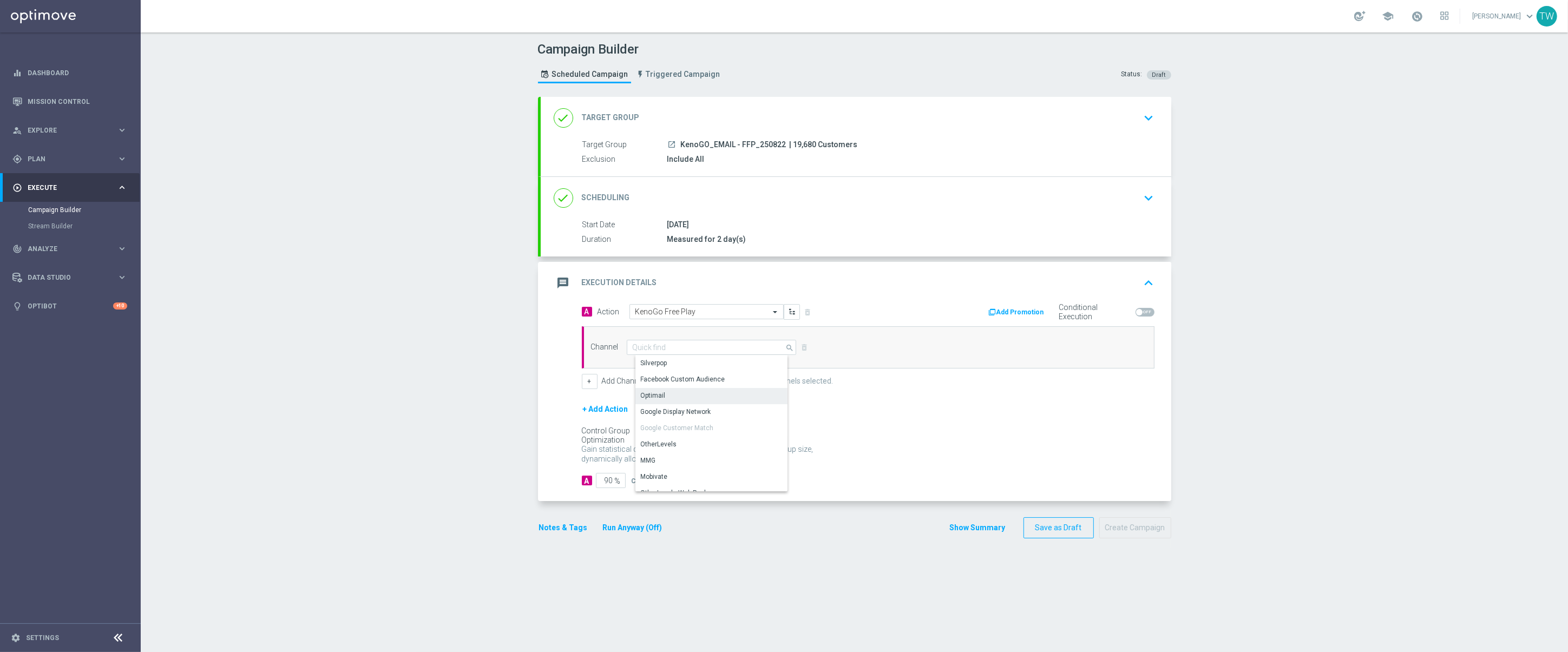
click at [708, 393] on div "Optimail" at bounding box center [716, 396] width 161 height 15
type input "Optimail"
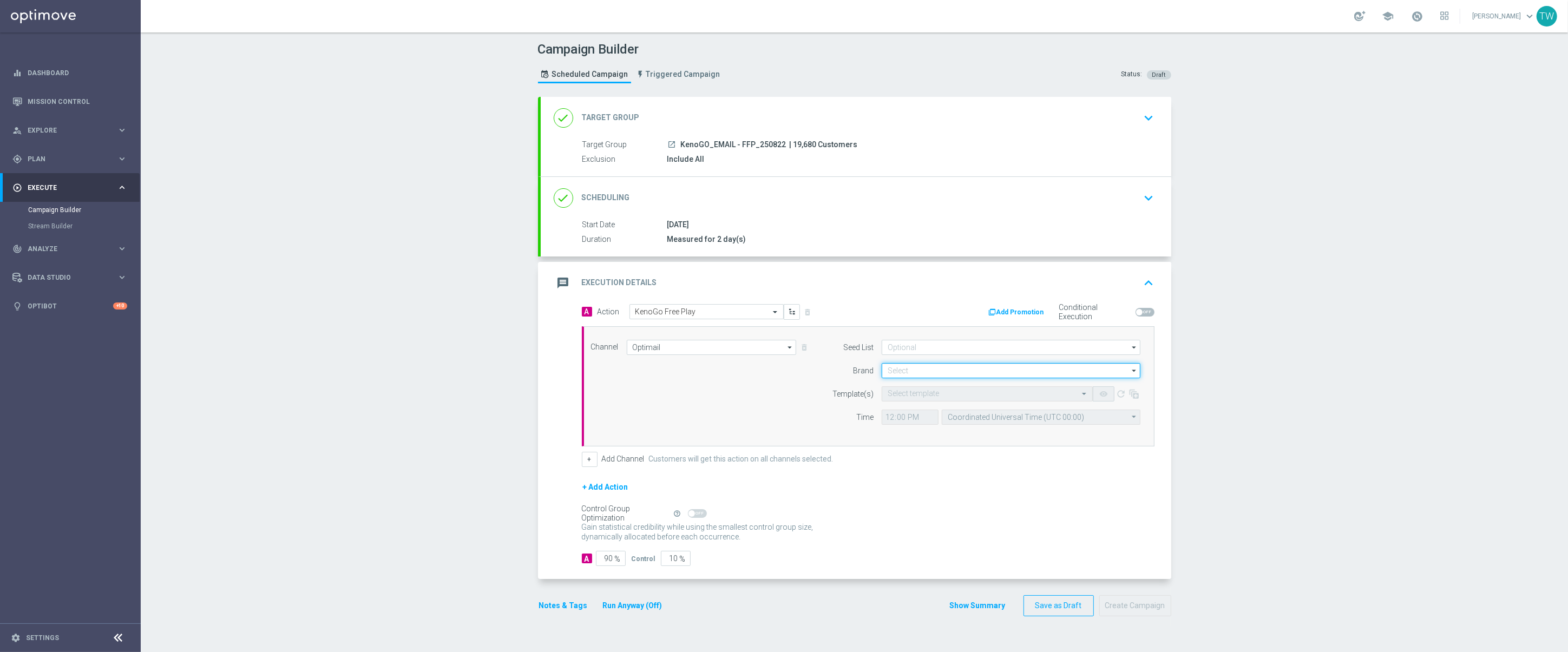
drag, startPoint x: 948, startPoint y: 366, endPoint x: 925, endPoint y: 374, distance: 24.4
click at [948, 366] on input at bounding box center [1010, 371] width 259 height 15
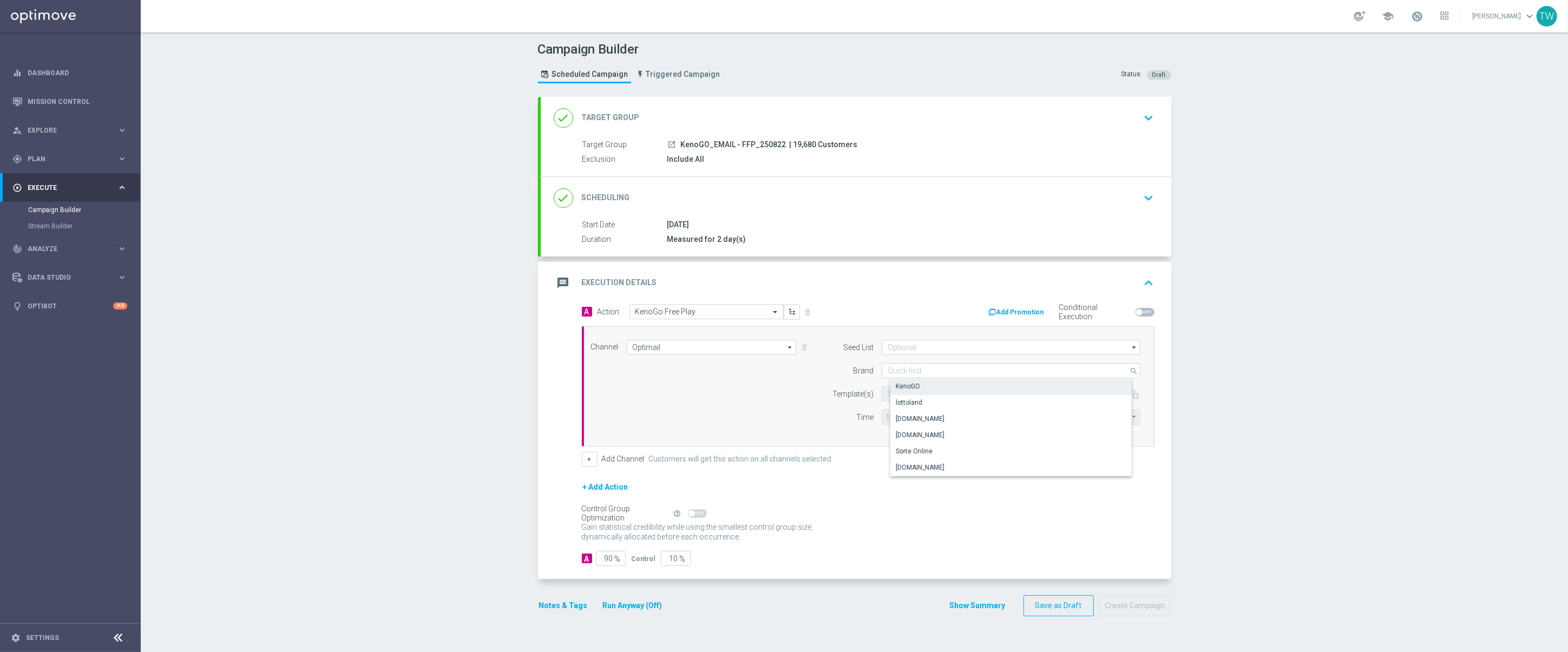
click at [920, 384] on div "KenoGO" at bounding box center [1020, 386] width 259 height 15
type input "KenoGO"
click at [917, 393] on input "text" at bounding box center [976, 394] width 178 height 9
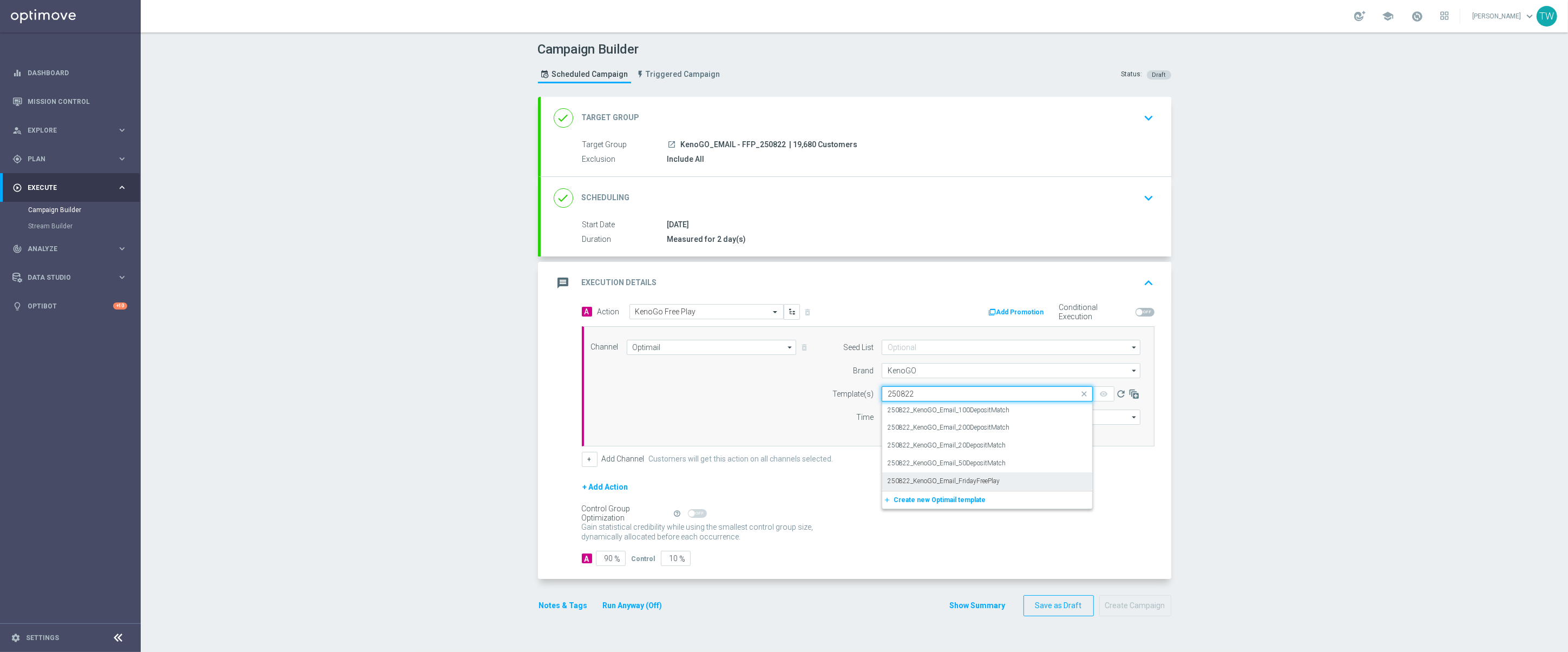
drag, startPoint x: 1013, startPoint y: 483, endPoint x: 1001, endPoint y: 471, distance: 17.0
click at [1013, 483] on div "250822_KenoGO_Email_FridayFreePlay" at bounding box center [987, 481] width 199 height 18
type input "250822"
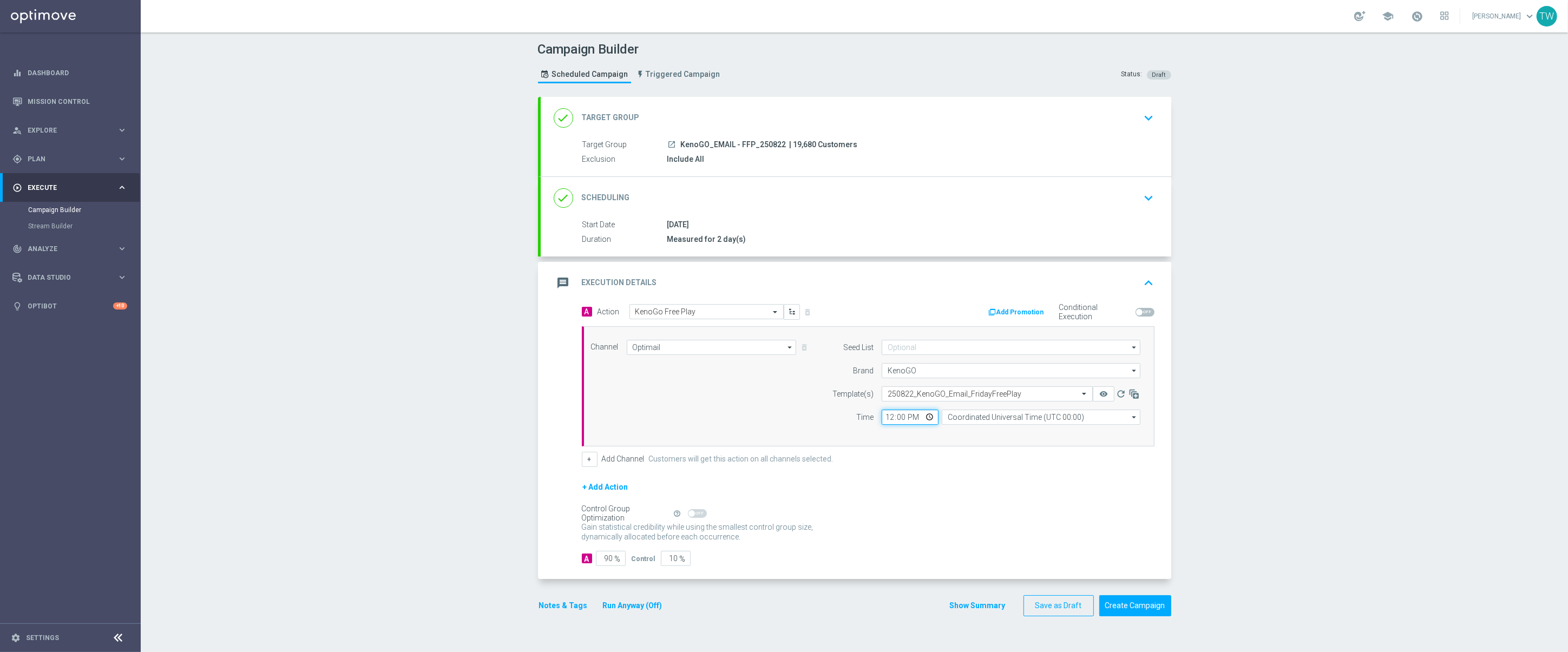
click at [889, 419] on input "12:00" at bounding box center [909, 417] width 57 height 15
click at [903, 416] on input "12:00" at bounding box center [909, 417] width 57 height 15
type input "12:15"
click at [1009, 417] on input "Coordinated Universal Time (UTC 00:00)" at bounding box center [1041, 417] width 198 height 15
click at [1002, 427] on div "Eastern Australia Time (Sydney) (UTC +10:00)" at bounding box center [1049, 433] width 199 height 16
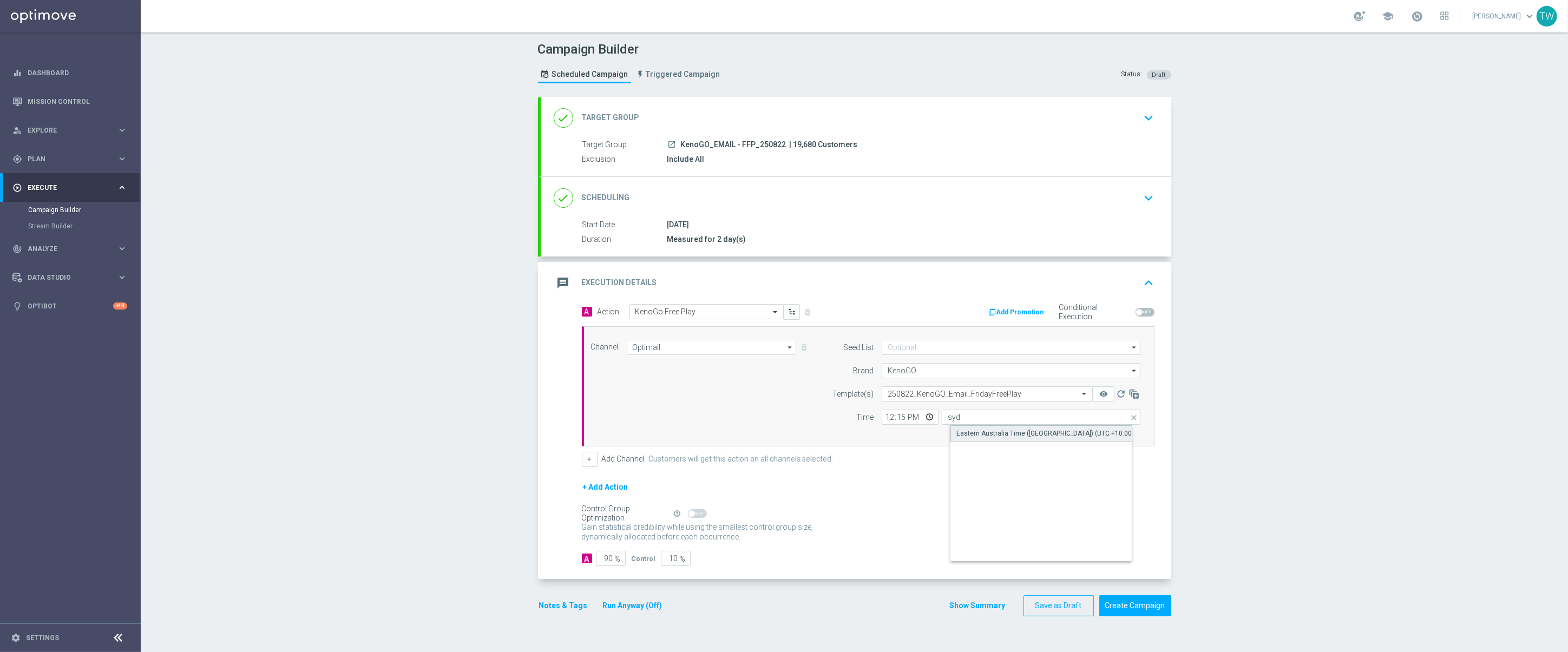
type input "Eastern Australia Time (Sydney) (UTC +10:00)"
click at [653, 608] on button "Run Anyway (Off)" at bounding box center [632, 606] width 61 height 13
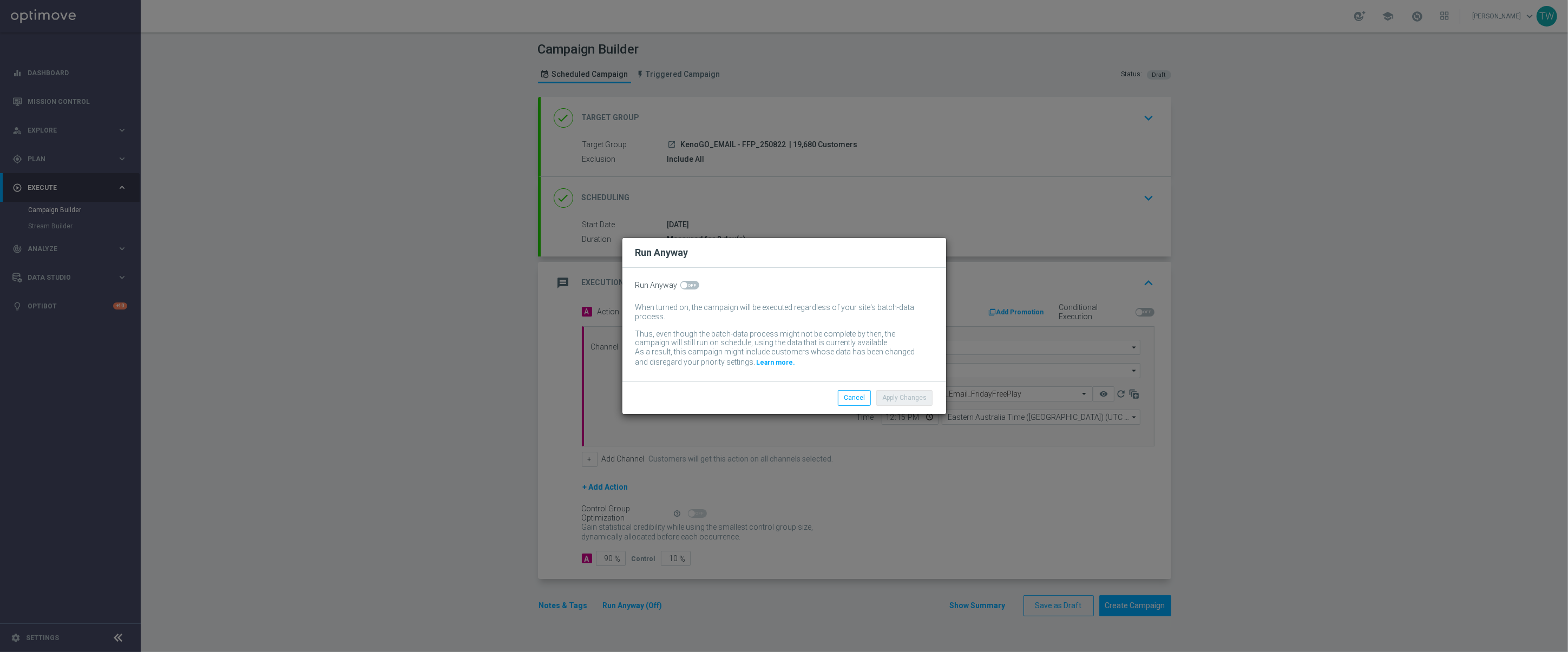
click at [676, 284] on div "Run Anyway" at bounding box center [784, 285] width 298 height 9
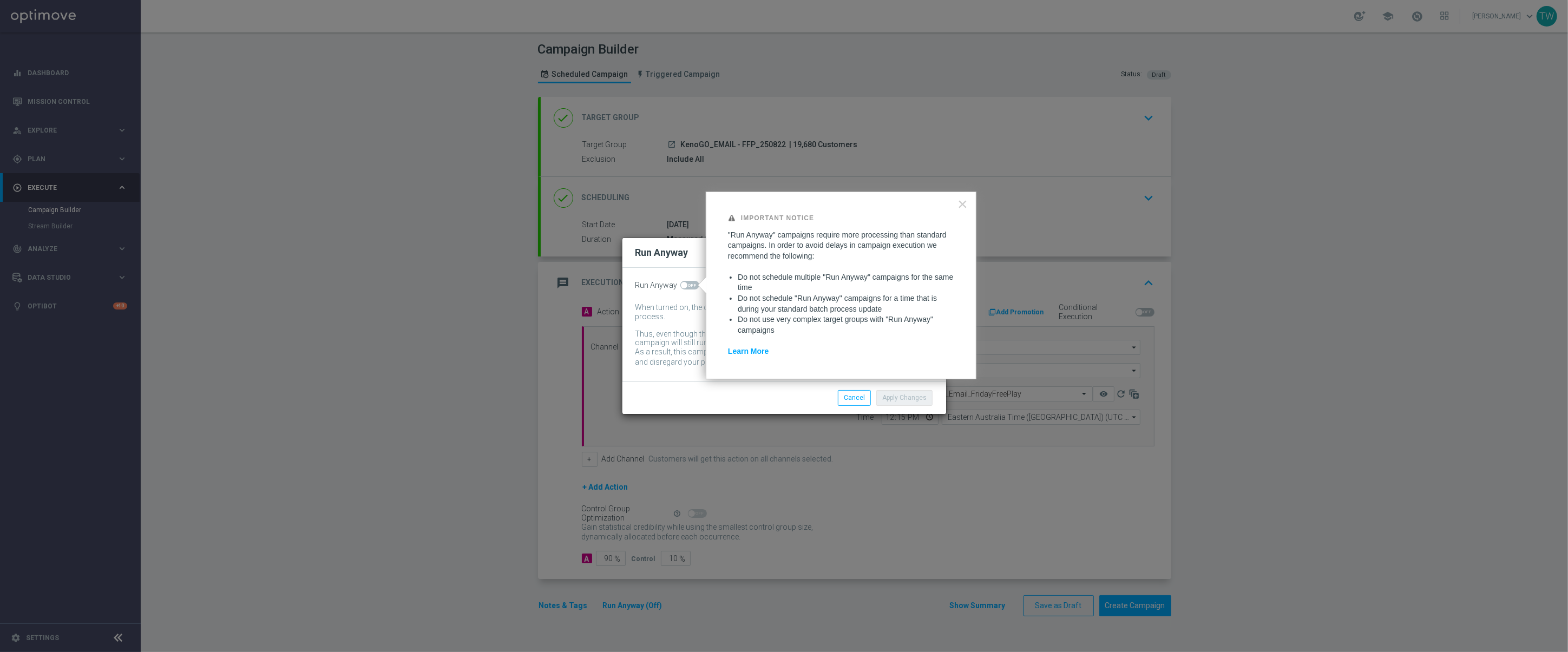
click at [688, 286] on span at bounding box center [690, 285] width 19 height 9
click at [688, 286] on input "checkbox" at bounding box center [690, 285] width 19 height 9
checkbox input "true"
click at [915, 401] on button "Apply Changes" at bounding box center [905, 398] width 56 height 15
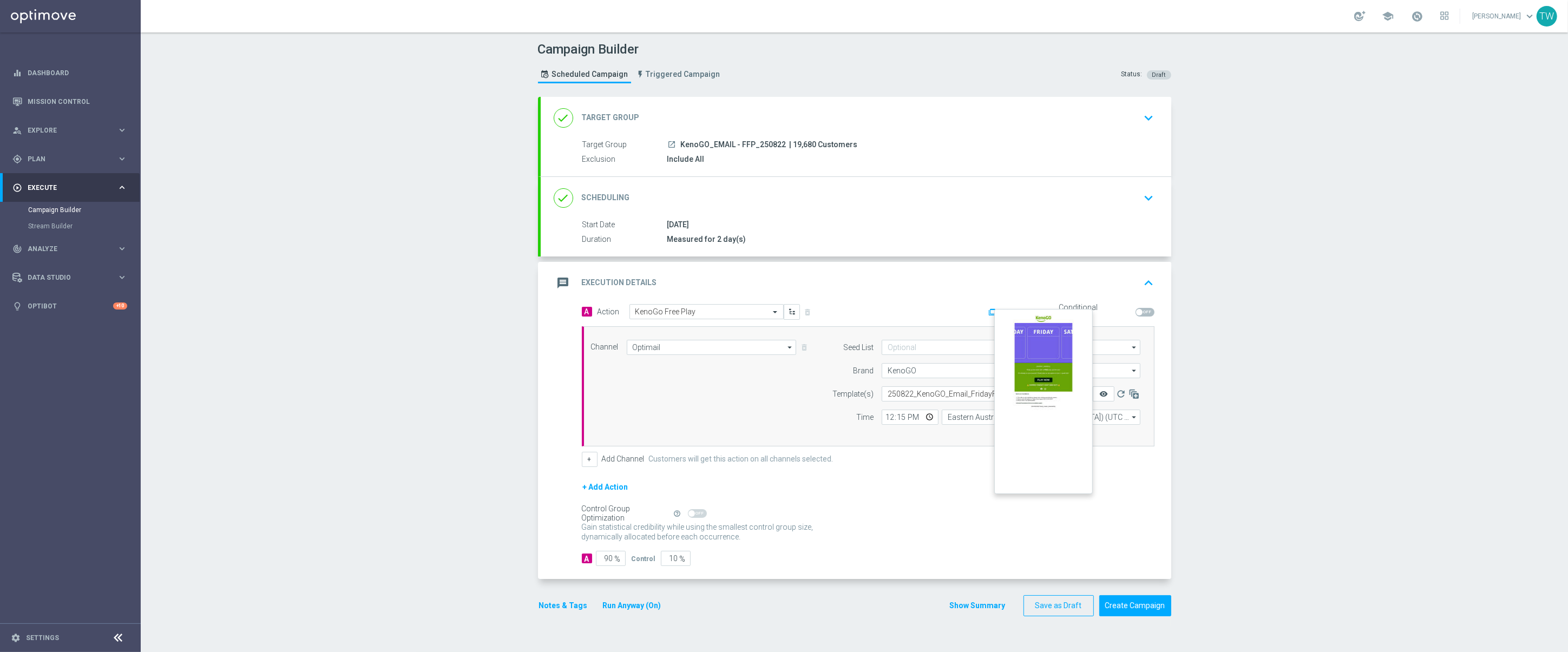
click at [1103, 396] on icon "remove_red_eye" at bounding box center [1104, 394] width 9 height 9
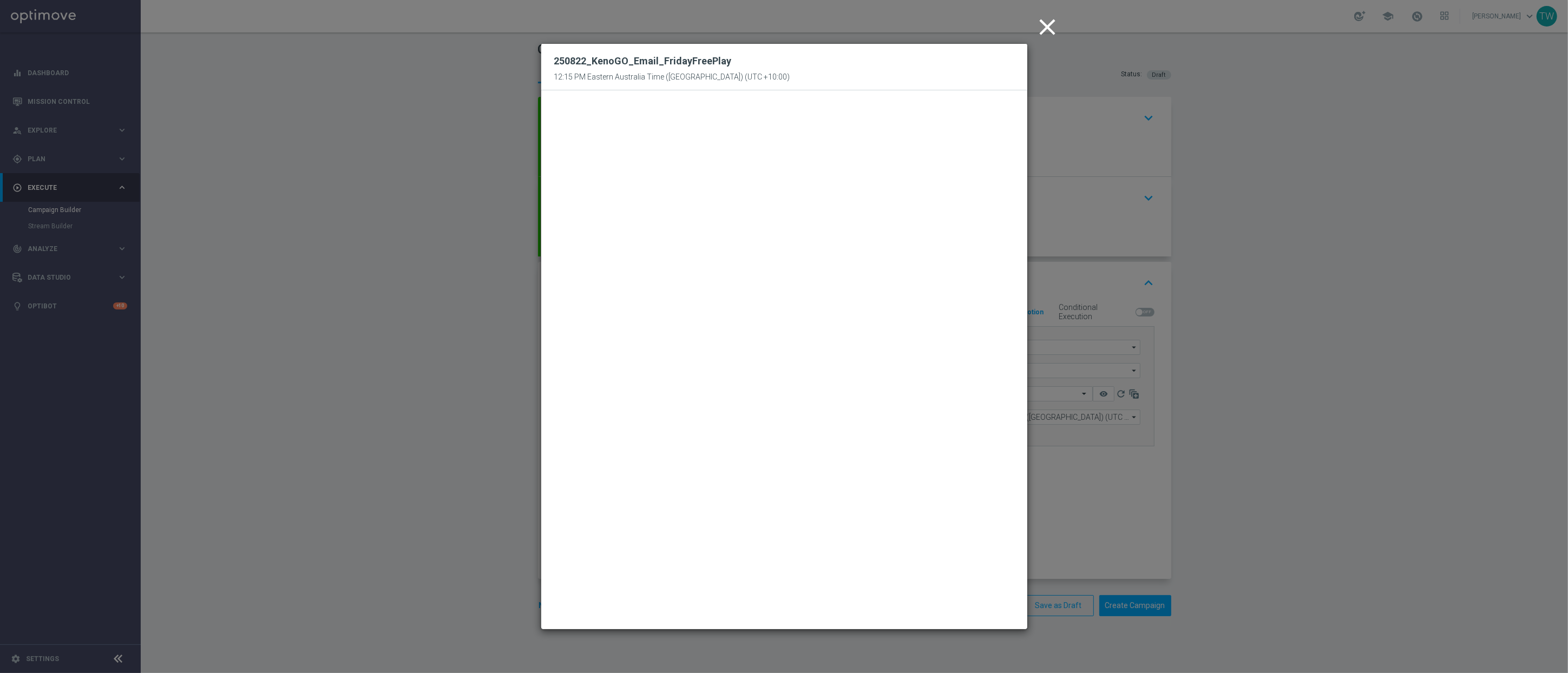
click at [1052, 26] on icon "close" at bounding box center [1048, 27] width 27 height 27
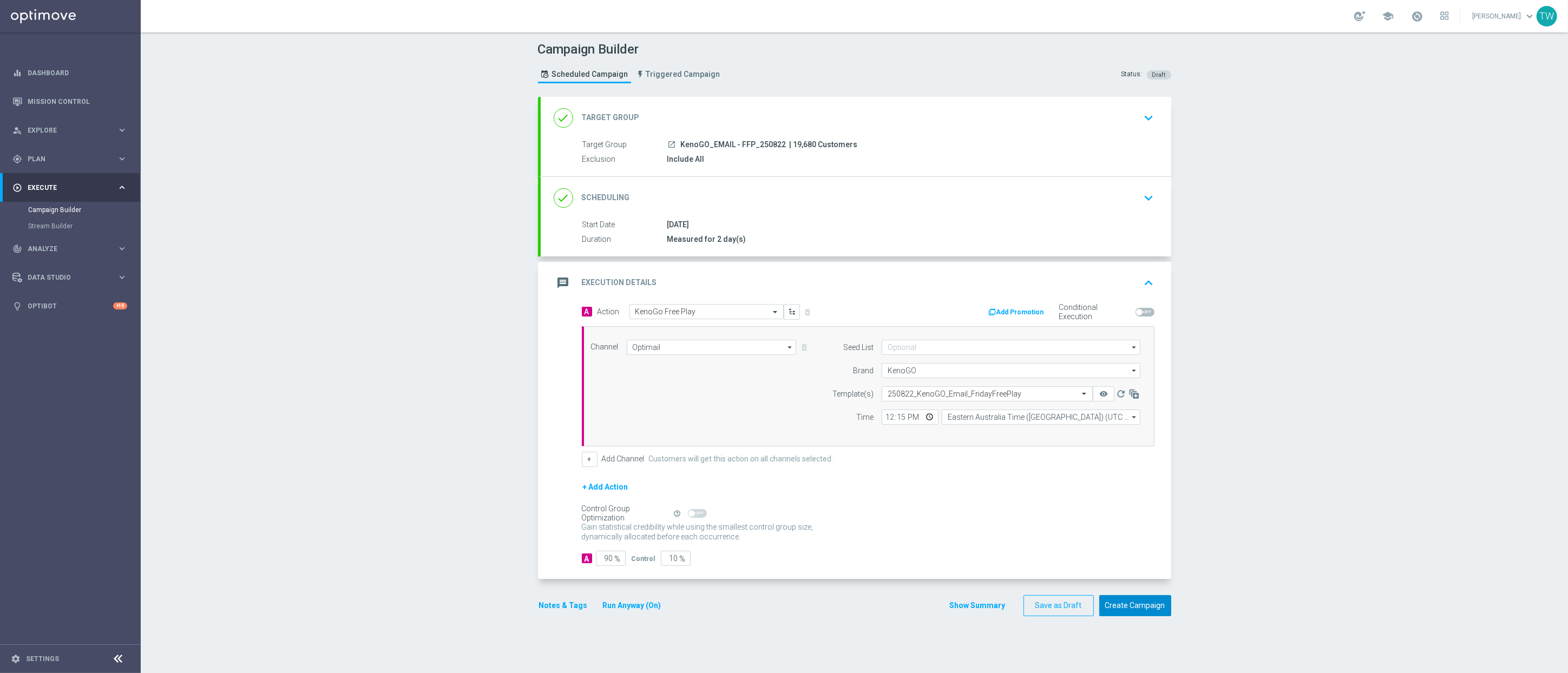
click at [1134, 608] on button "Create Campaign" at bounding box center [1135, 605] width 72 height 21
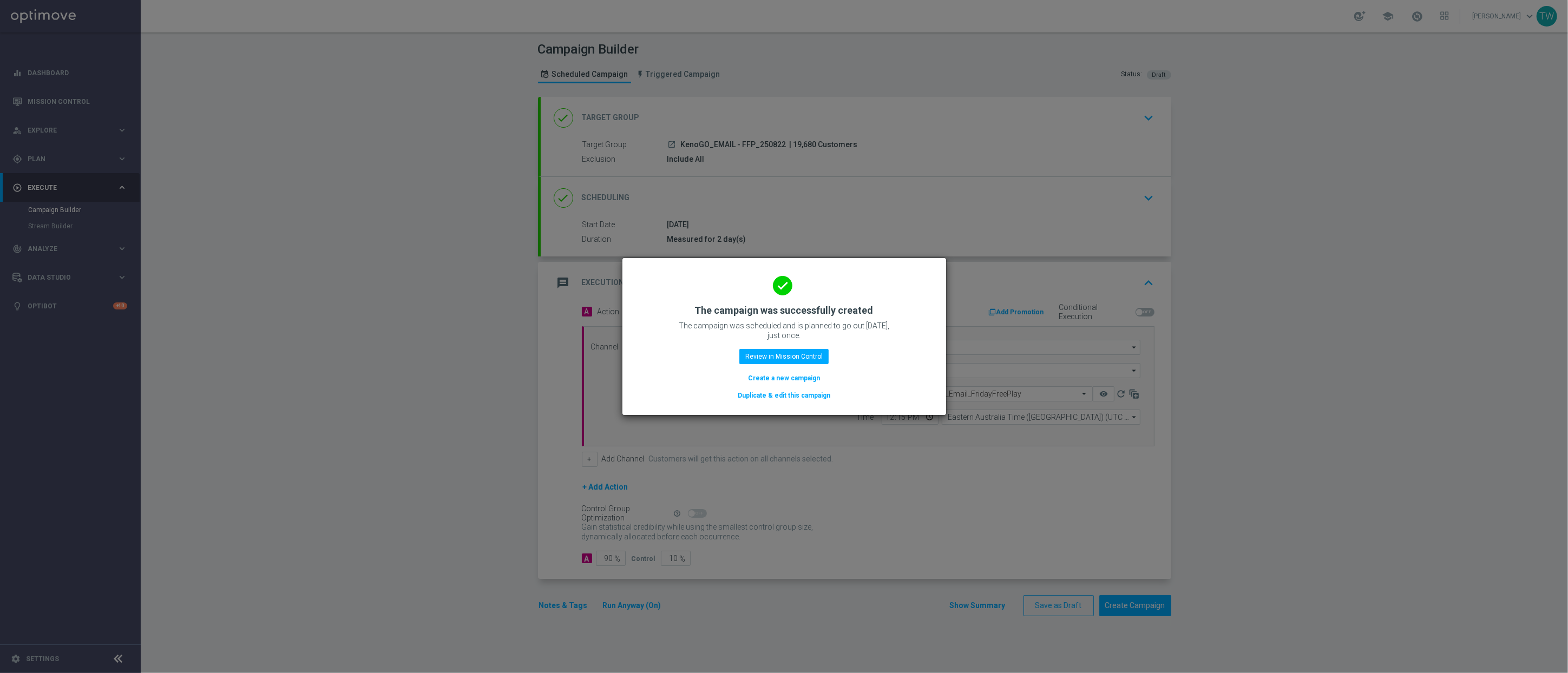
click at [789, 396] on button "Duplicate & edit this campaign" at bounding box center [784, 396] width 95 height 12
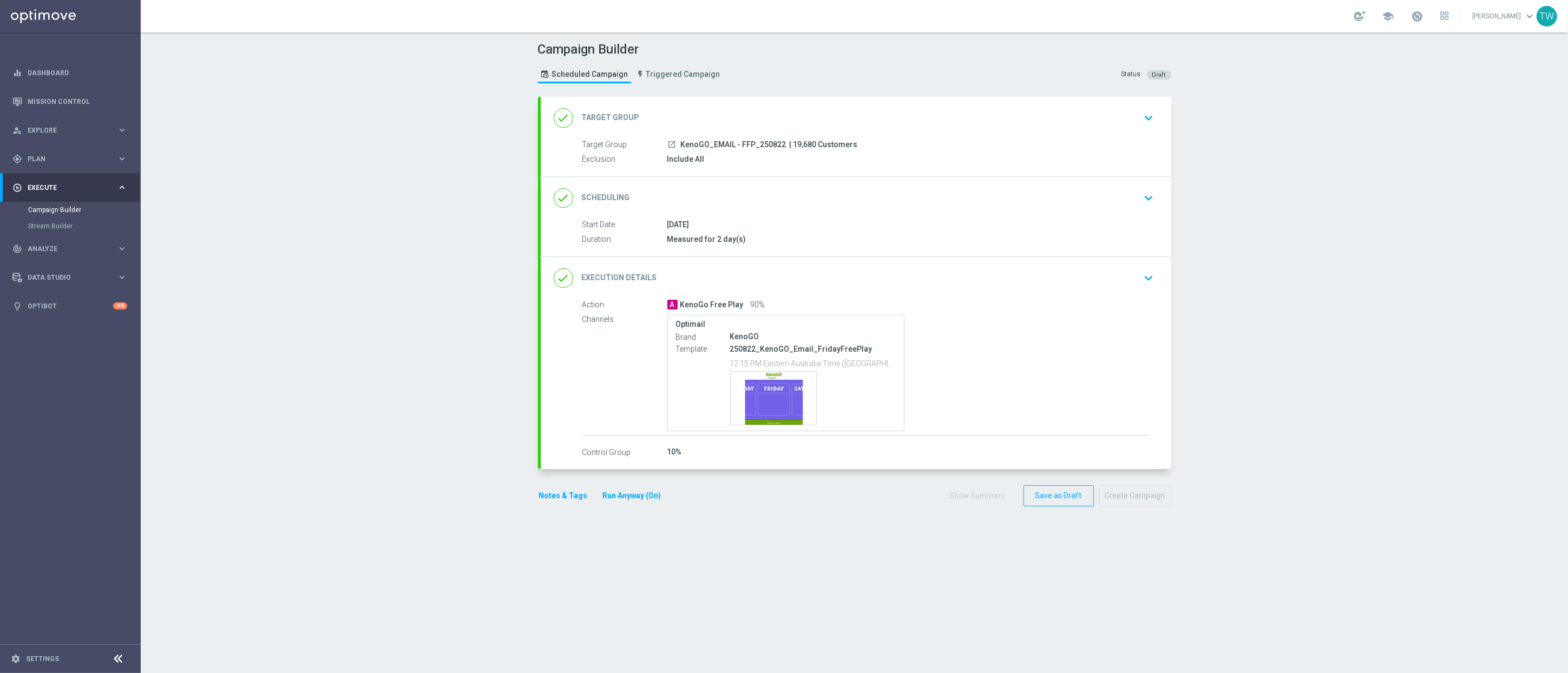
click at [782, 119] on div "done Target Group keyboard_arrow_down" at bounding box center [856, 118] width 604 height 21
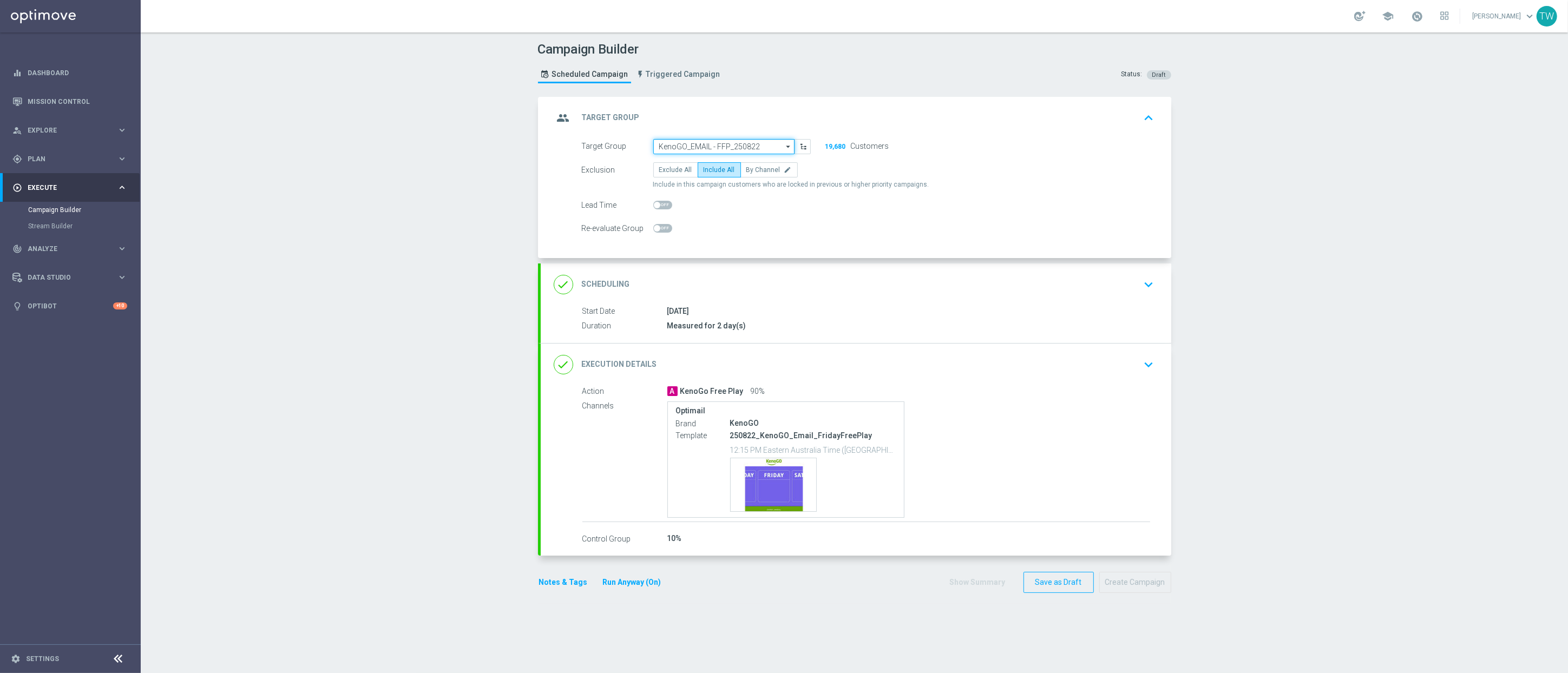
click at [733, 145] on input "KenoGO_EMAIL - FFP_250822" at bounding box center [724, 147] width 141 height 15
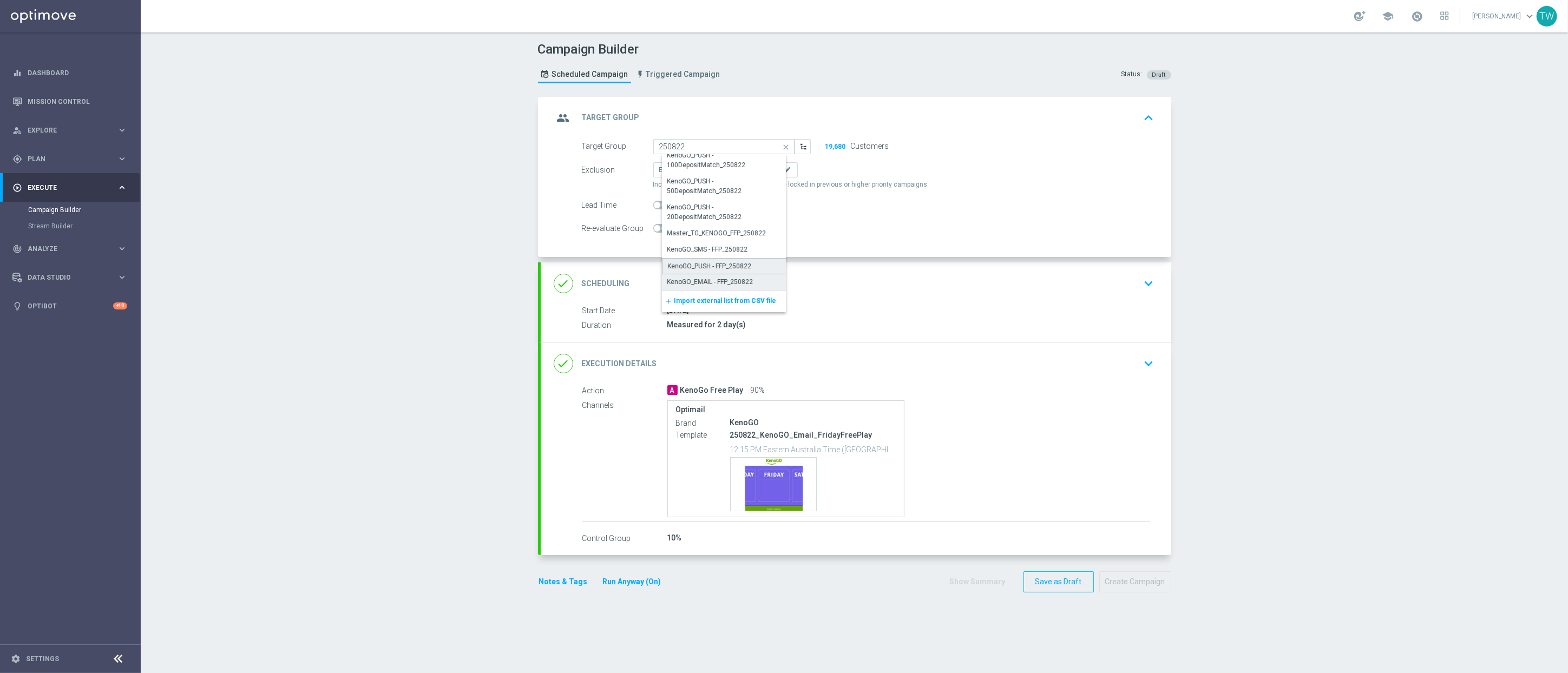
click at [730, 266] on div "KenoGO_PUSH - FFP_250822" at bounding box center [710, 266] width 84 height 10
type input "KenoGO_PUSH - FFP_250822"
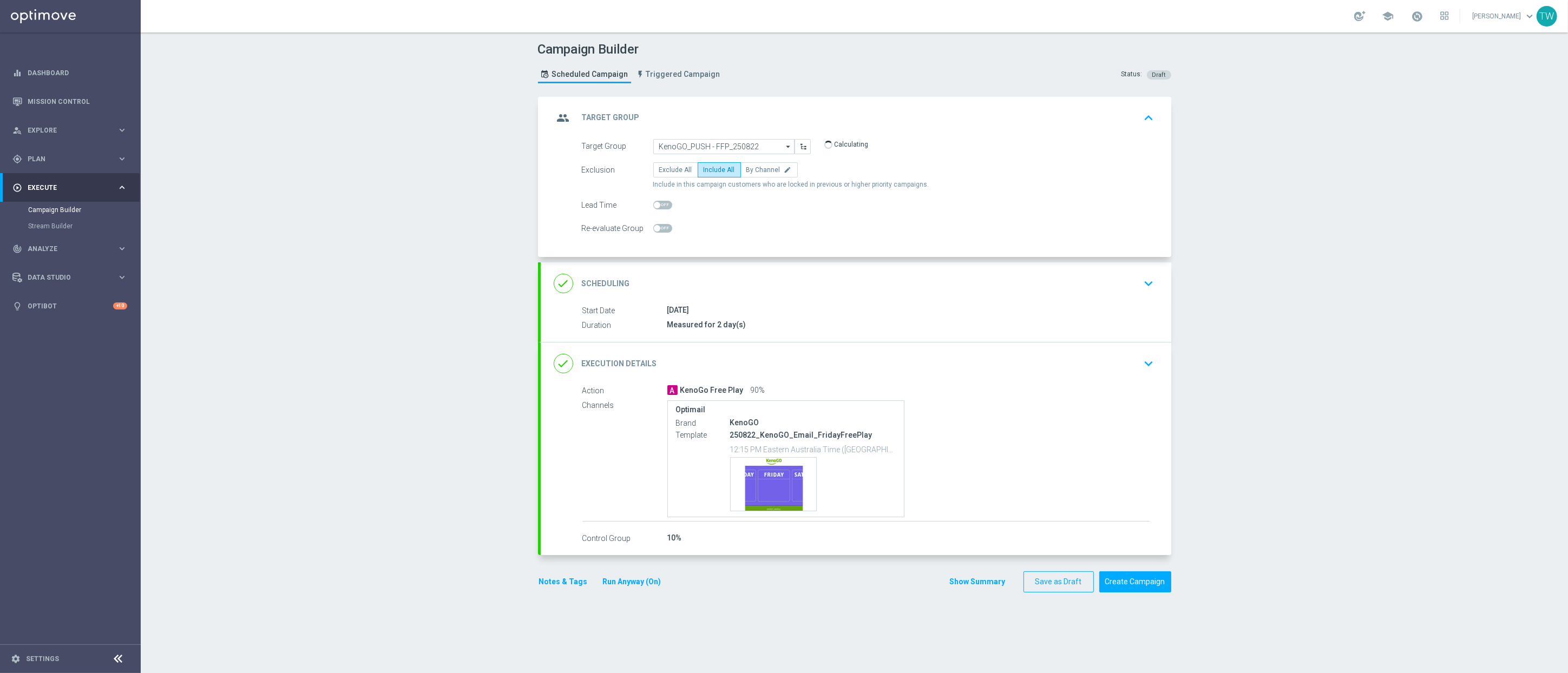
click at [842, 363] on div "done Execution Details keyboard_arrow_down" at bounding box center [856, 364] width 604 height 21
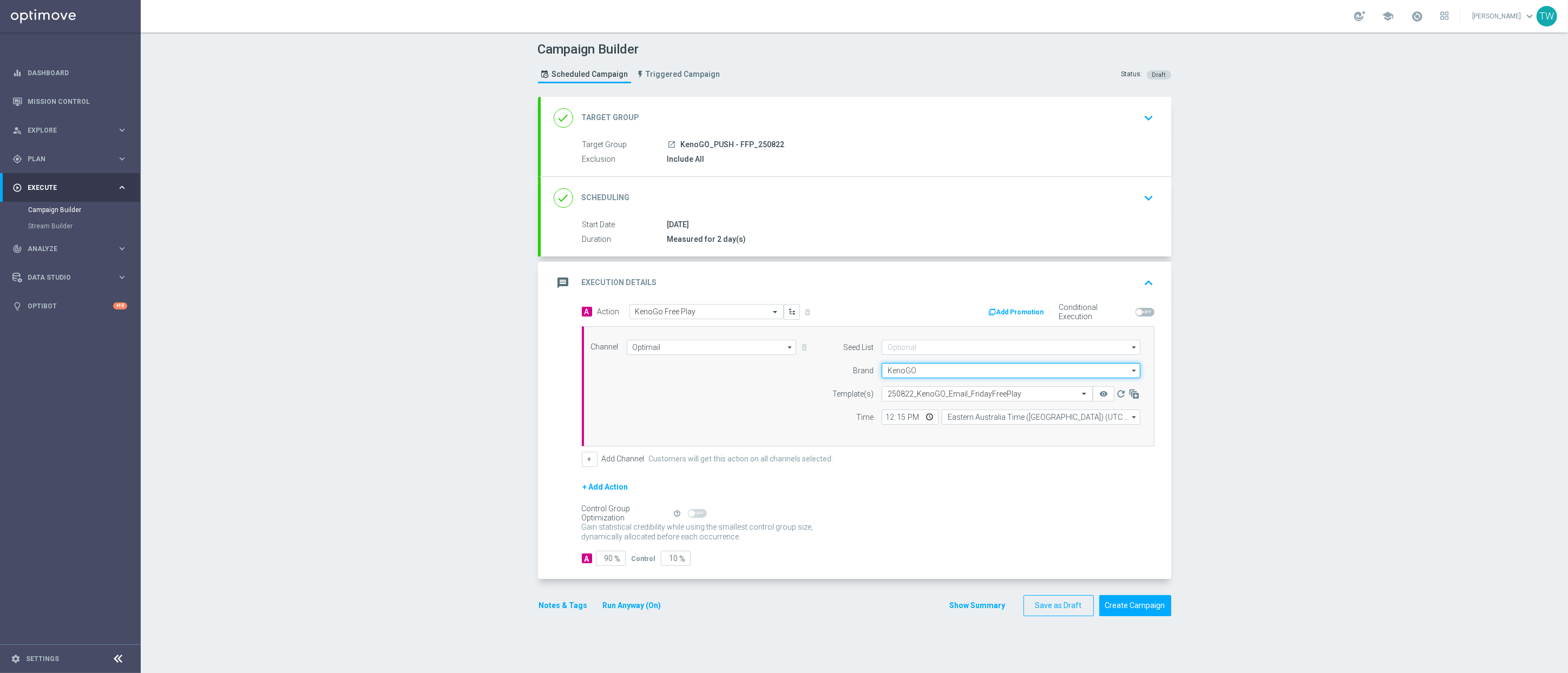
click at [933, 372] on input "KenoGO" at bounding box center [1010, 371] width 259 height 15
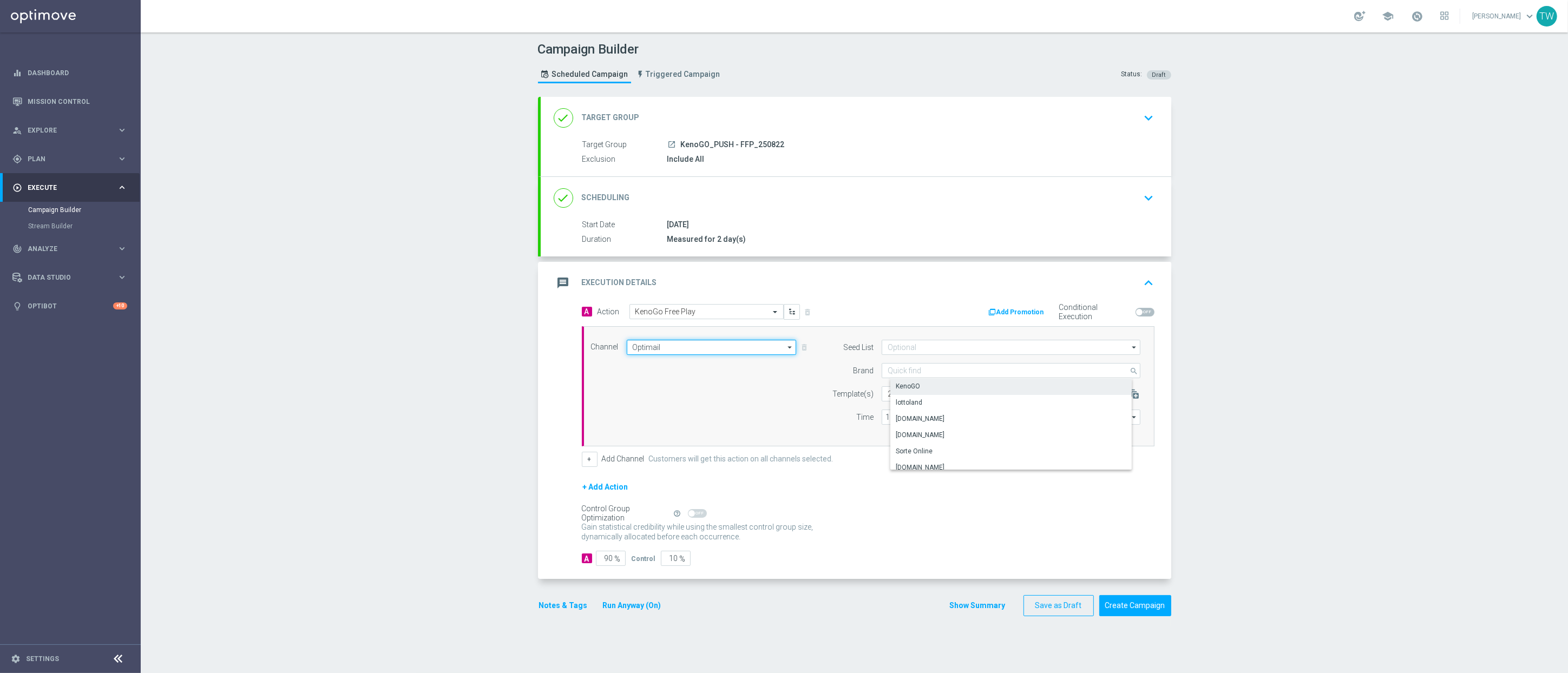
click at [727, 352] on input "Optimail" at bounding box center [712, 347] width 170 height 15
type input "KenoGO"
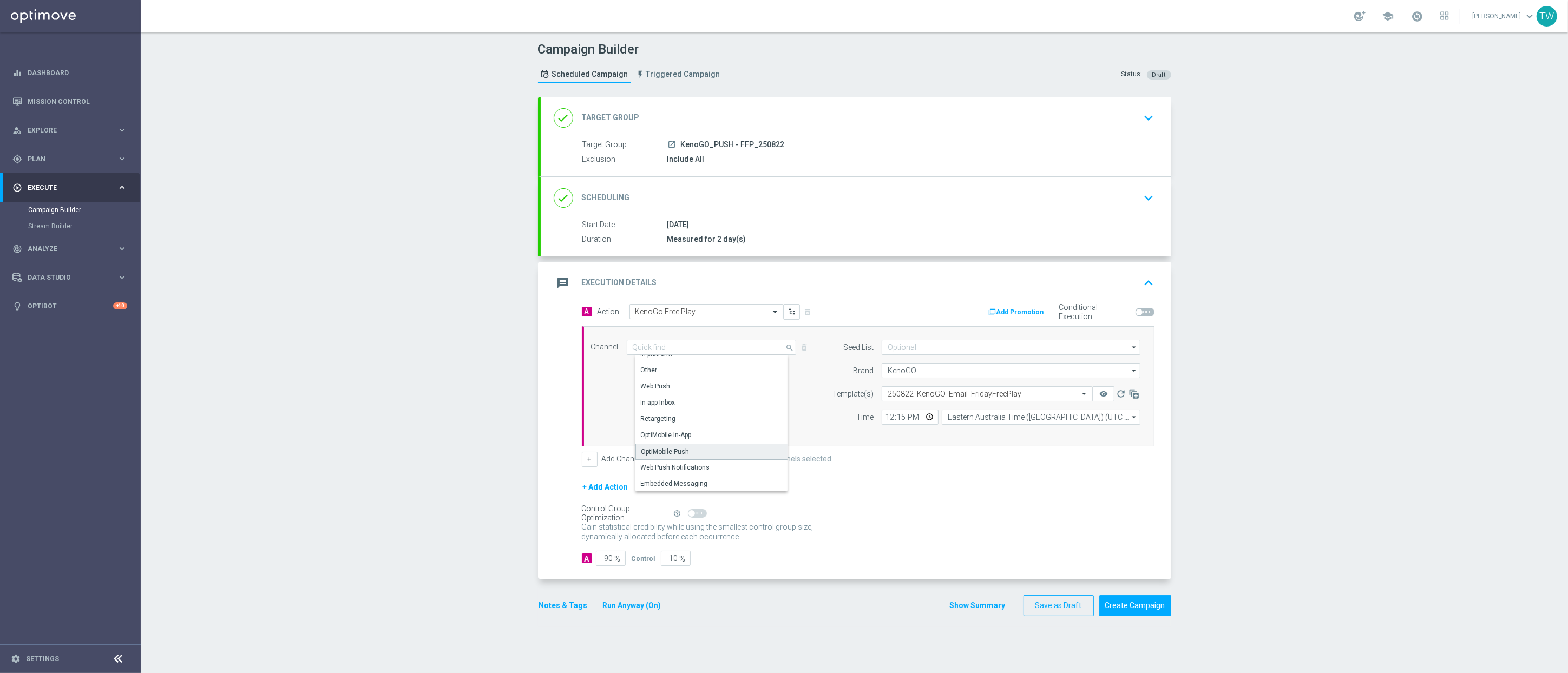
click at [702, 454] on div "OptiMobile Push" at bounding box center [716, 452] width 161 height 16
type input "OptiMobile Push"
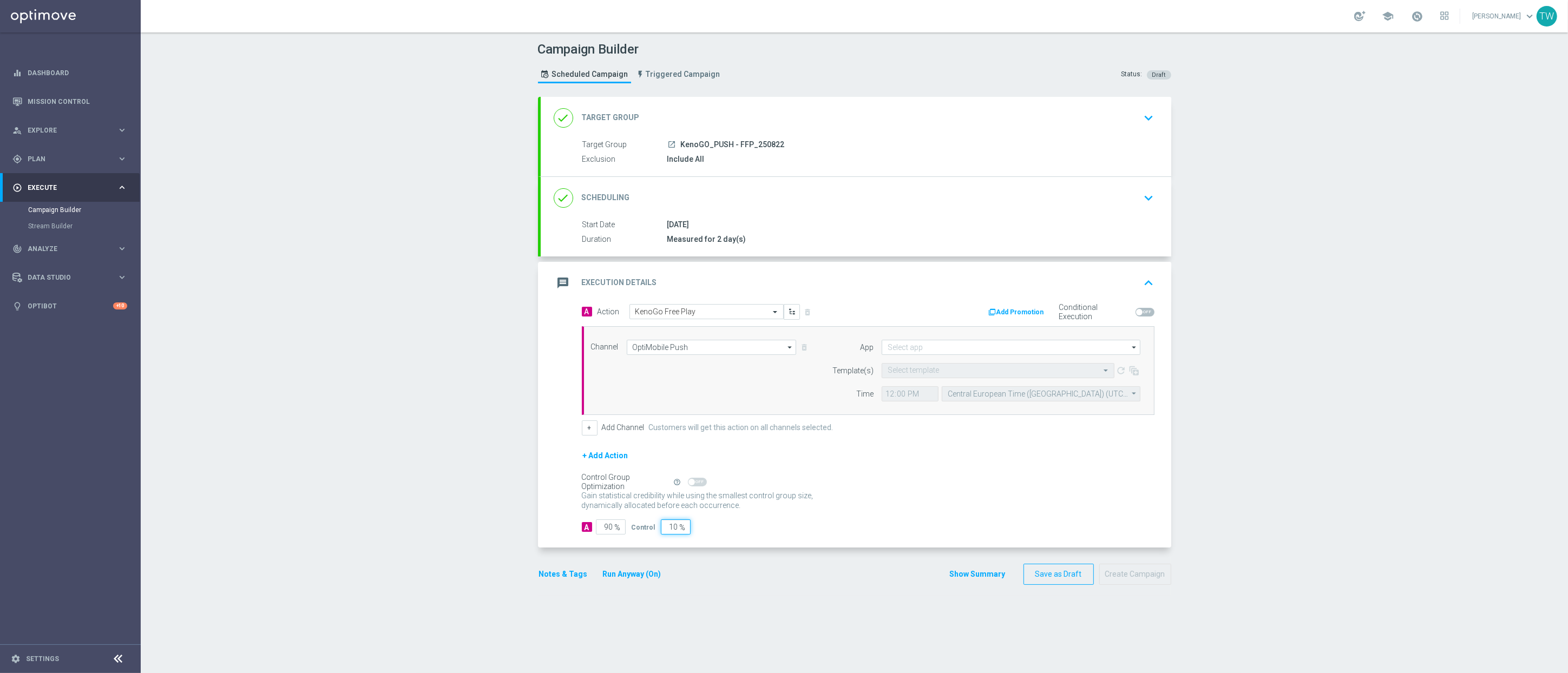
drag, startPoint x: 665, startPoint y: 530, endPoint x: 705, endPoint y: 529, distance: 40.0
click at [705, 529] on div "A 90 % Control 10 %" at bounding box center [868, 527] width 573 height 15
type input "0"
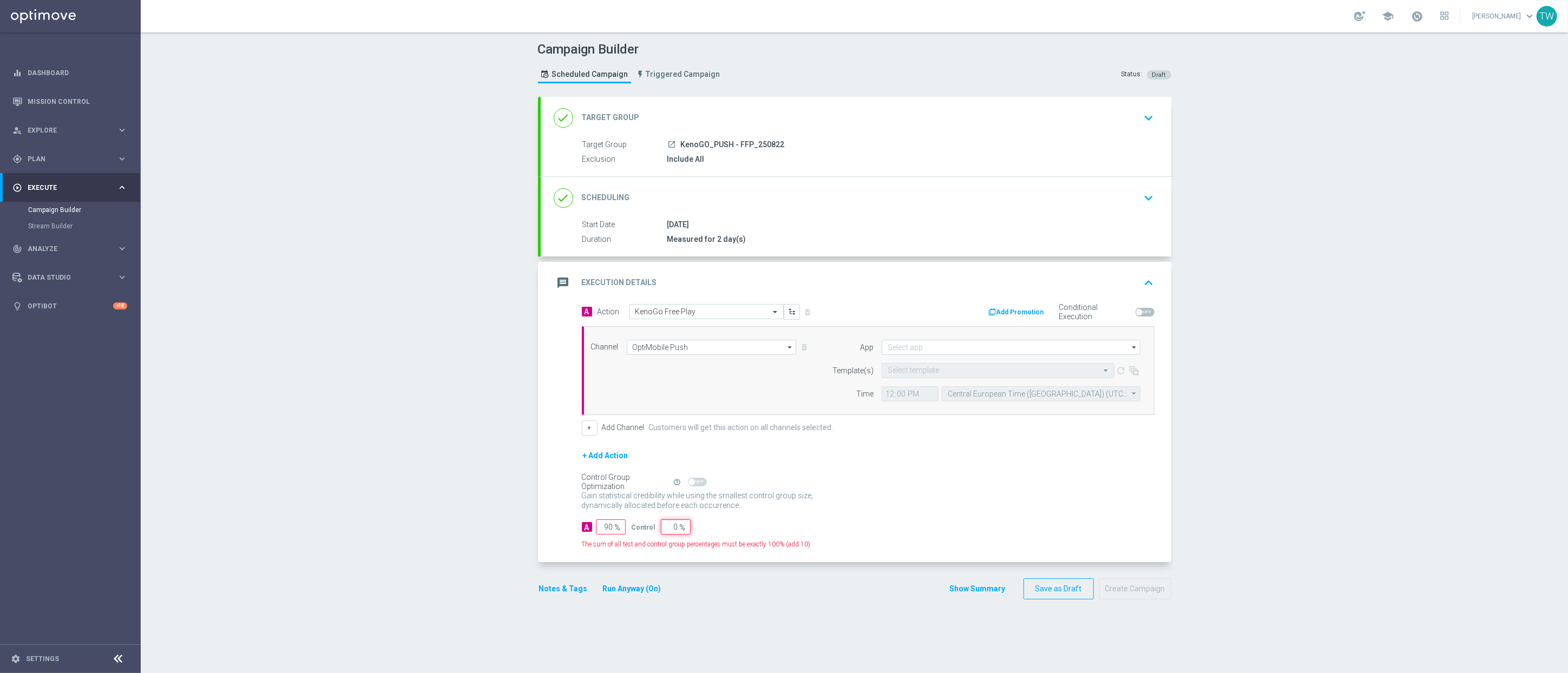
type input "100"
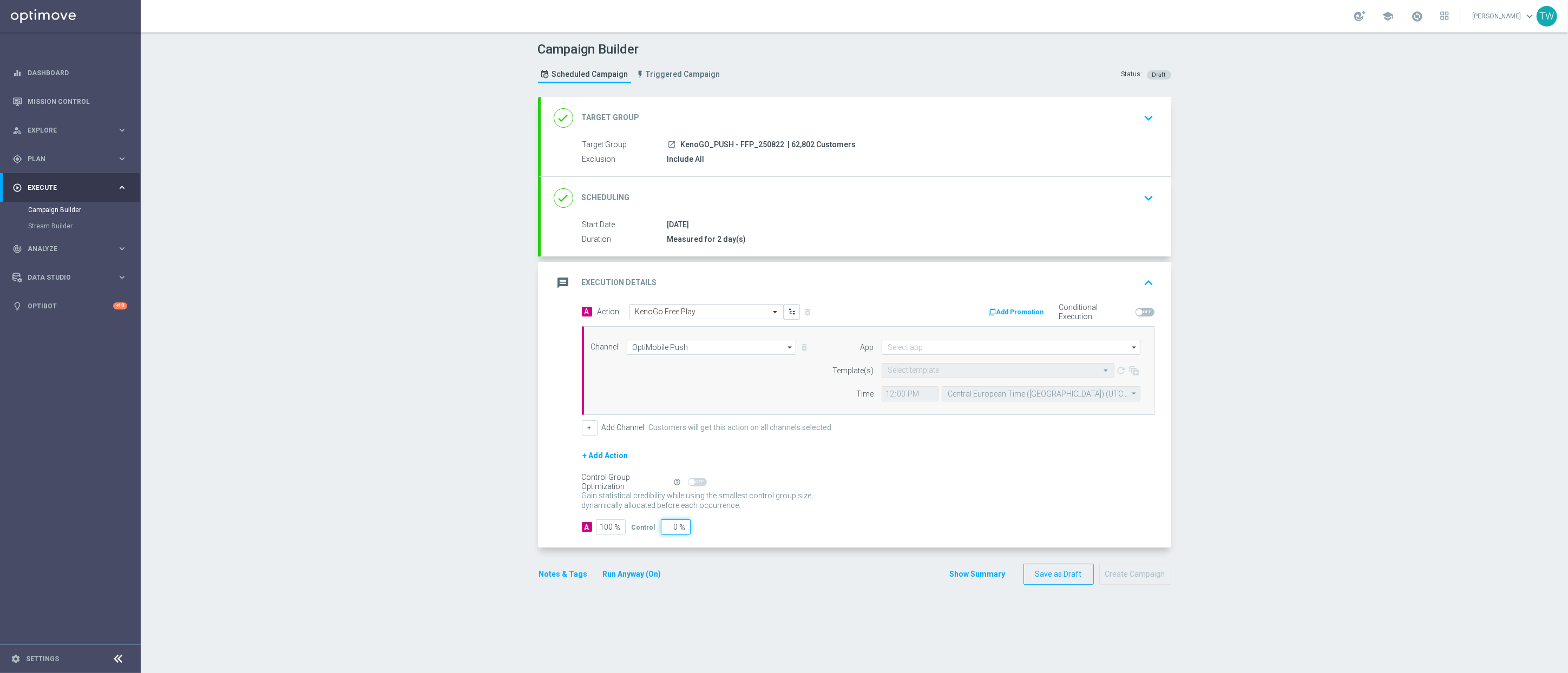
type input "0"
drag, startPoint x: 894, startPoint y: 354, endPoint x: 900, endPoint y: 353, distance: 6.1
click at [898, 354] on input at bounding box center [1010, 347] width 259 height 15
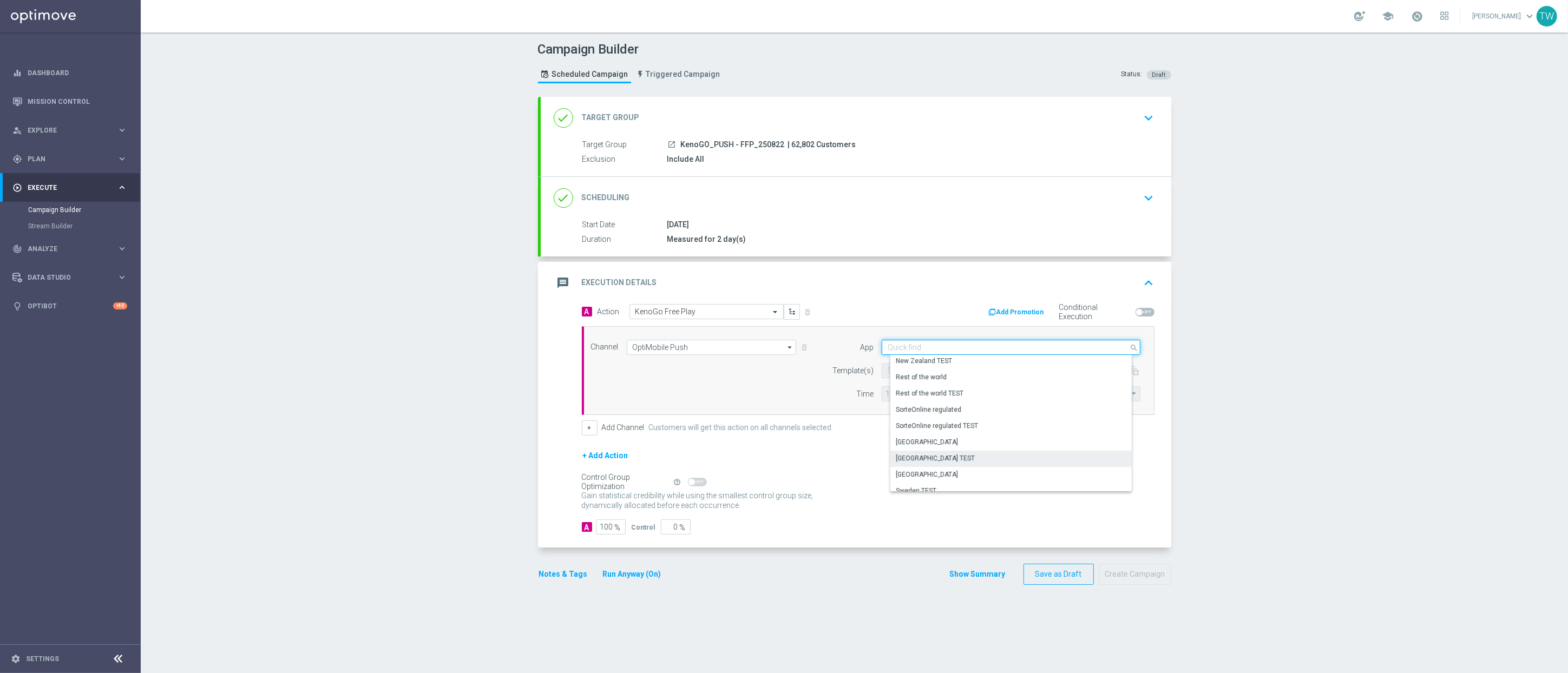
scroll to position [448, 0]
click at [125, 161] on icon "keyboard_arrow_right" at bounding box center [122, 159] width 10 height 10
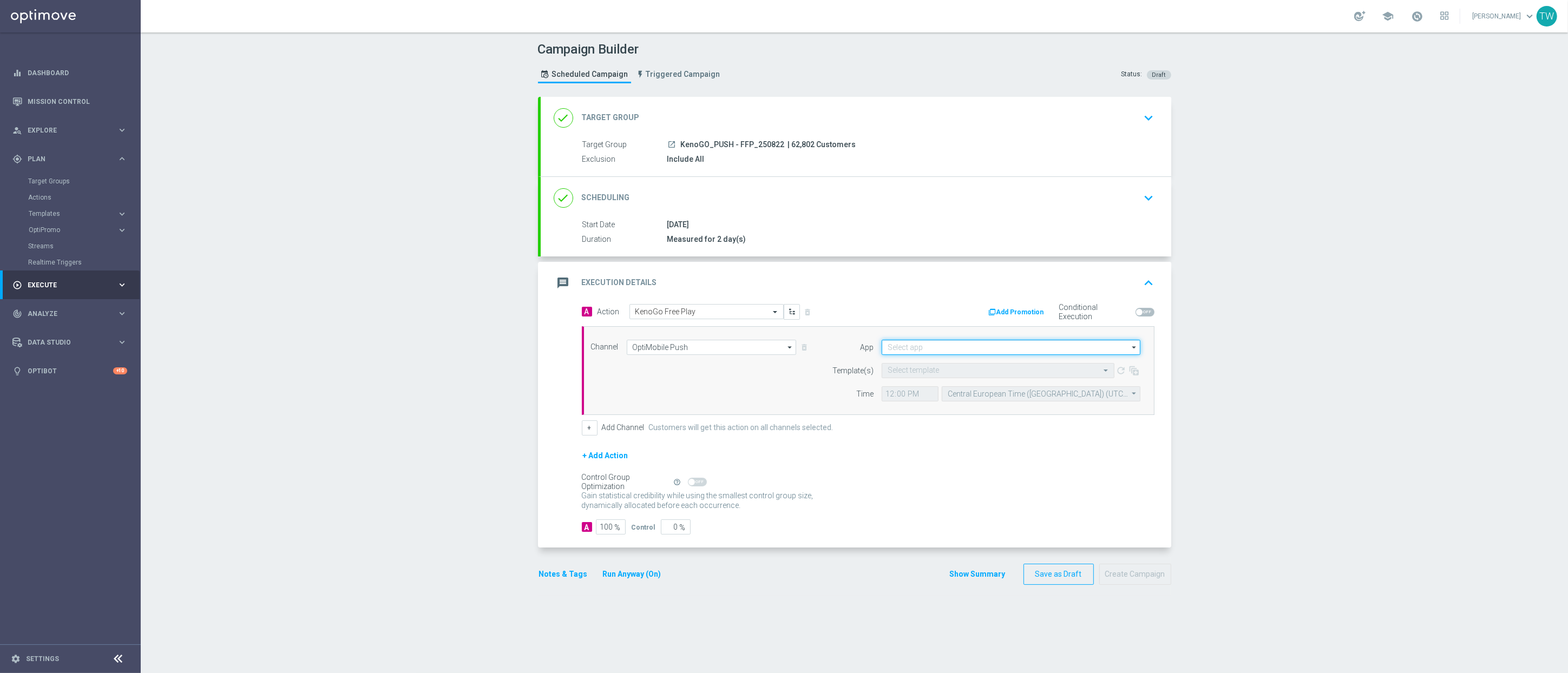
click at [934, 354] on input at bounding box center [1010, 347] width 259 height 15
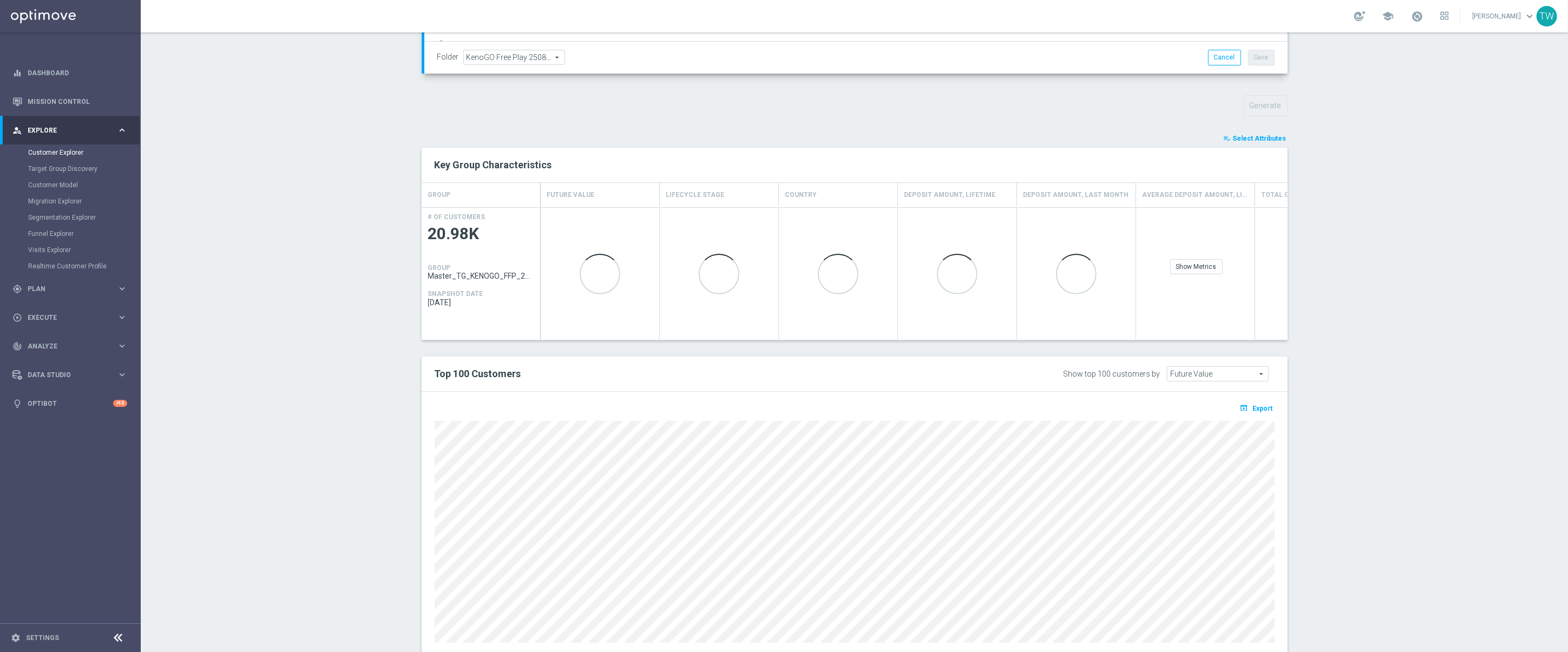
scroll to position [345, 0]
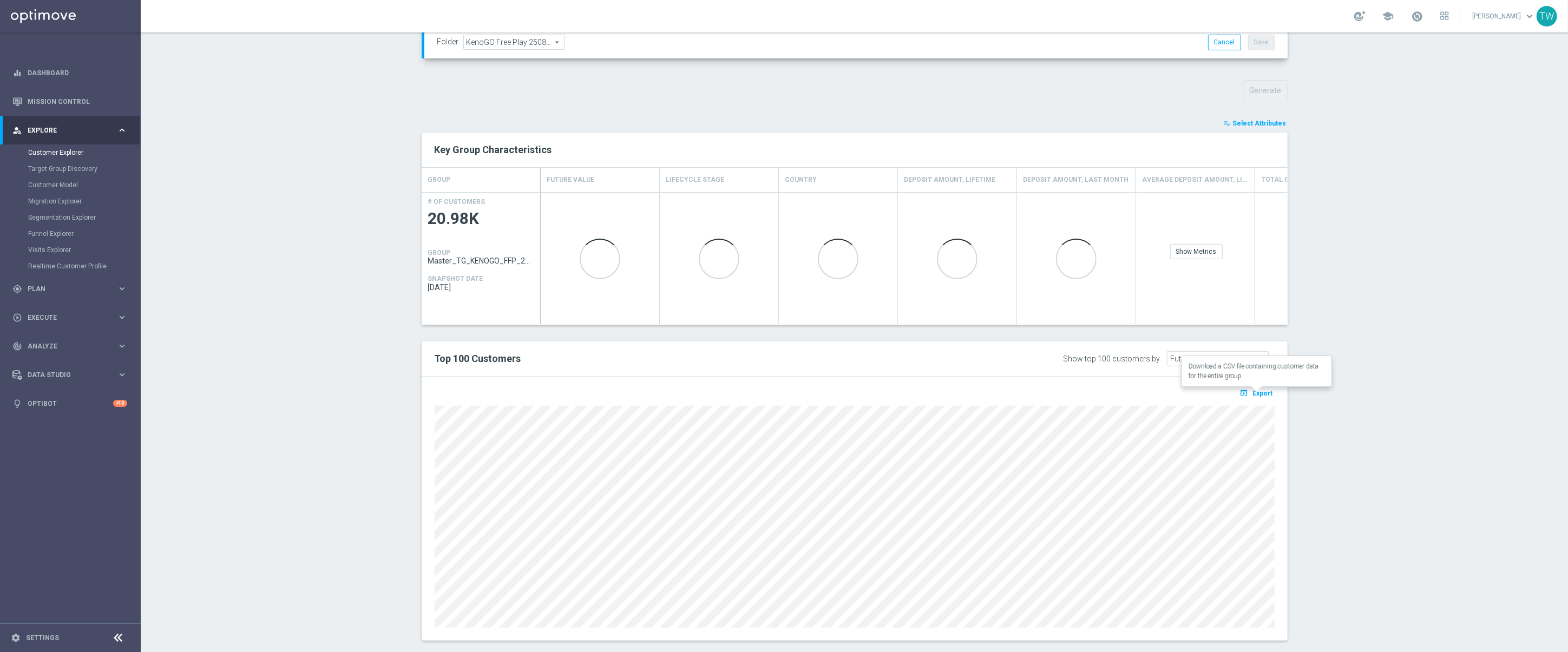
click at [1260, 388] on button "open_in_browser Export" at bounding box center [1256, 393] width 37 height 14
